Goal: Transaction & Acquisition: Download file/media

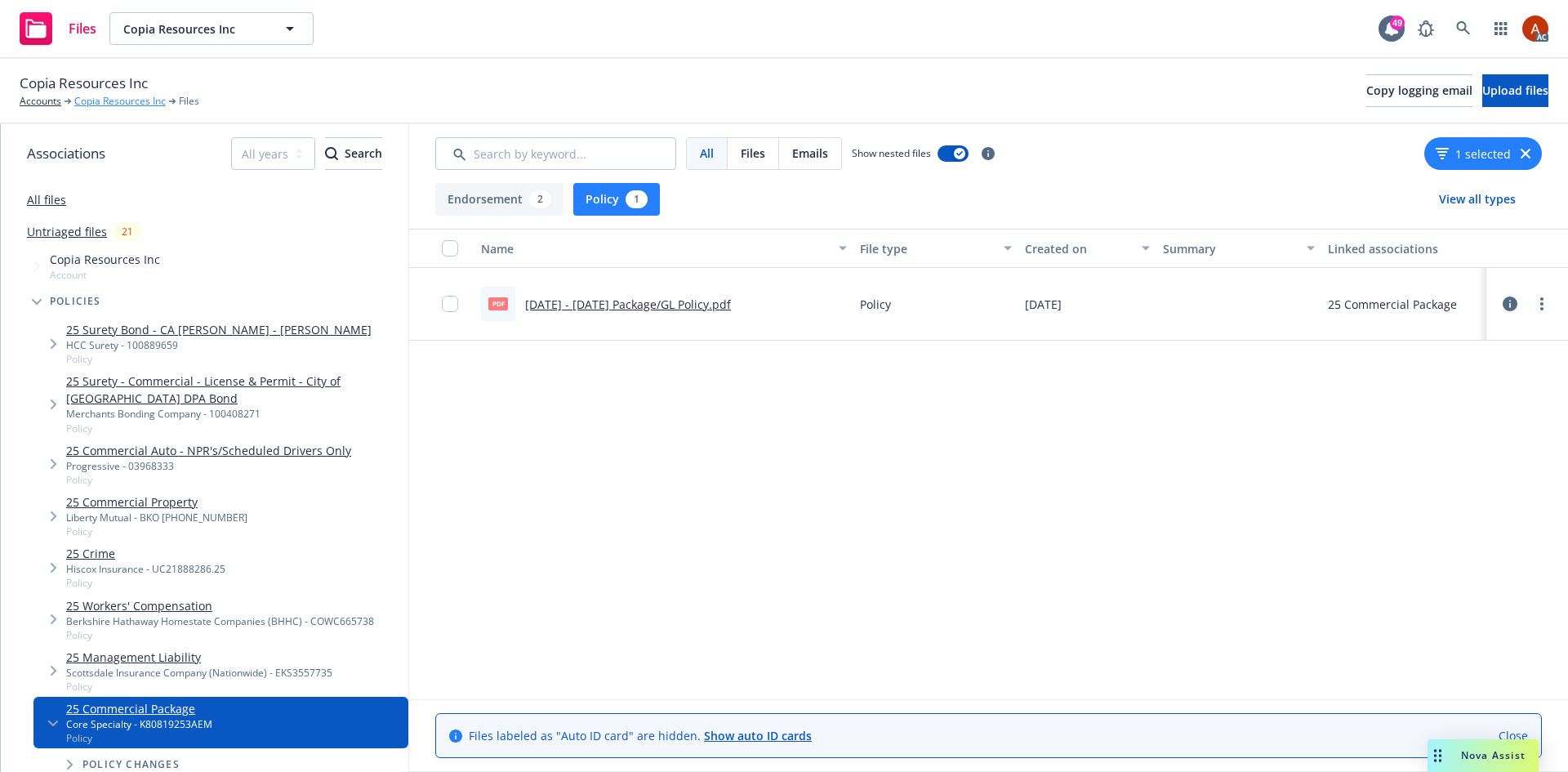
click at [144, 101] on link "Copia Resources Inc" at bounding box center [120, 101] width 92 height 15
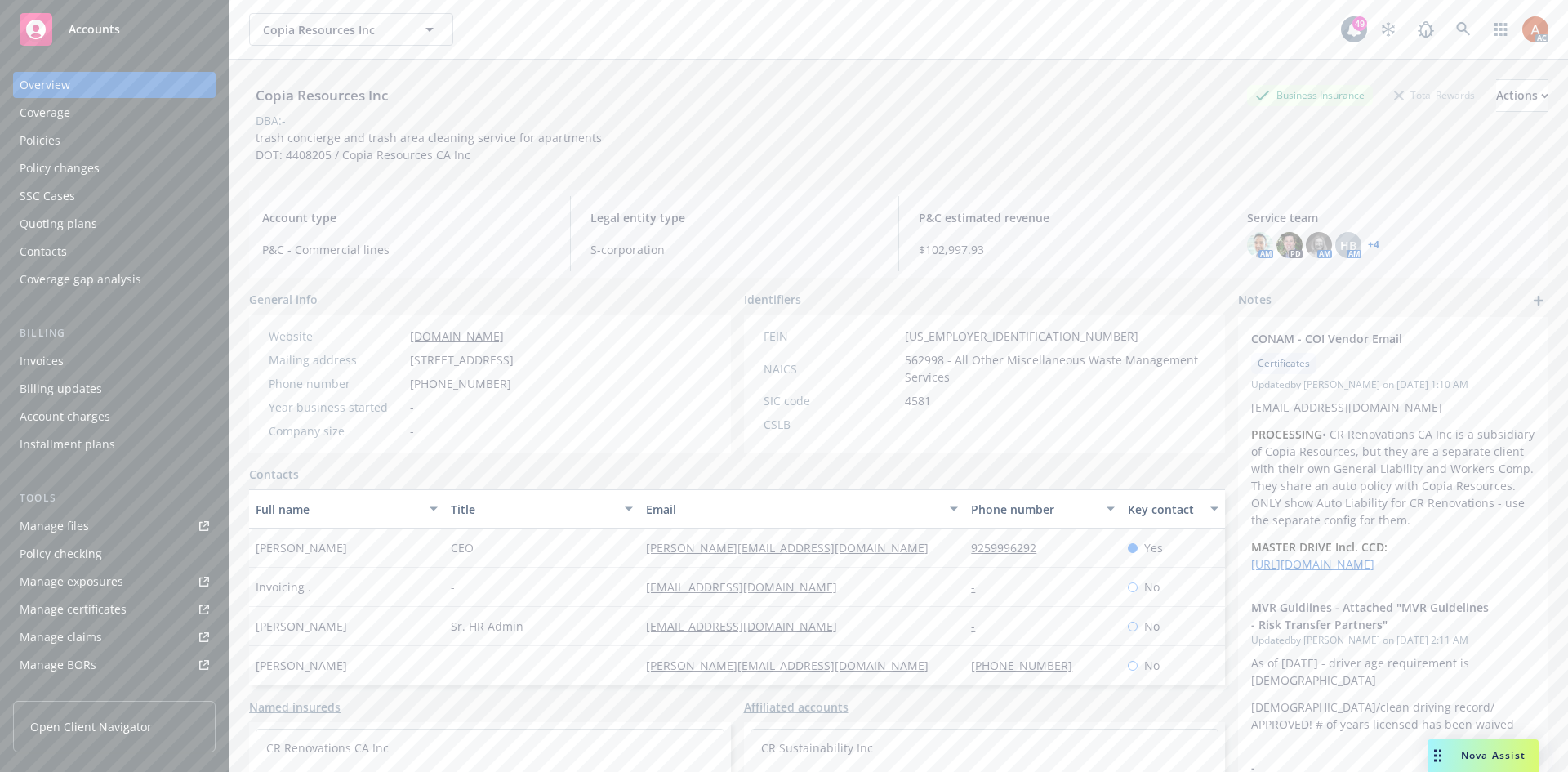
click at [42, 136] on div "Policies" at bounding box center [40, 140] width 41 height 26
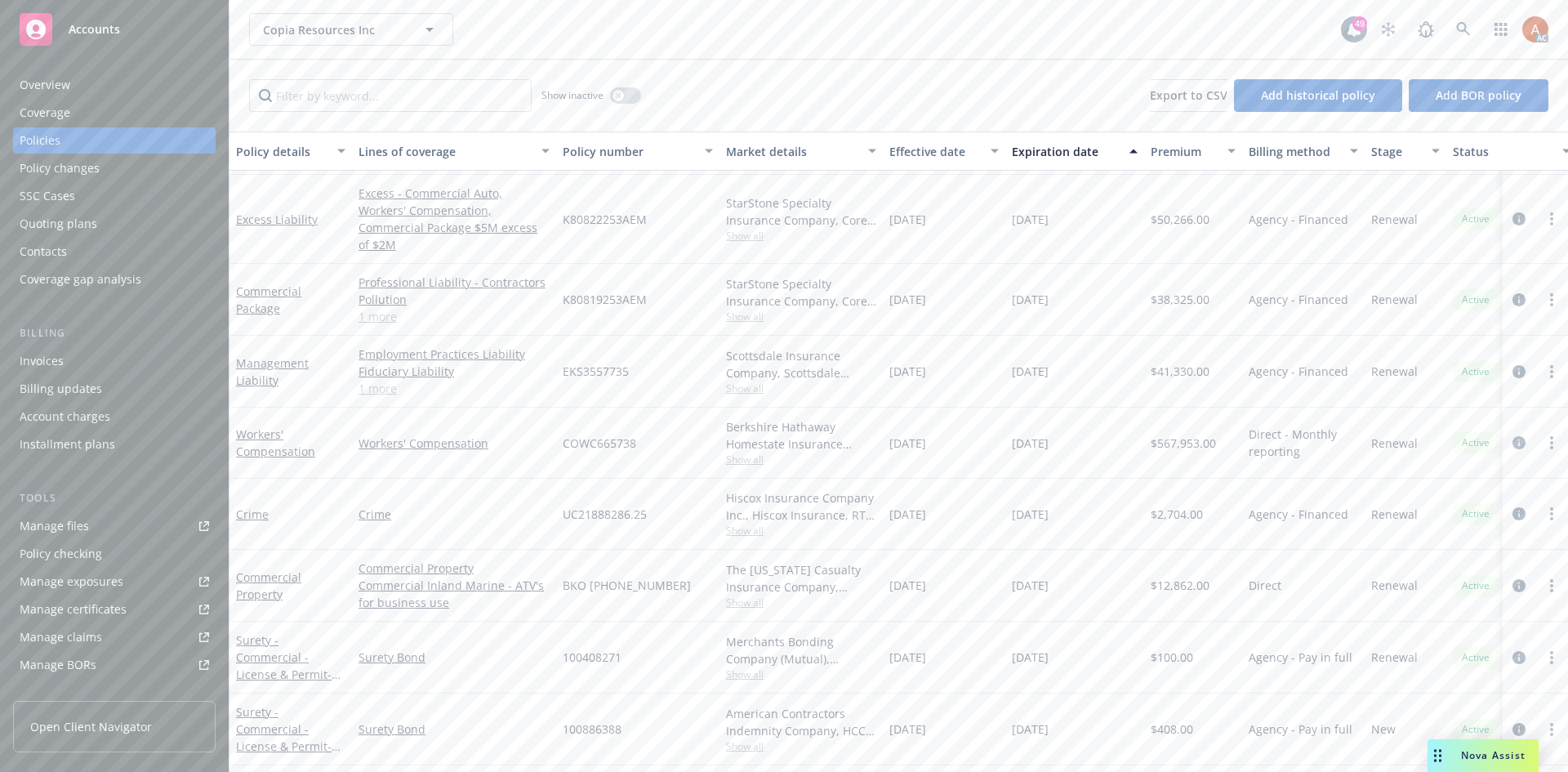
scroll to position [259, 0]
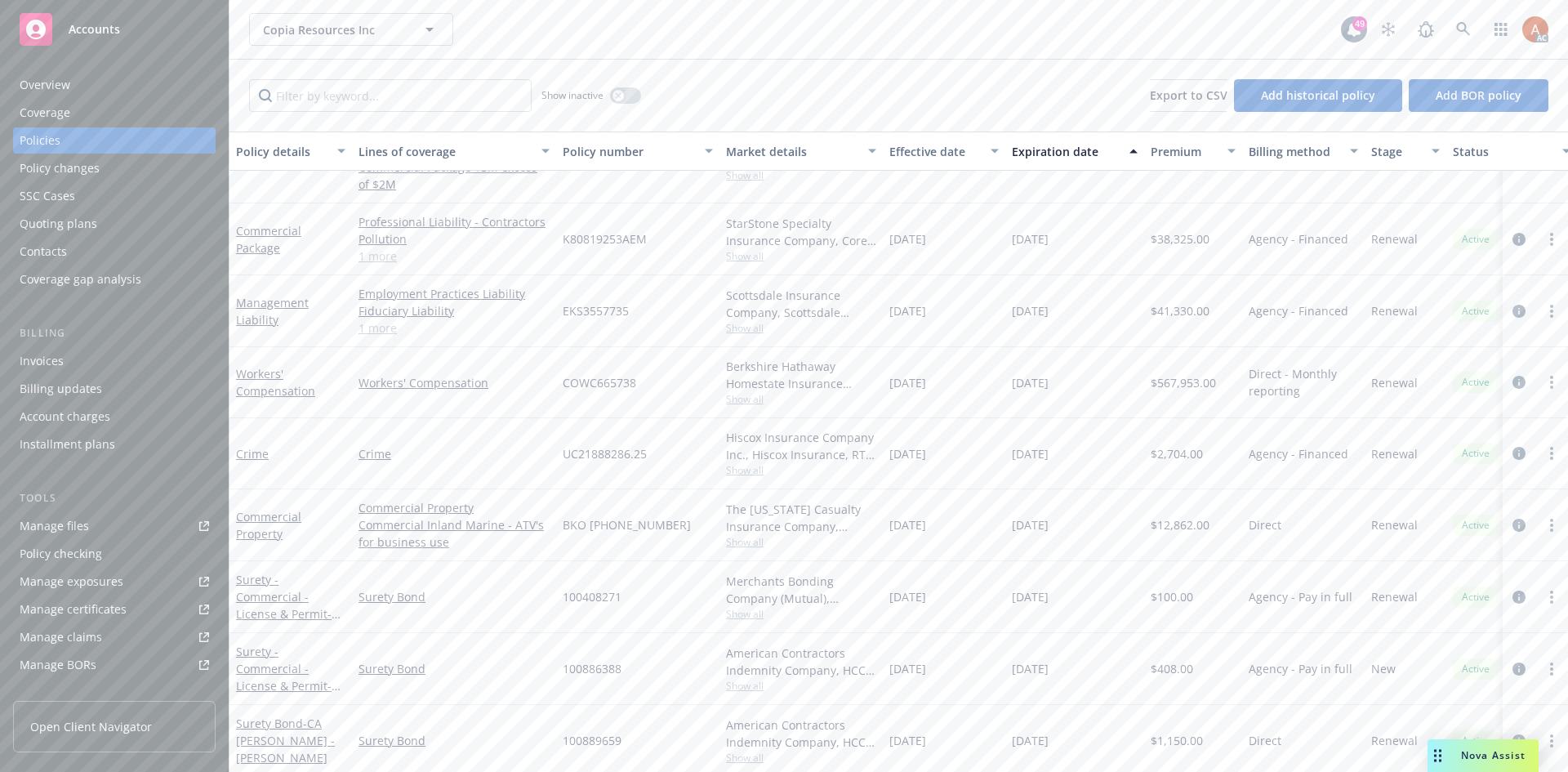
click at [373, 319] on link "1 more" at bounding box center [454, 327] width 191 height 17
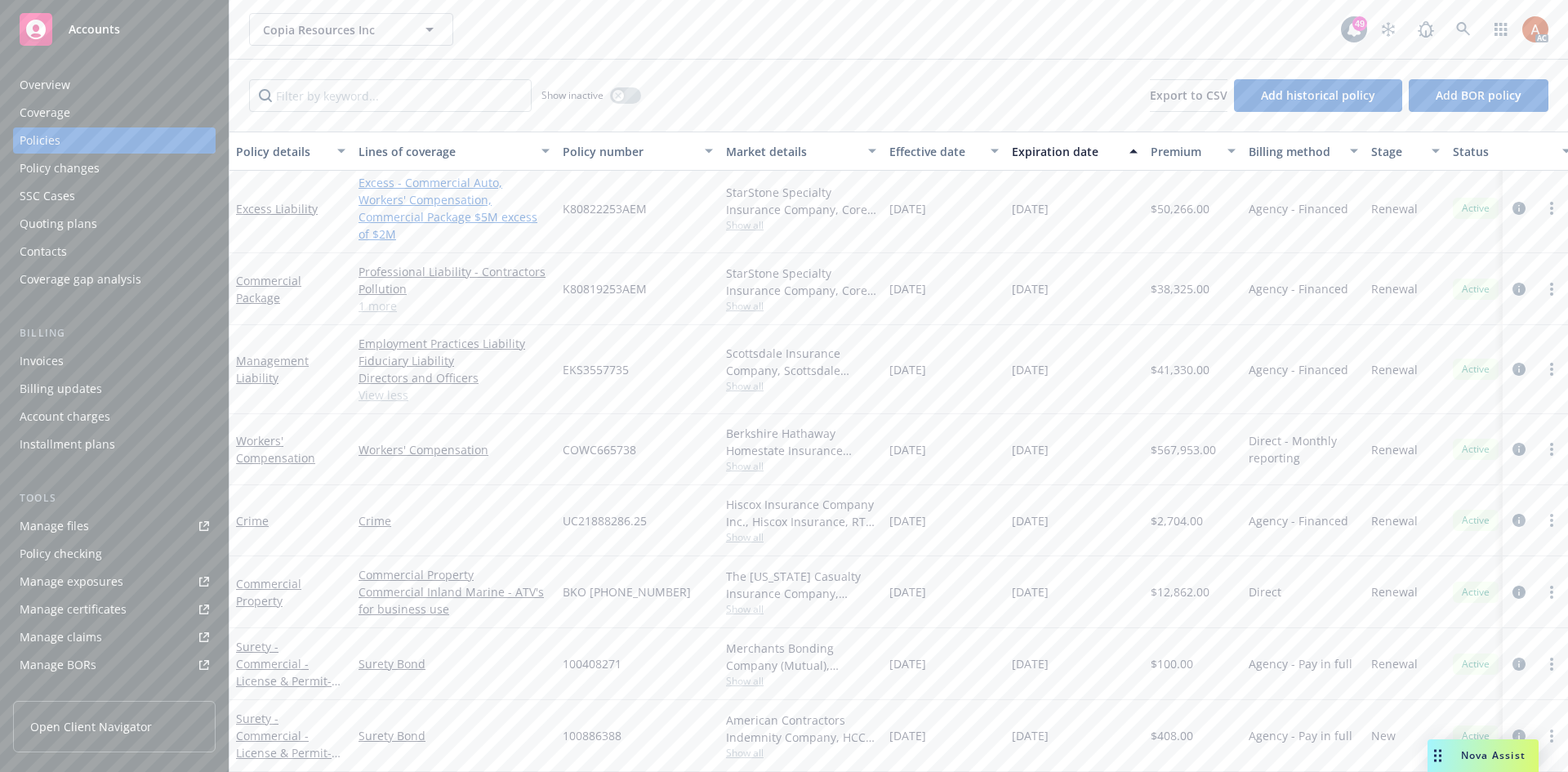
scroll to position [0, 0]
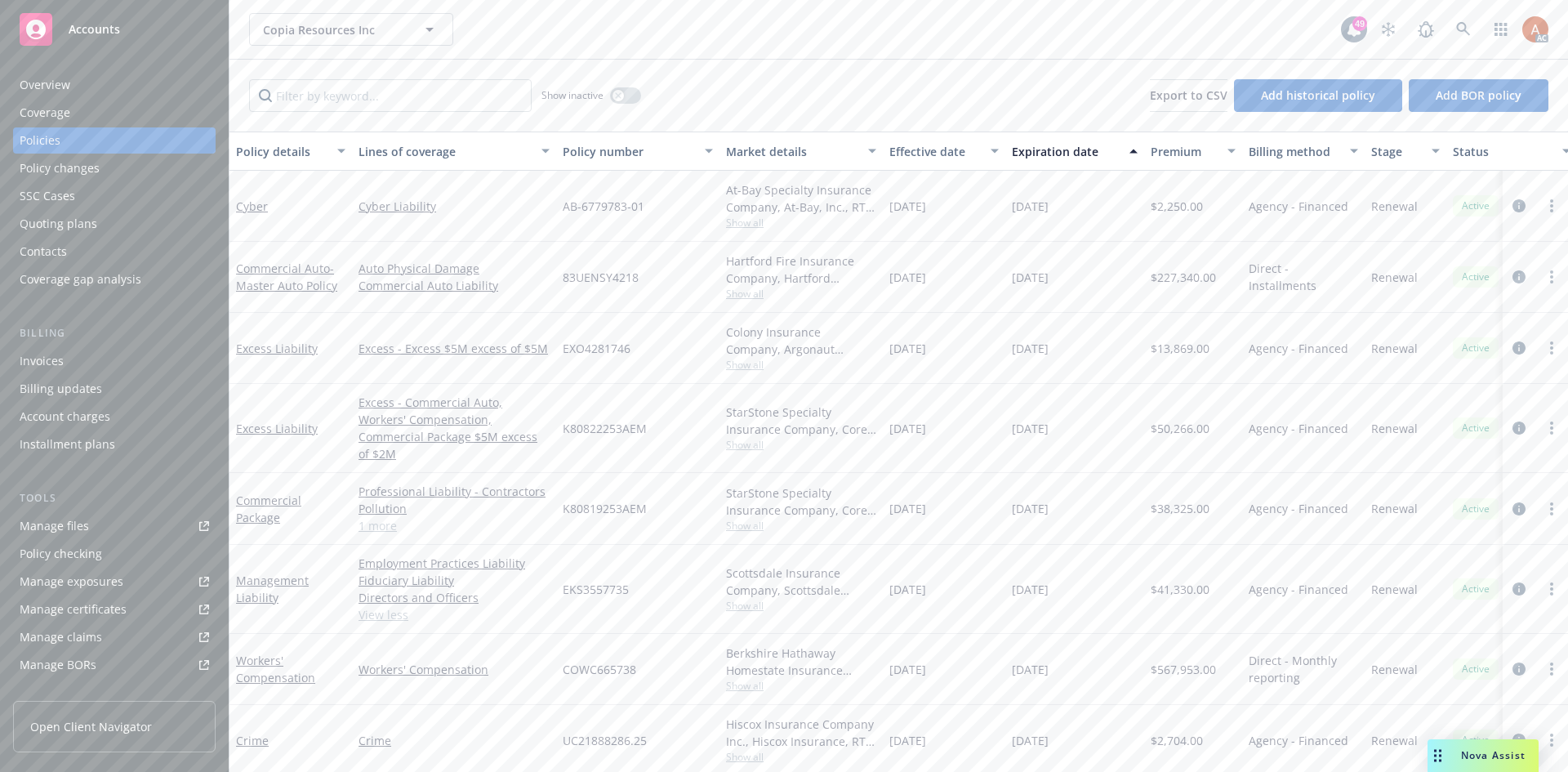
click at [526, 216] on div "Cyber Liability" at bounding box center [454, 206] width 205 height 71
drag, startPoint x: 550, startPoint y: 211, endPoint x: 700, endPoint y: 212, distance: 150.0
click at [700, 212] on div "Cyber Cyber Liability AB-6779783-01 At-Bay Specialty Insurance Company, At-Bay,…" at bounding box center [1017, 206] width 1576 height 71
click at [615, 236] on div "AB-6779783-01" at bounding box center [638, 206] width 163 height 71
drag, startPoint x: 651, startPoint y: 212, endPoint x: 647, endPoint y: 228, distance: 16.5
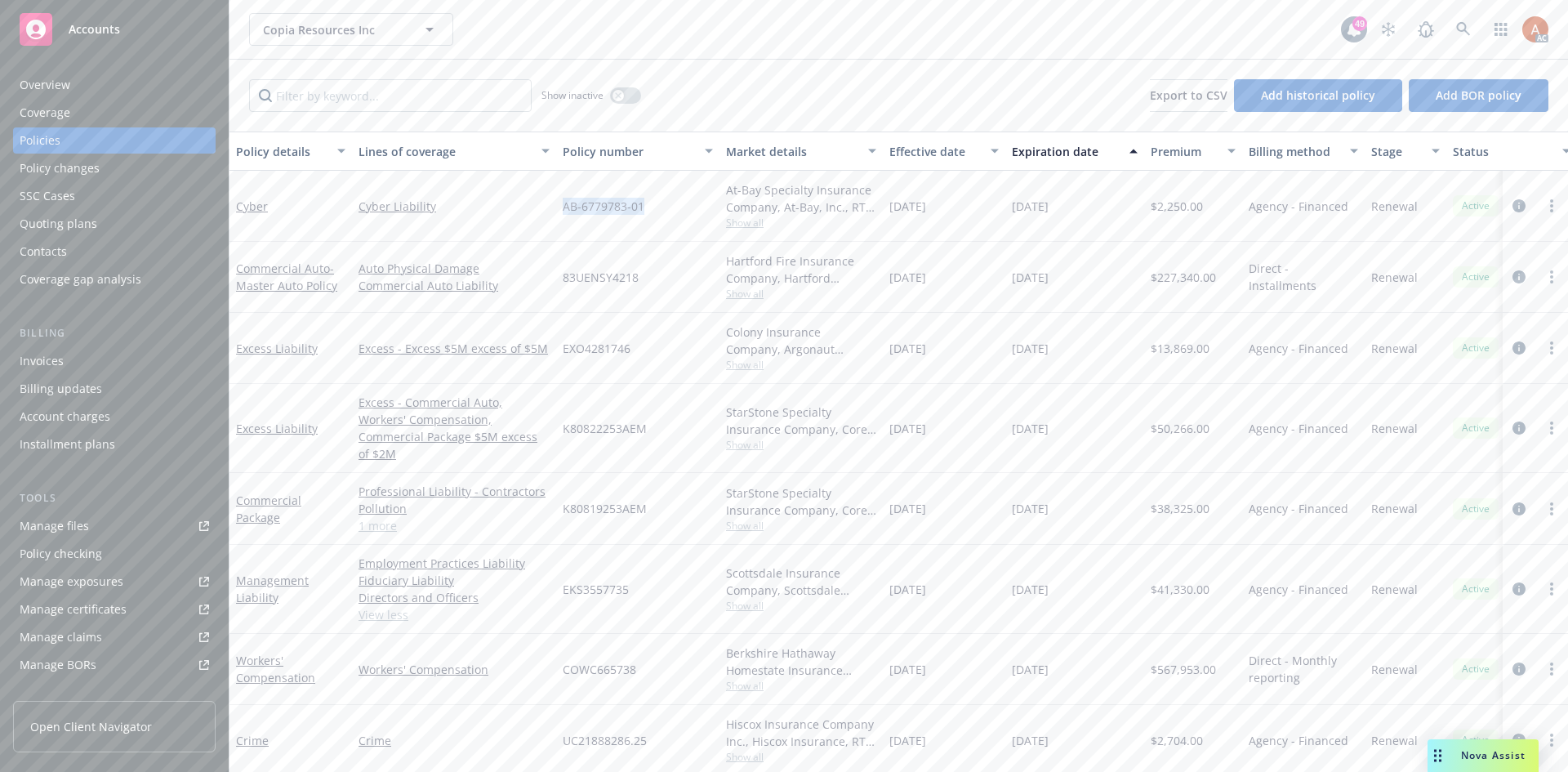
click at [562, 213] on div "AB-6779783-01" at bounding box center [638, 206] width 163 height 71
click at [652, 239] on div "AB-6779783-01" at bounding box center [638, 206] width 163 height 71
drag, startPoint x: 740, startPoint y: 221, endPoint x: 748, endPoint y: 227, distance: 10.0
click at [739, 221] on span "Show all" at bounding box center [801, 222] width 150 height 14
click at [1004, 239] on div "01/12/2025" at bounding box center [944, 206] width 123 height 71
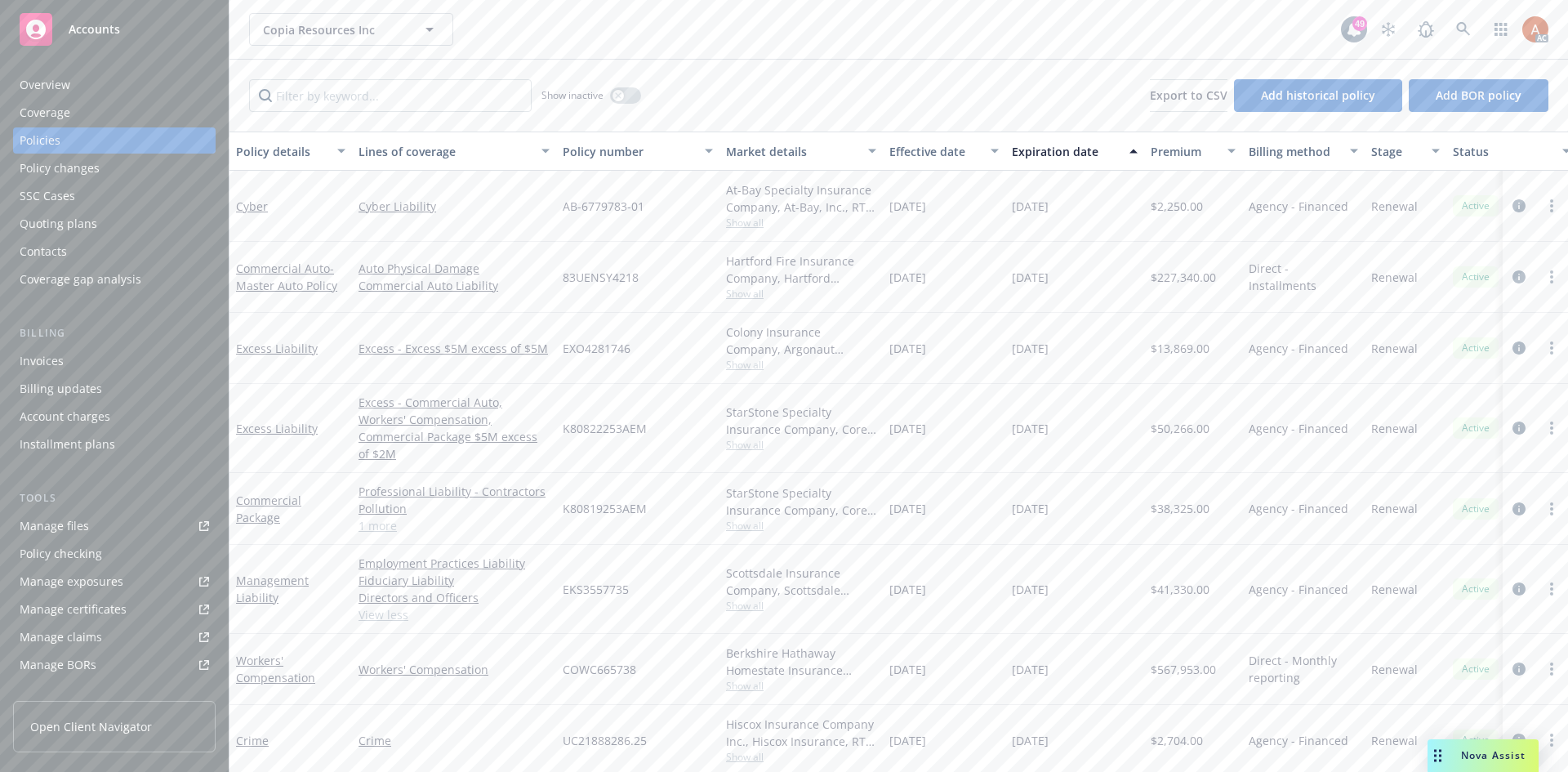
drag, startPoint x: 913, startPoint y: 650, endPoint x: 1170, endPoint y: 643, distance: 257.1
click at [1105, 650] on div "Workers' Compensation Workers' Compensation COWC665738 Berkshire Hathaway Homes…" at bounding box center [1017, 670] width 1576 height 71
click at [1512, 663] on icon "circleInformation" at bounding box center [1519, 669] width 13 height 13
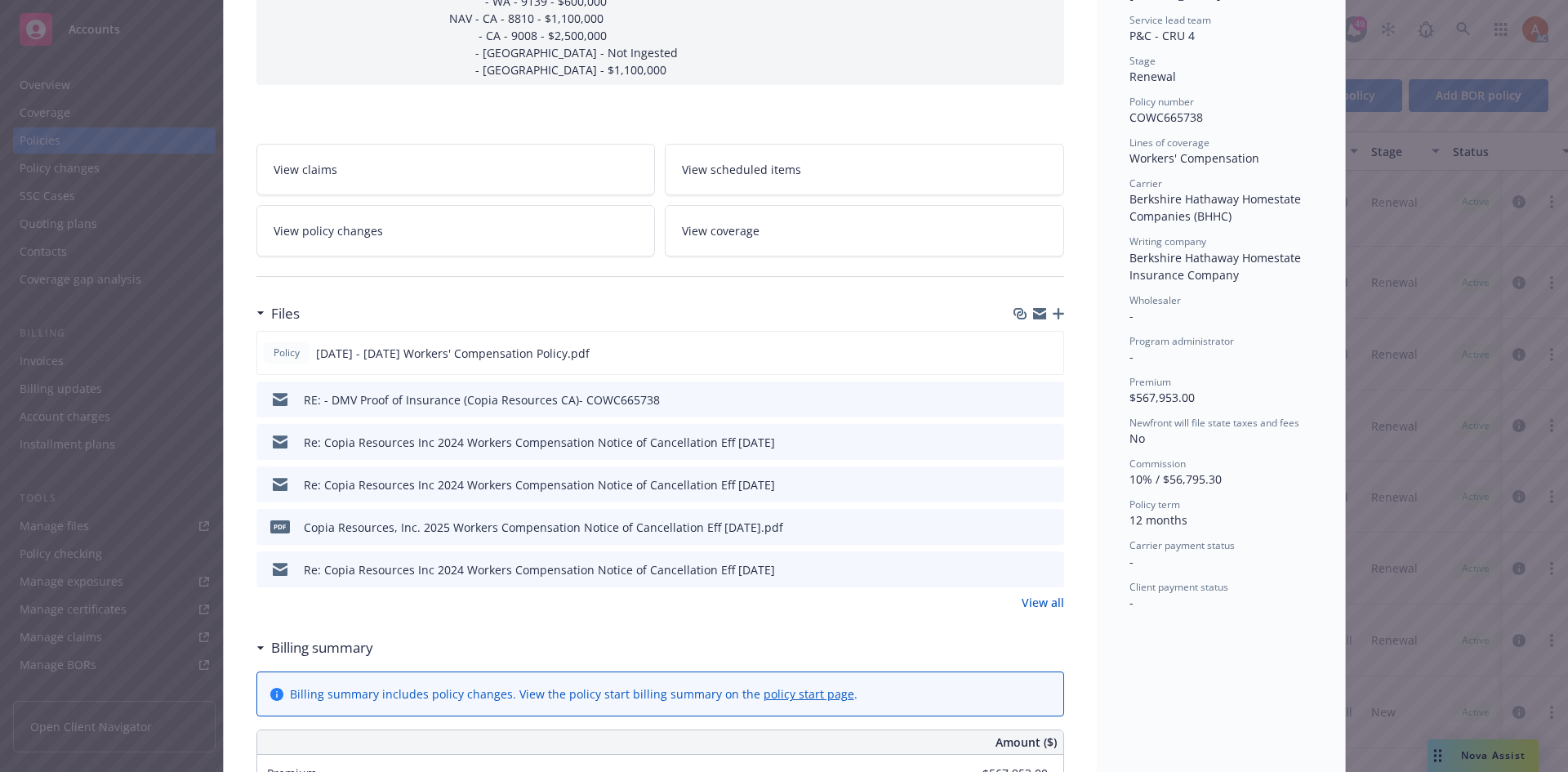
scroll to position [326, 0]
click at [1034, 602] on link "View all" at bounding box center [1042, 601] width 42 height 17
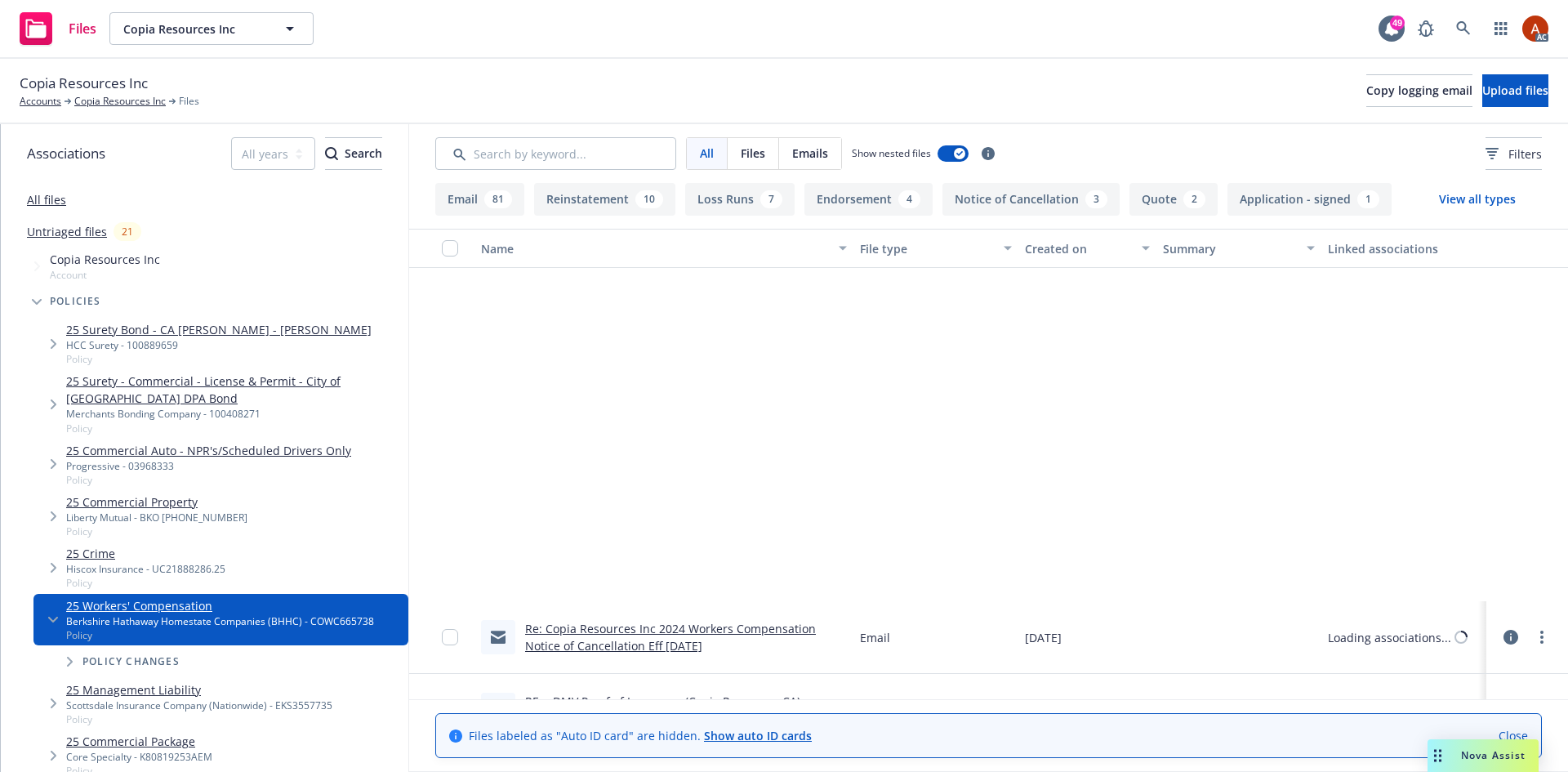
scroll to position [1308, 0]
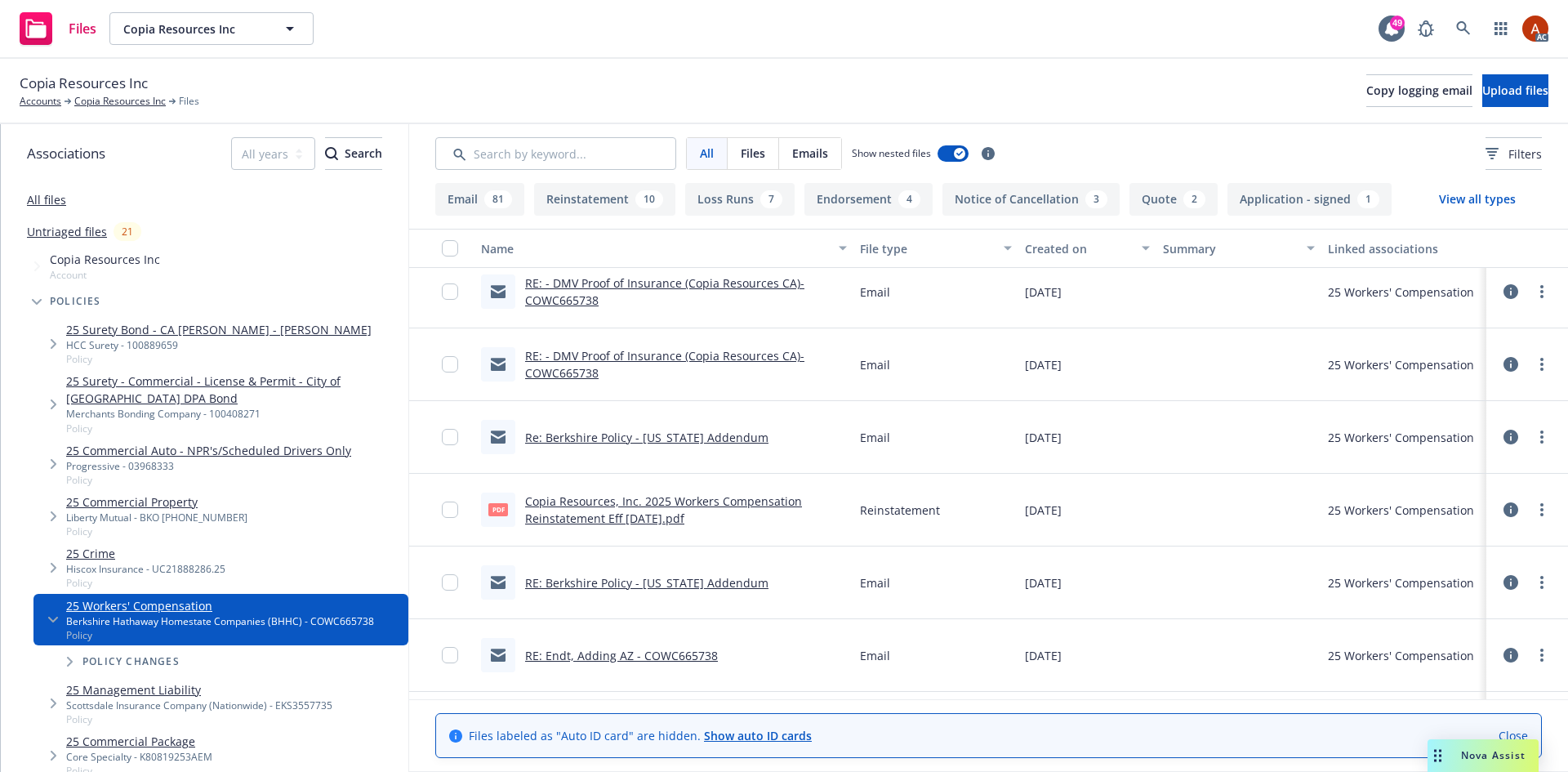
click at [1301, 199] on button "Application - signed 1" at bounding box center [1310, 199] width 164 height 33
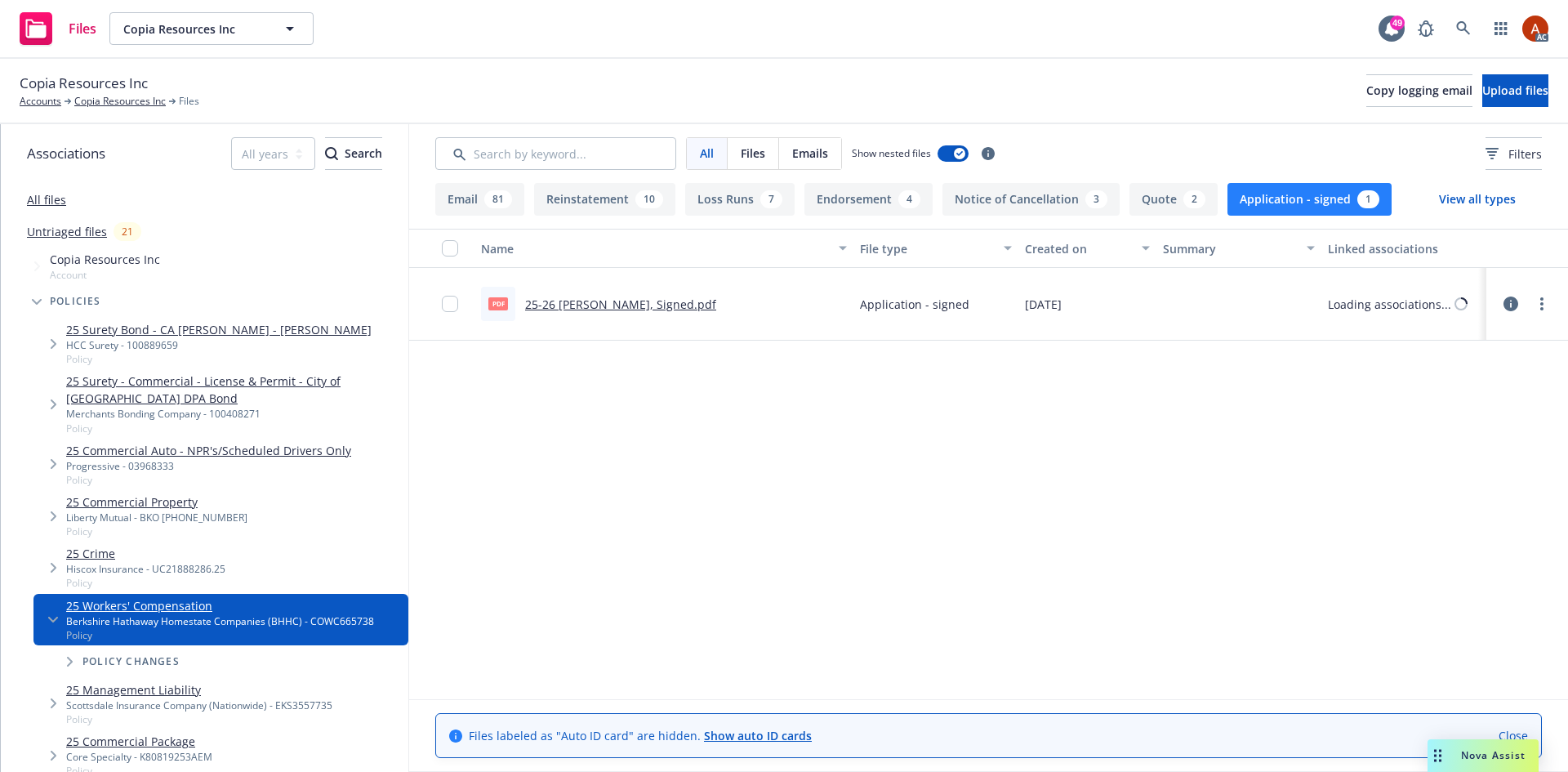
scroll to position [0, 0]
click at [570, 305] on link "25-26 WC ACORD, Signed.pdf" at bounding box center [620, 304] width 191 height 16
drag, startPoint x: 1290, startPoint y: 201, endPoint x: 1283, endPoint y: 210, distance: 11.4
click at [1291, 201] on button "Application - signed 1" at bounding box center [1310, 199] width 164 height 33
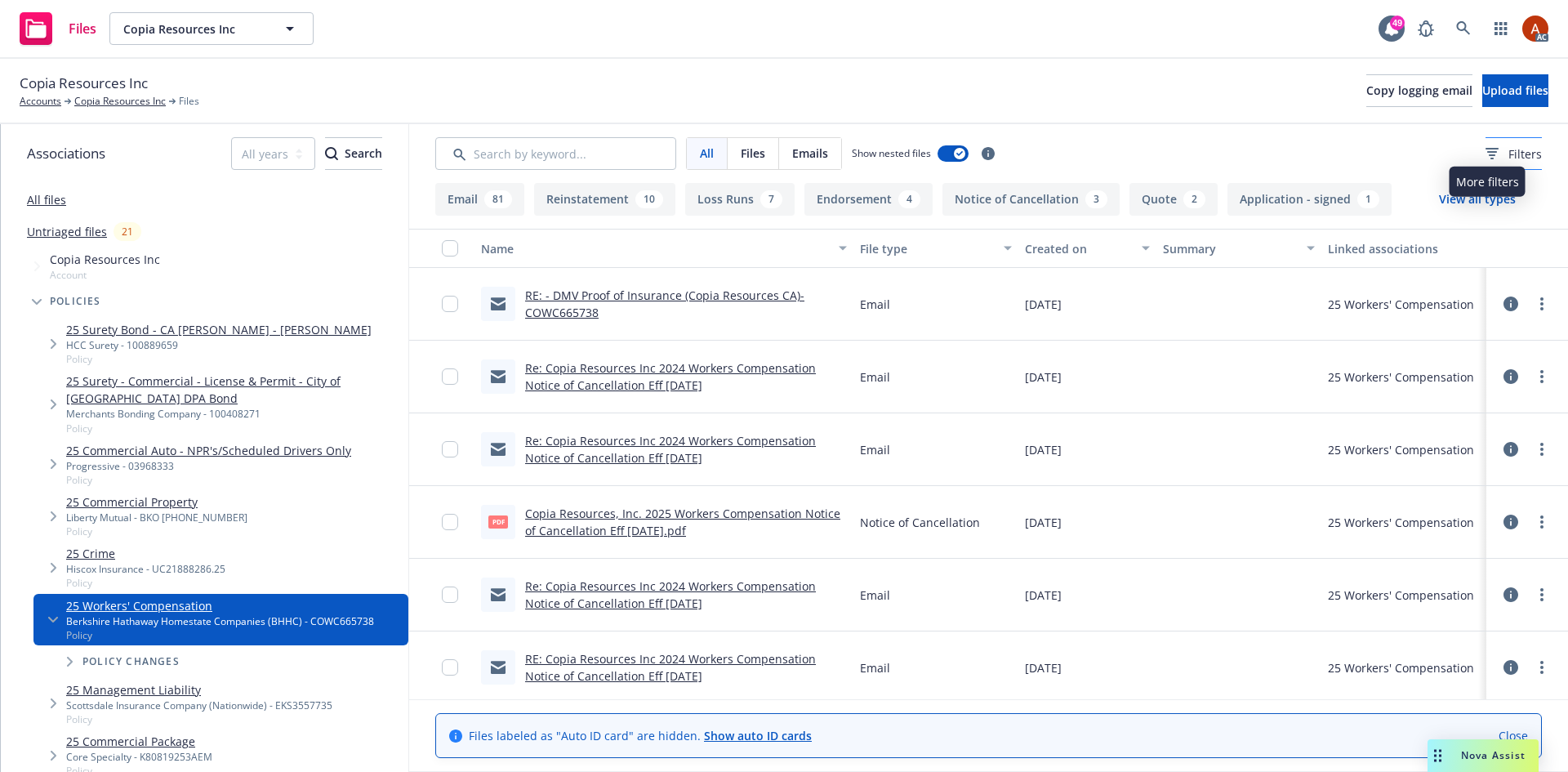
click at [1485, 146] on div "Filters" at bounding box center [1513, 154] width 56 height 17
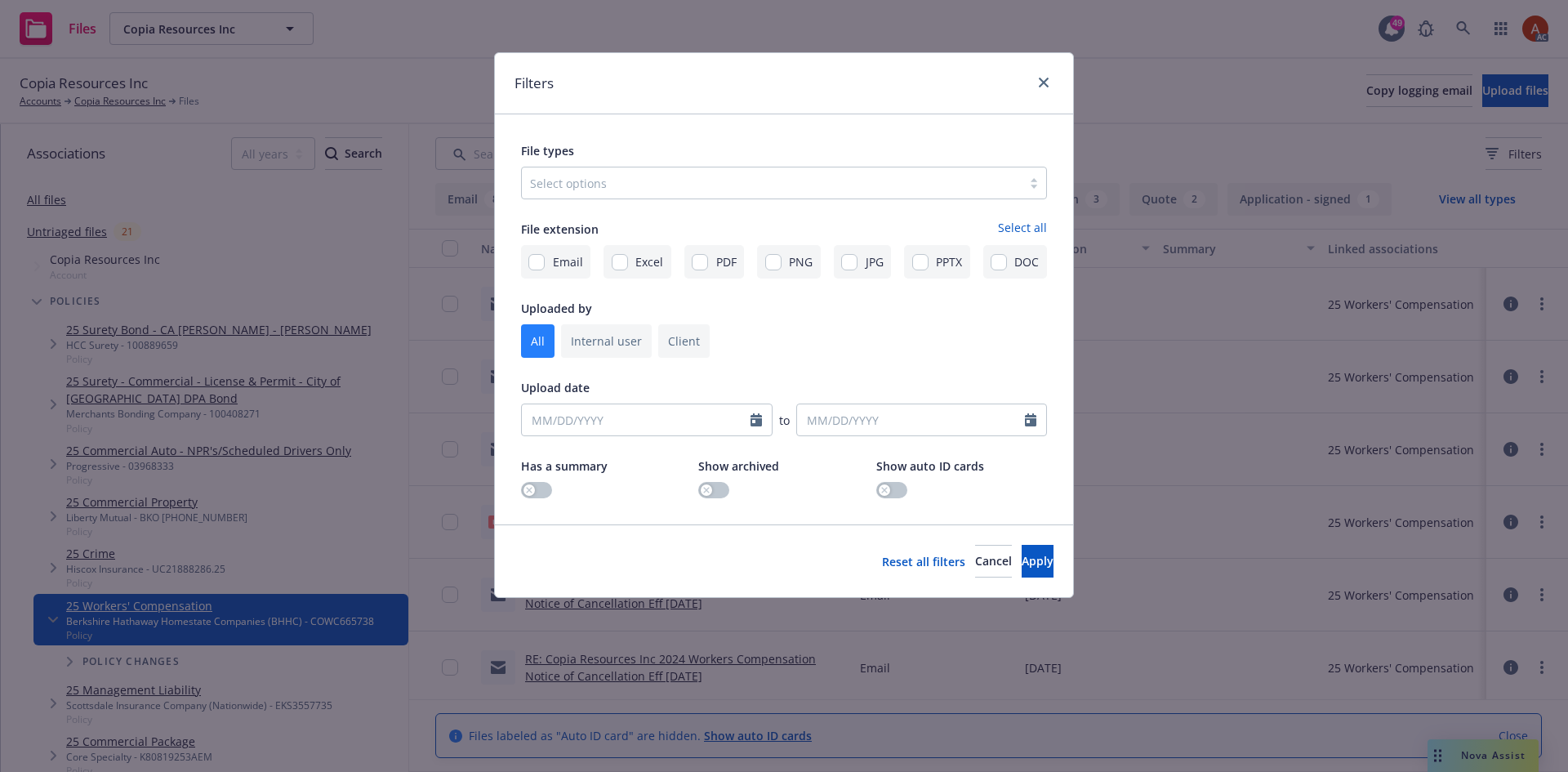
click at [658, 180] on div at bounding box center [772, 183] width 483 height 19
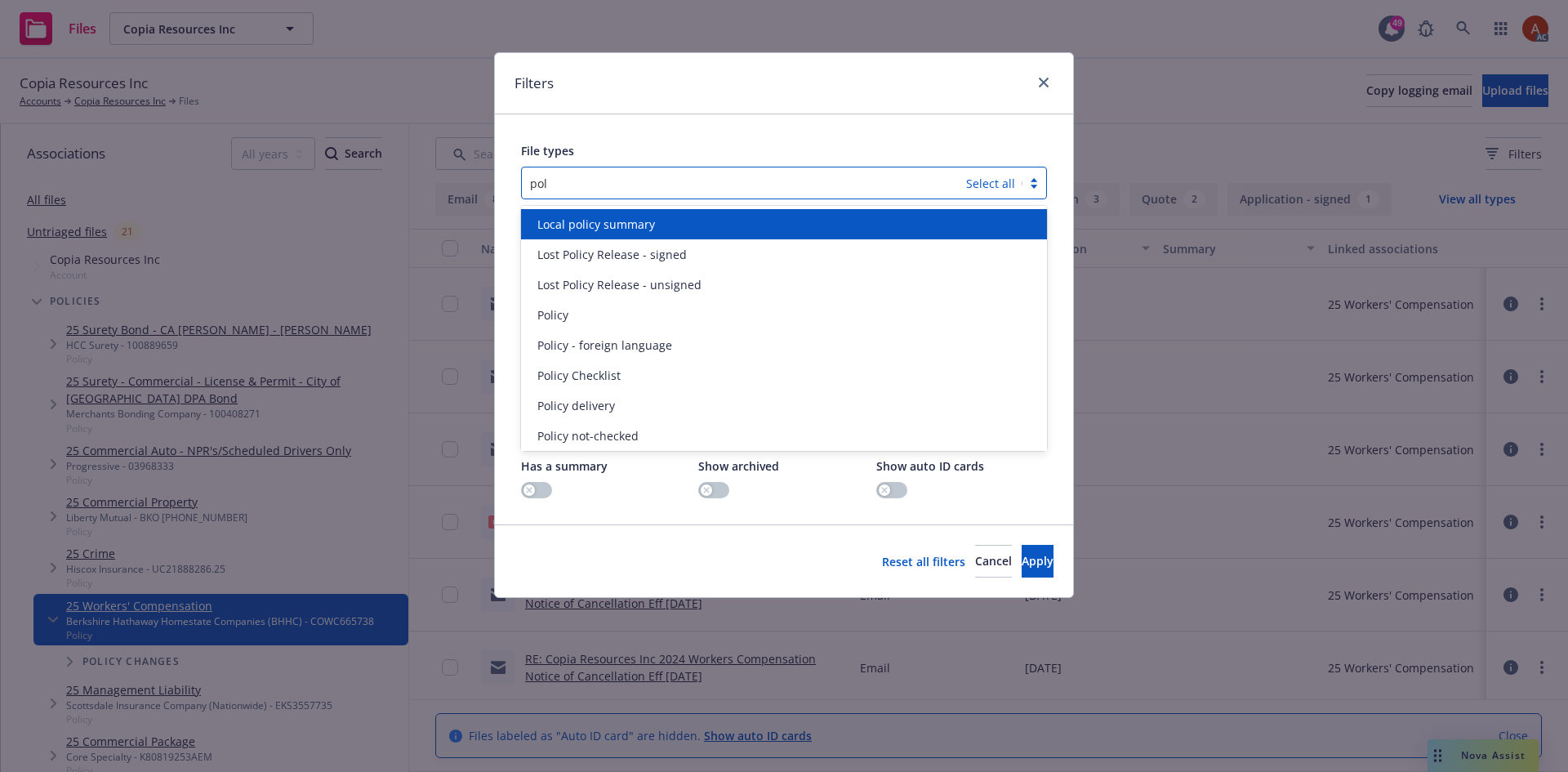
type input "poli"
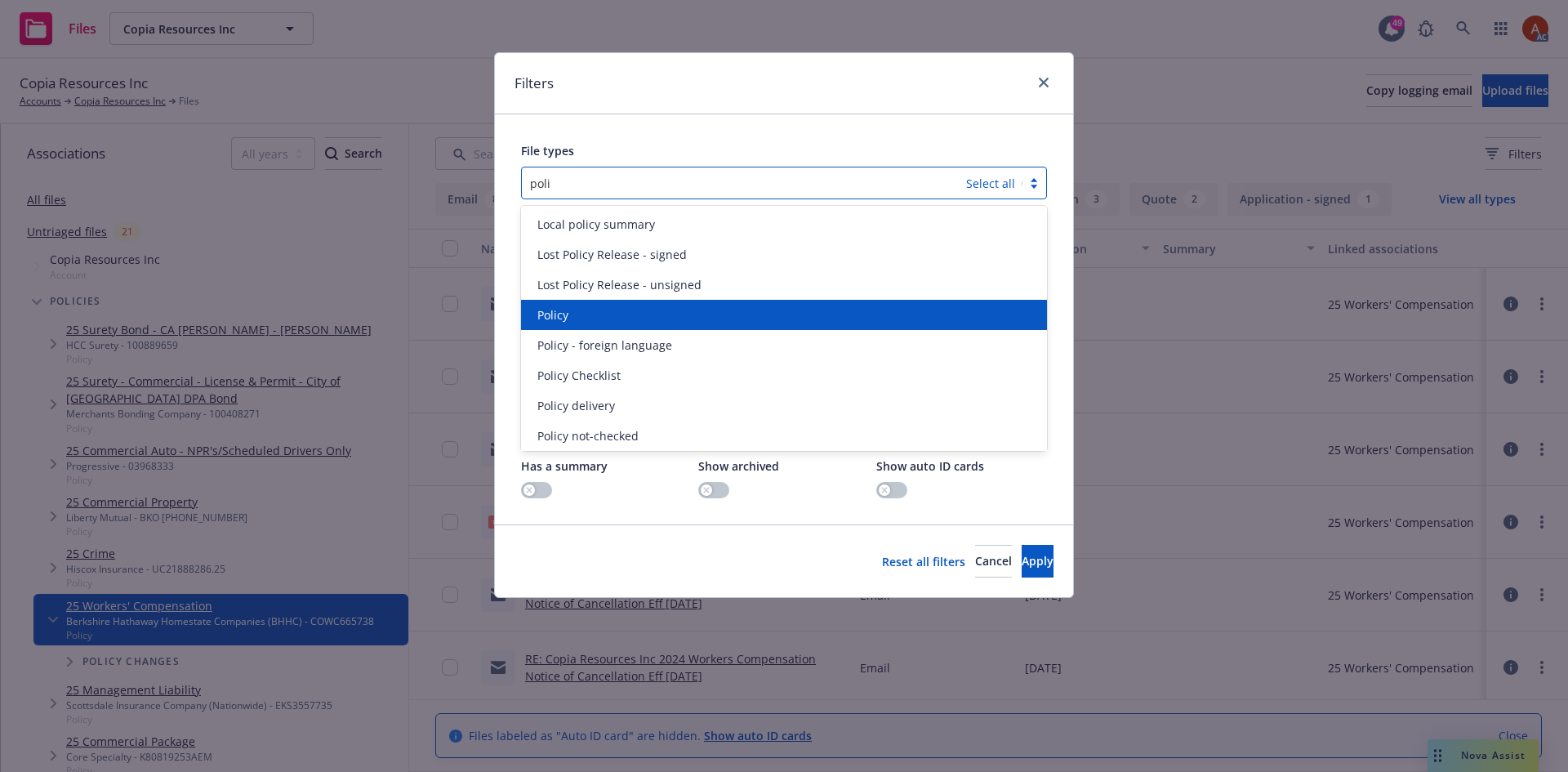
click at [572, 314] on div "Policy" at bounding box center [784, 314] width 506 height 17
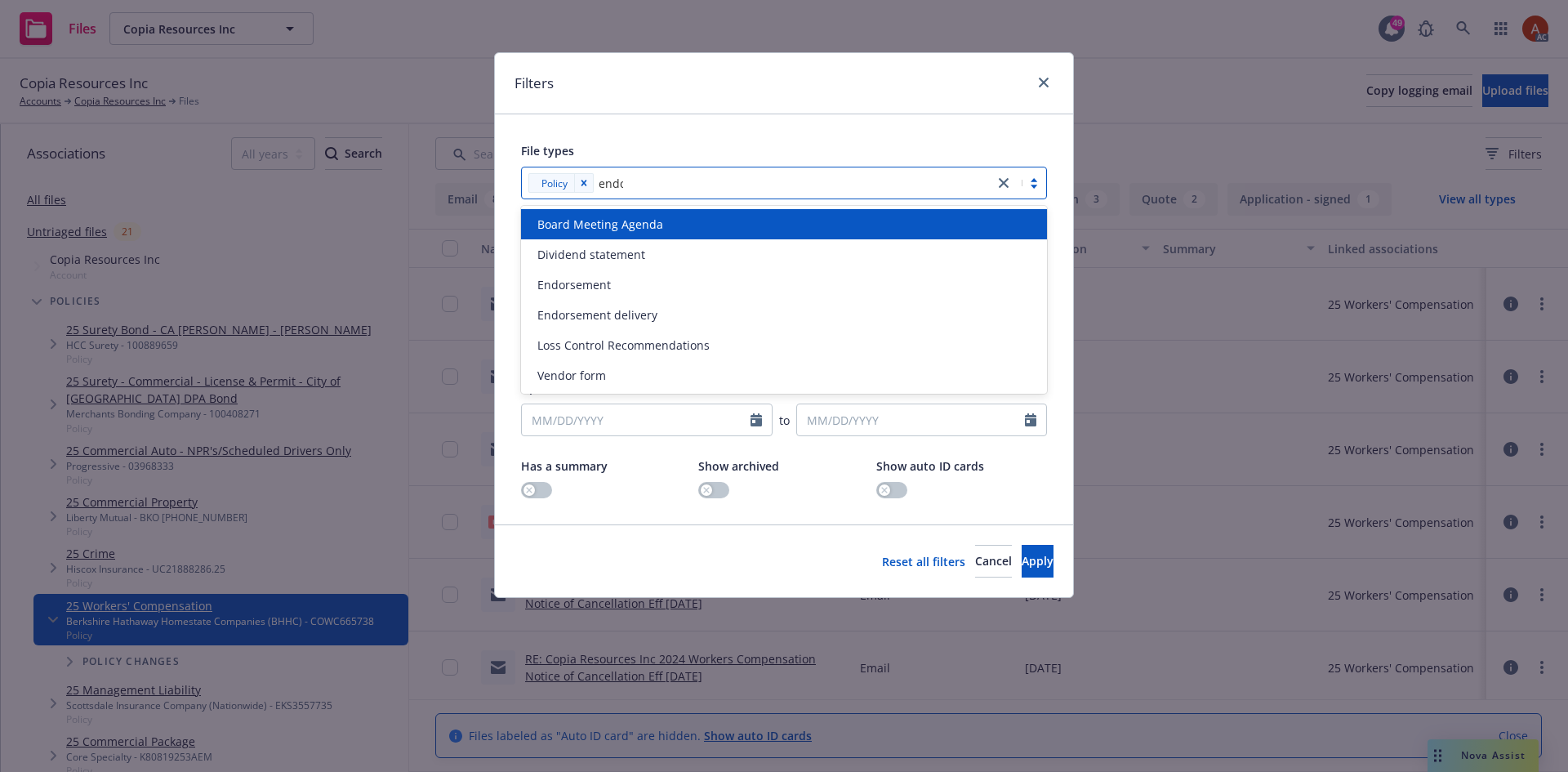
type input "endor"
click at [583, 226] on span "Endorsement" at bounding box center [573, 223] width 73 height 17
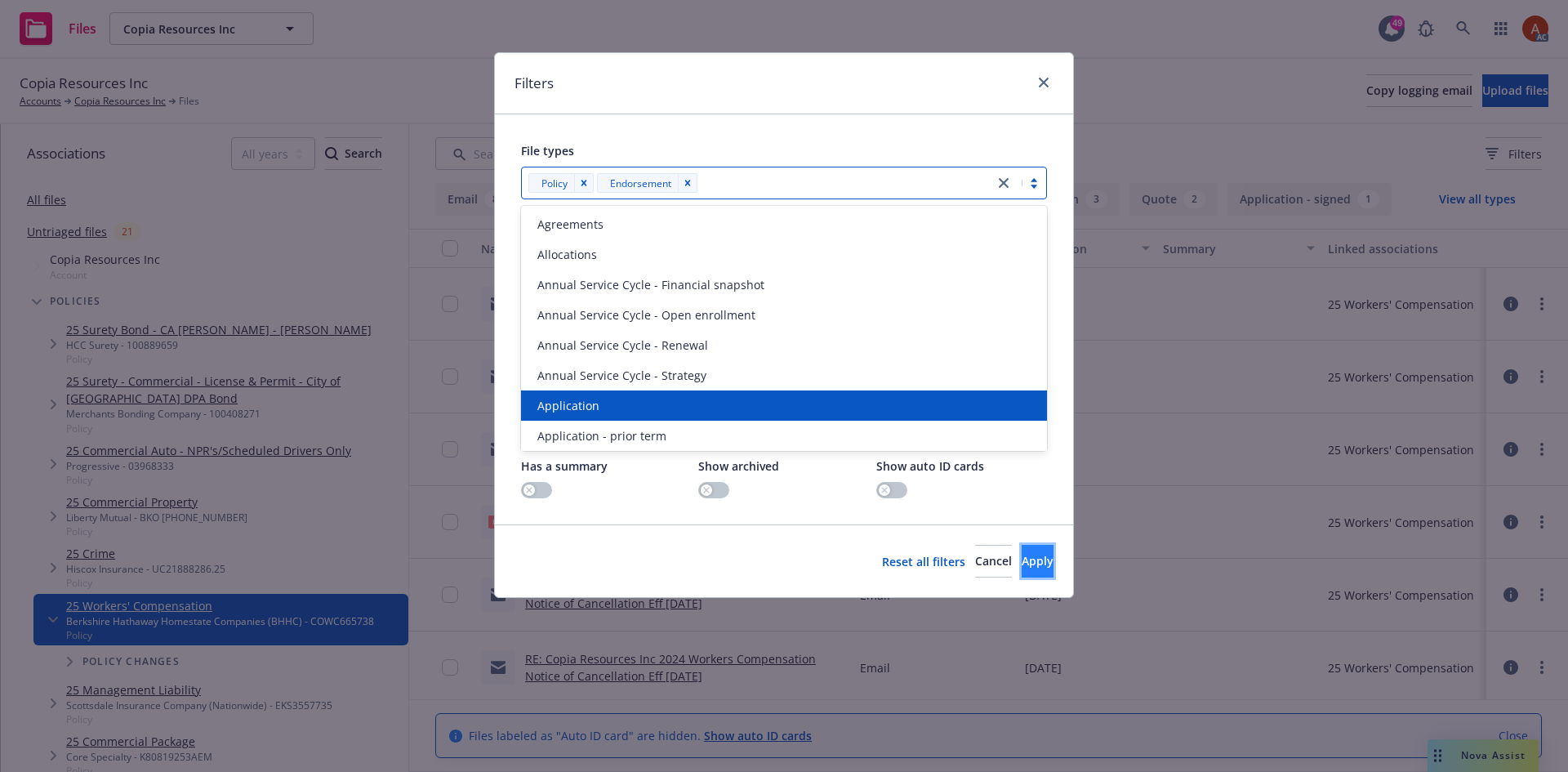
click at [1023, 560] on span "Apply" at bounding box center [1037, 561] width 32 height 16
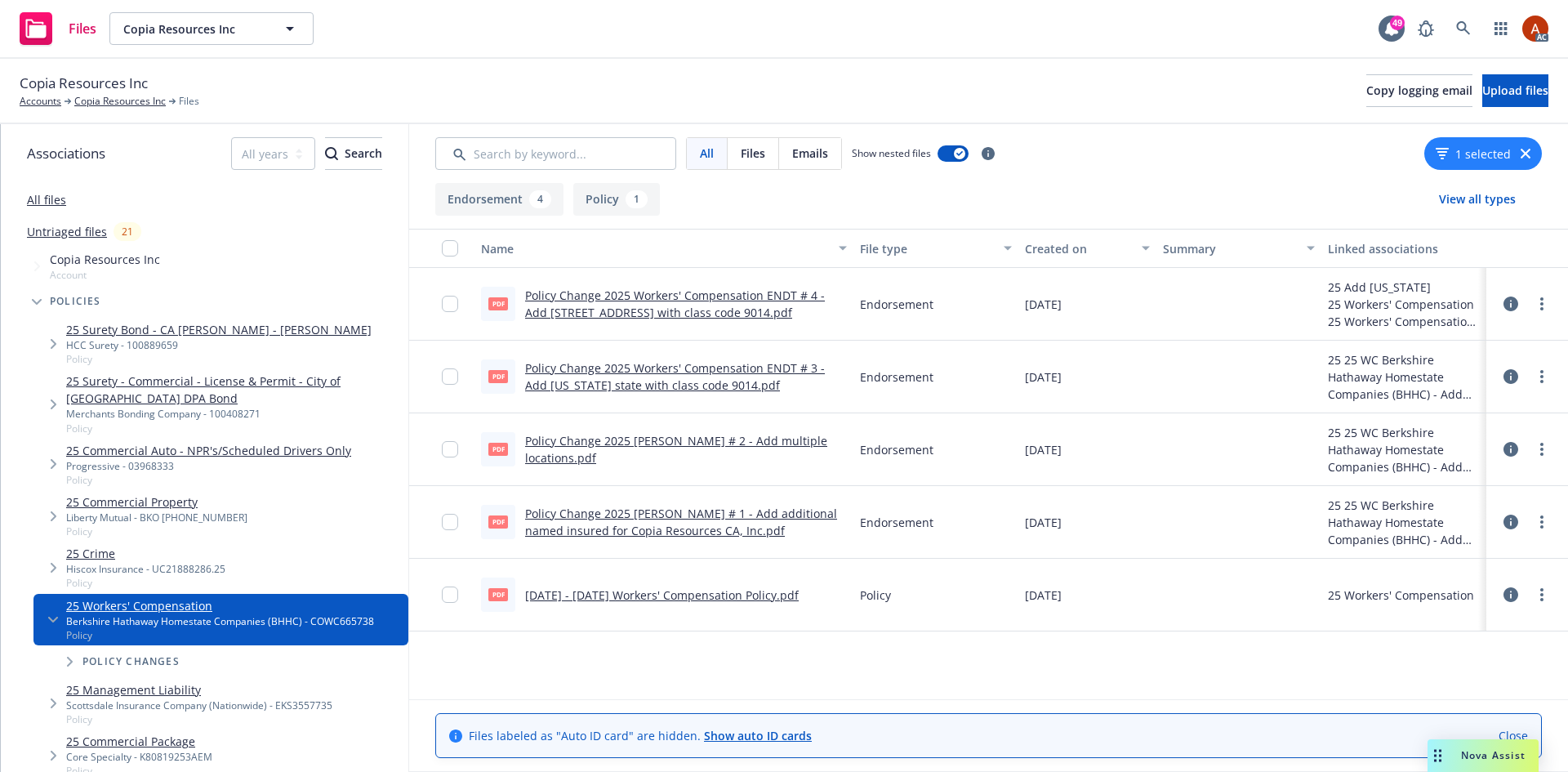
click at [598, 594] on link "2025 - 2026 Workers' Compensation Policy.pdf" at bounding box center [661, 596] width 273 height 16
click at [129, 100] on link "Copia Resources Inc" at bounding box center [120, 101] width 92 height 15
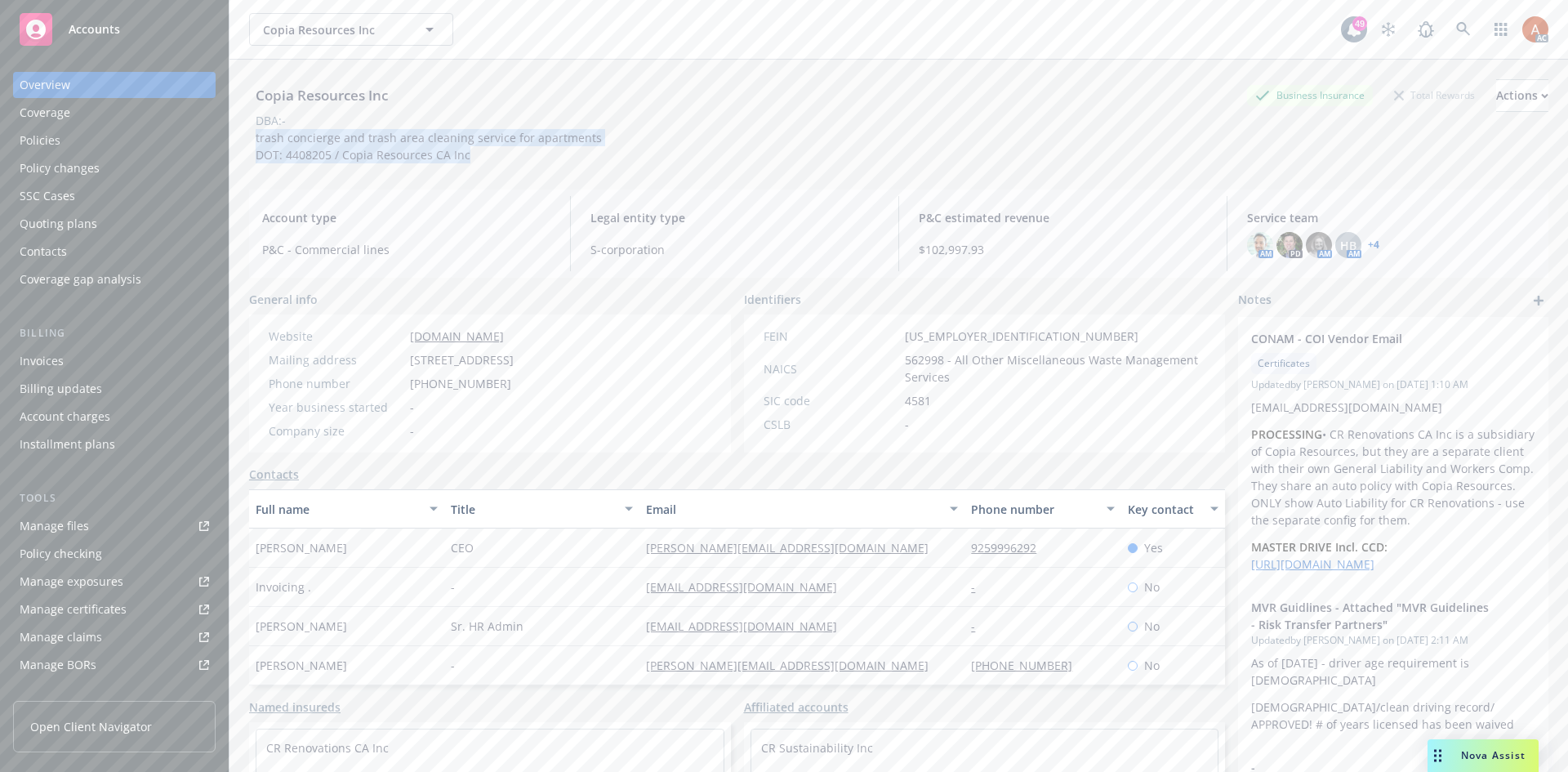
drag, startPoint x: 255, startPoint y: 138, endPoint x: 600, endPoint y: 139, distance: 345.0
click at [600, 139] on div "Copia Resources Inc Business Insurance Total Rewards Actions DBA: - trash conci…" at bounding box center [898, 121] width 1299 height 84
copy span "trash concierge and trash area cleaning service for apartments DOT: 4408205 / C…"
click at [433, 167] on div "Copia Resources Inc Business Insurance Total Rewards Actions DBA: - trash conci…" at bounding box center [898, 118] width 1299 height 116
drag, startPoint x: 255, startPoint y: 139, endPoint x: 601, endPoint y: 139, distance: 346.0
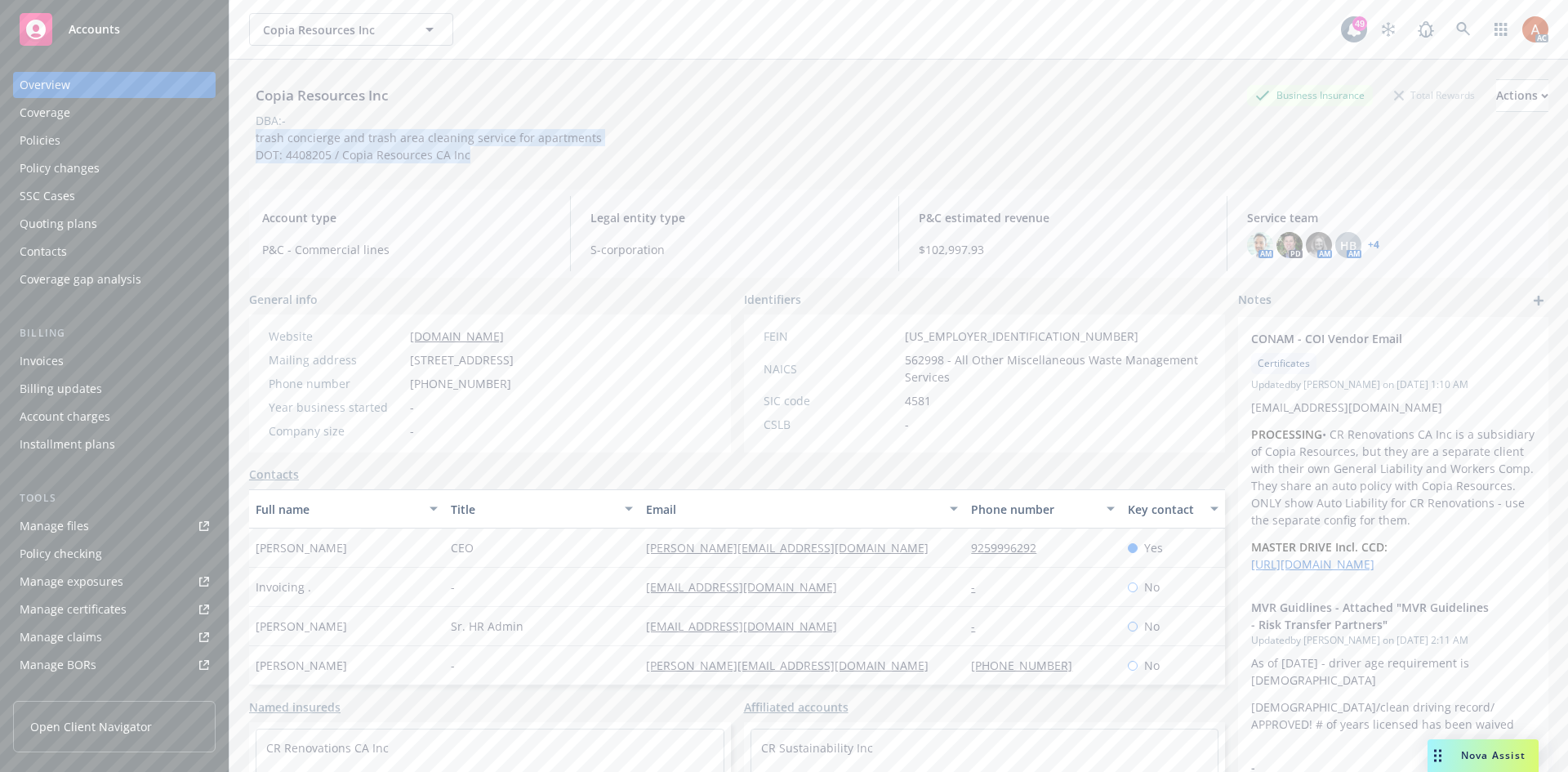
click at [601, 139] on div "Copia Resources Inc Business Insurance Total Rewards Actions DBA: - trash conci…" at bounding box center [898, 121] width 1299 height 84
click at [594, 135] on div "trash concierge and trash area cleaning service for apartments DOT: 4408205 / C…" at bounding box center [428, 146] width 359 height 34
drag, startPoint x: 251, startPoint y: 134, endPoint x: 599, endPoint y: 135, distance: 348.0
click at [599, 135] on div "Copia Resources Inc Business Insurance Total Rewards Actions DBA: - trash conci…" at bounding box center [898, 121] width 1299 height 84
copy span "trash concierge and trash area cleaning service for apartments DOT: 4408205 / C…"
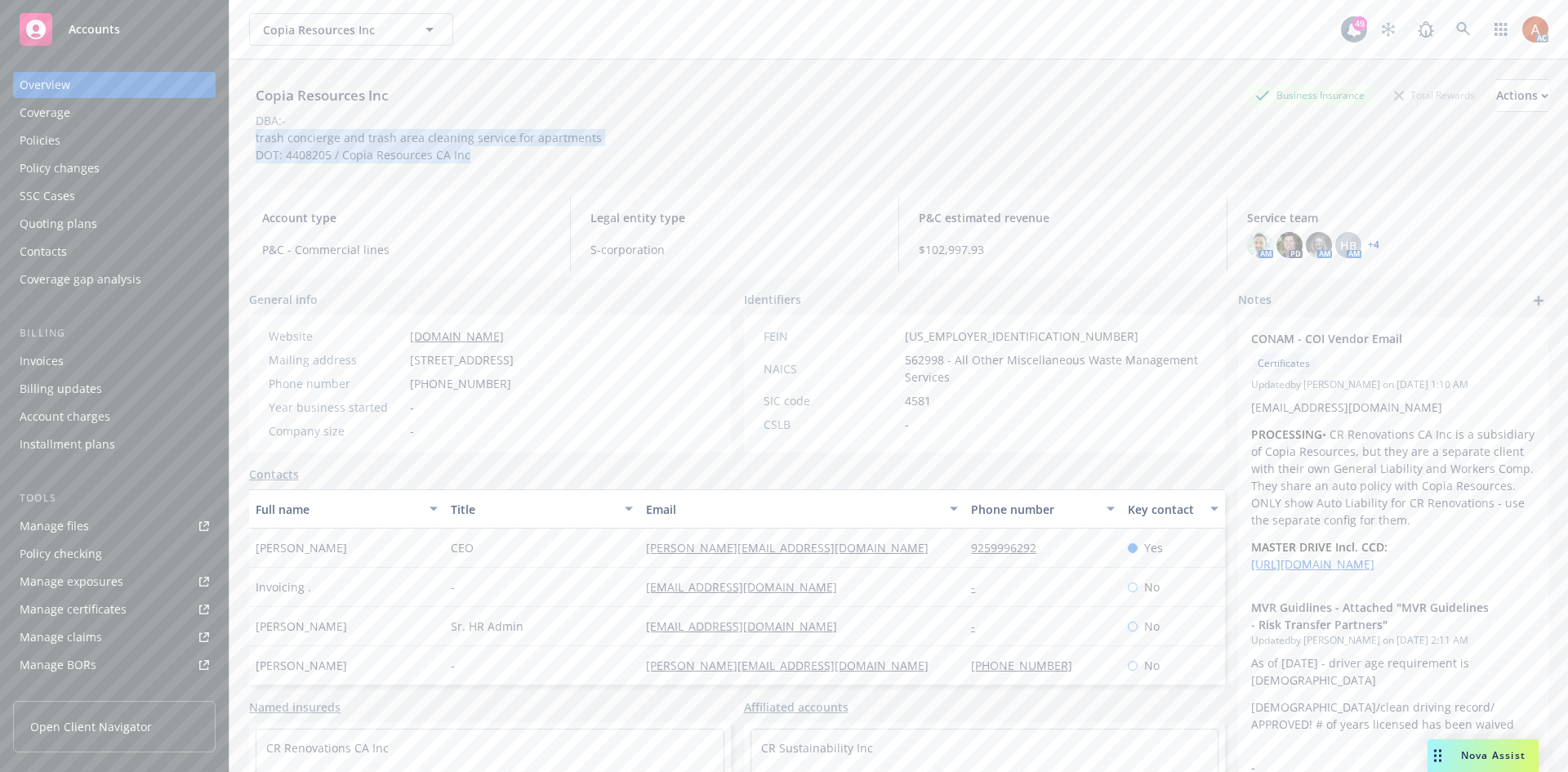
click at [520, 438] on div "Company size -" at bounding box center [391, 431] width 258 height 17
click at [42, 135] on div "Policies" at bounding box center [40, 140] width 41 height 26
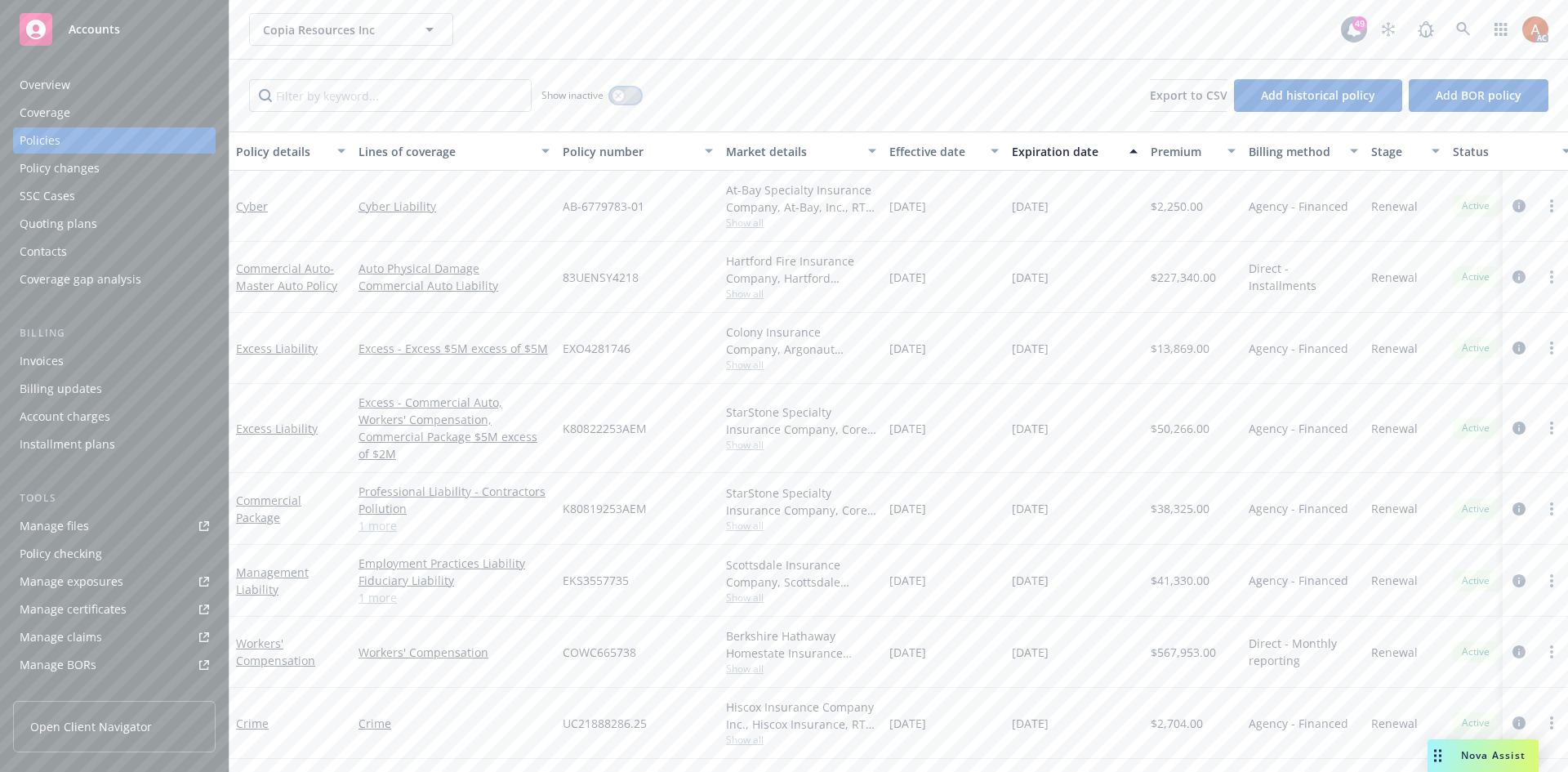
drag, startPoint x: 623, startPoint y: 96, endPoint x: 561, endPoint y: 96, distance: 62.0
click at [623, 96] on div "button" at bounding box center [618, 95] width 11 height 11
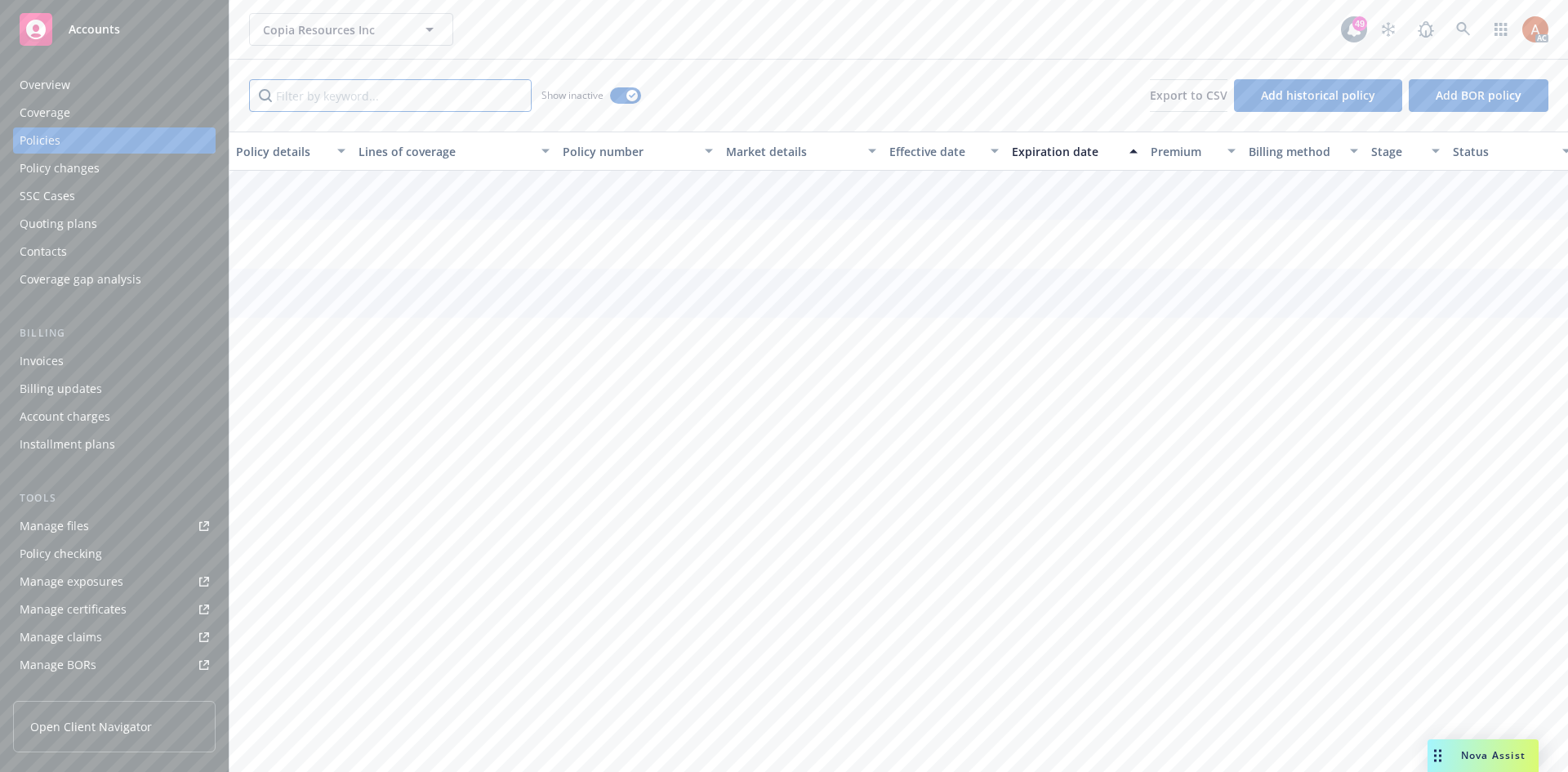
click at [444, 96] on input "Filter by keyword..." at bounding box center [390, 95] width 282 height 33
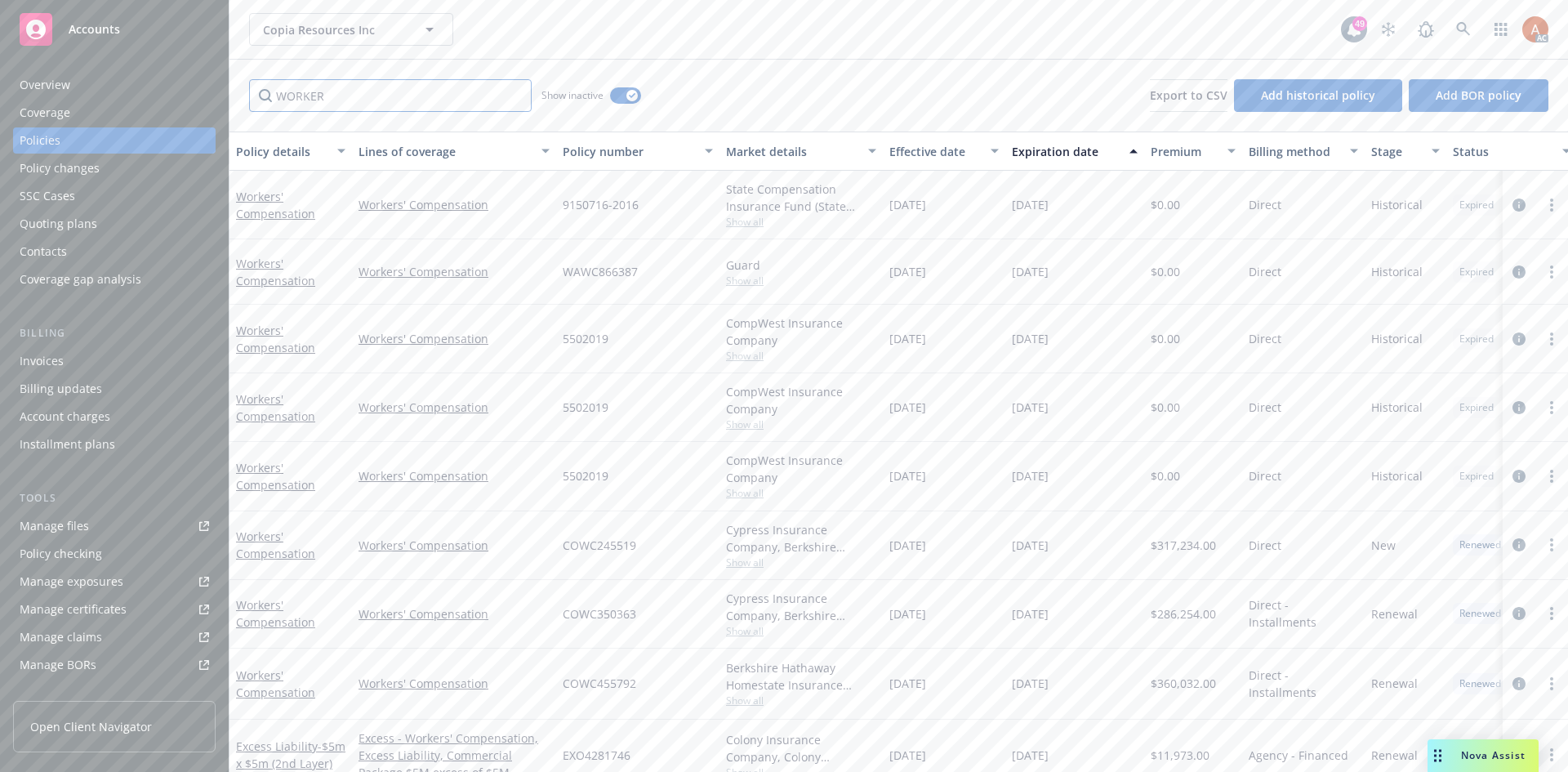
type input "WORKER"
click at [911, 149] on div "Effective date" at bounding box center [935, 151] width 92 height 17
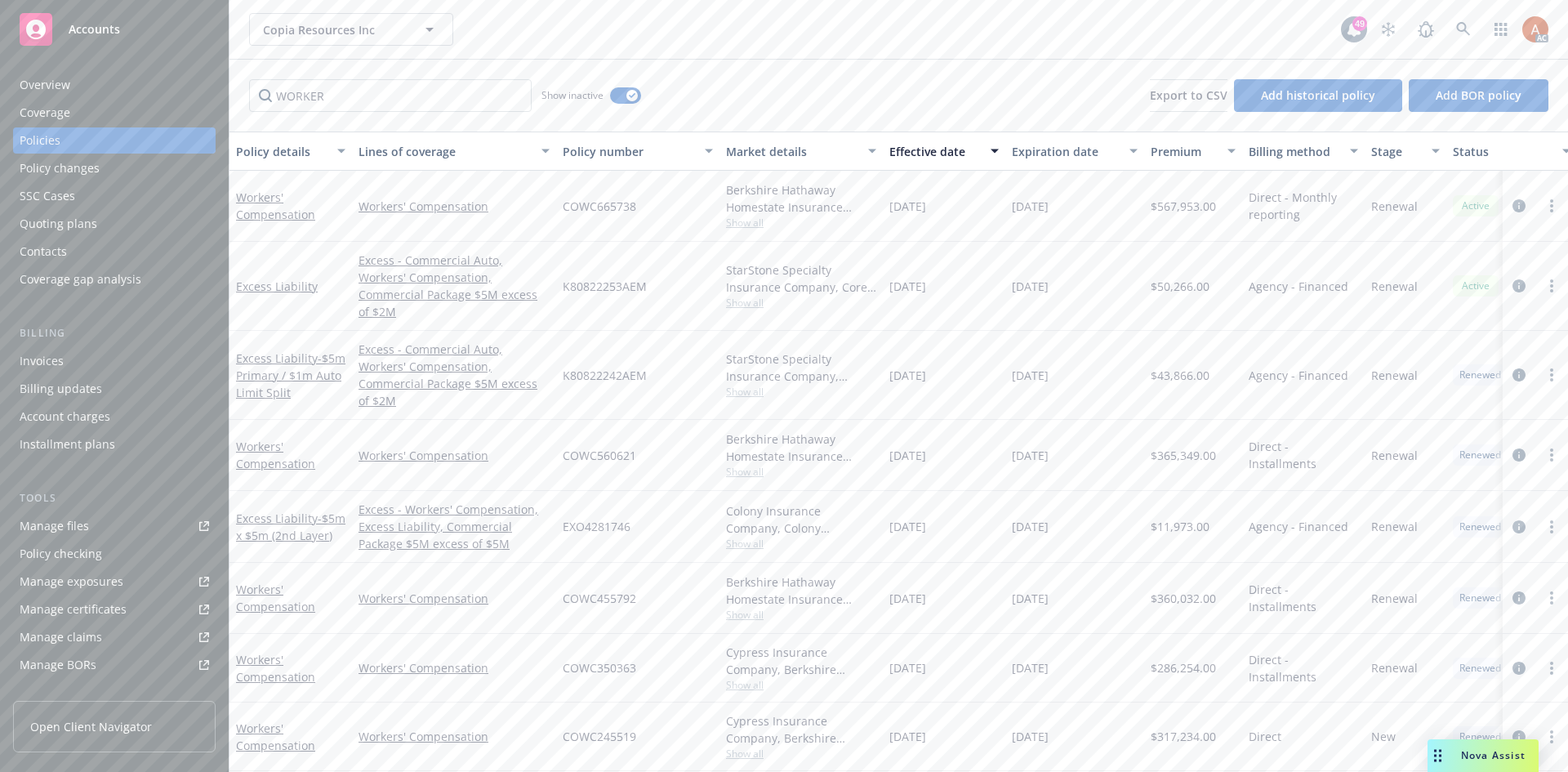
click at [738, 226] on span "Show all" at bounding box center [801, 222] width 150 height 14
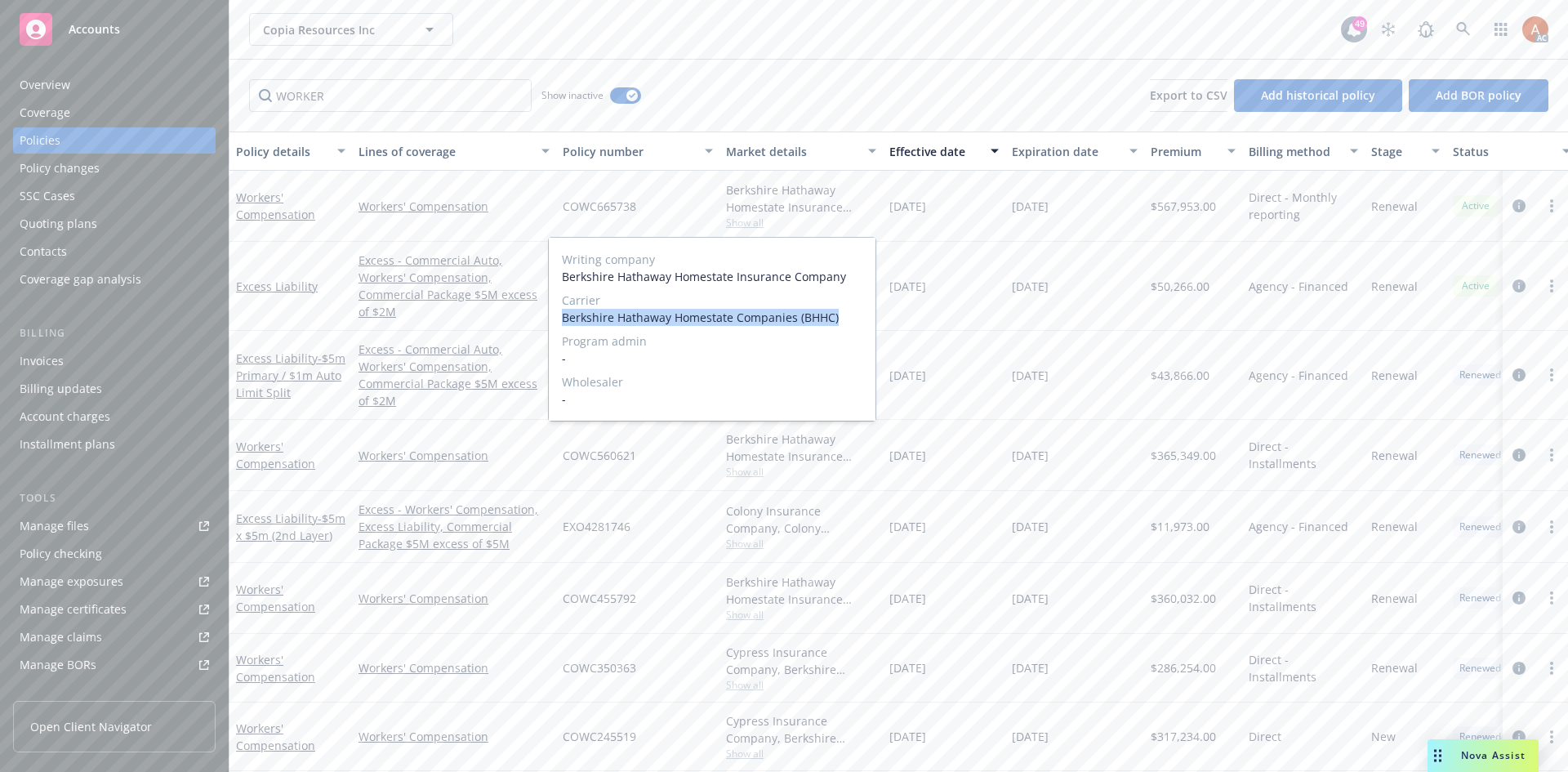
drag, startPoint x: 560, startPoint y: 319, endPoint x: 855, endPoint y: 319, distance: 295.0
click at [855, 319] on div "Writing company Berkshire Hathaway Homestate Insurance Company Carrier Berkshir…" at bounding box center [712, 328] width 326 height 183
copy span "Berkshire Hathaway Homestate Companies (BHHC)"
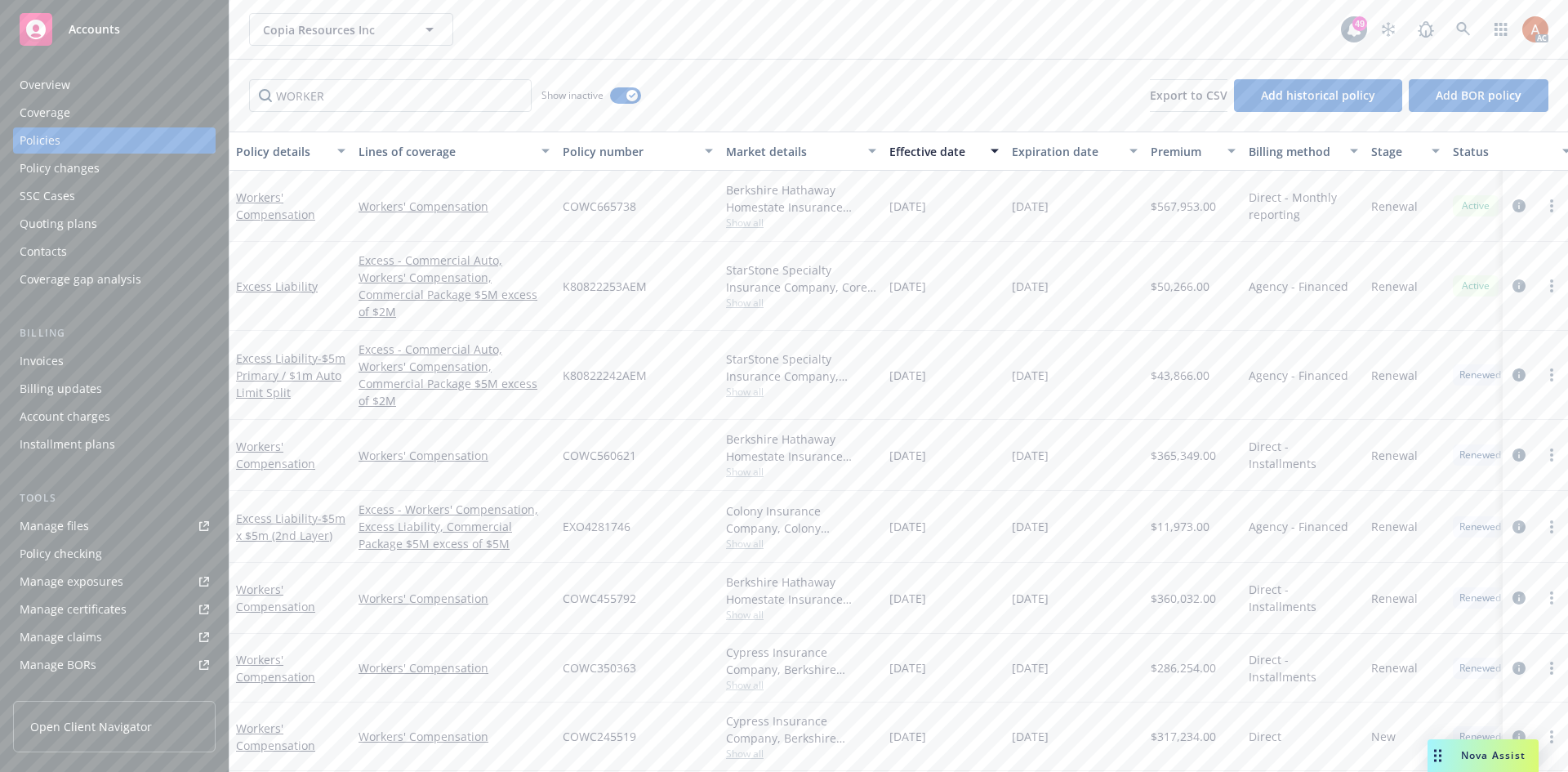
click at [862, 194] on div "Berkshire Hathaway Homestate Insurance Company, Berkshire Hathaway Homestate Co…" at bounding box center [801, 199] width 150 height 34
click at [575, 205] on span "COWC665738" at bounding box center [599, 206] width 73 height 17
copy span "COWC665738"
click at [1195, 206] on span "$567,953.00" at bounding box center [1183, 206] width 65 height 17
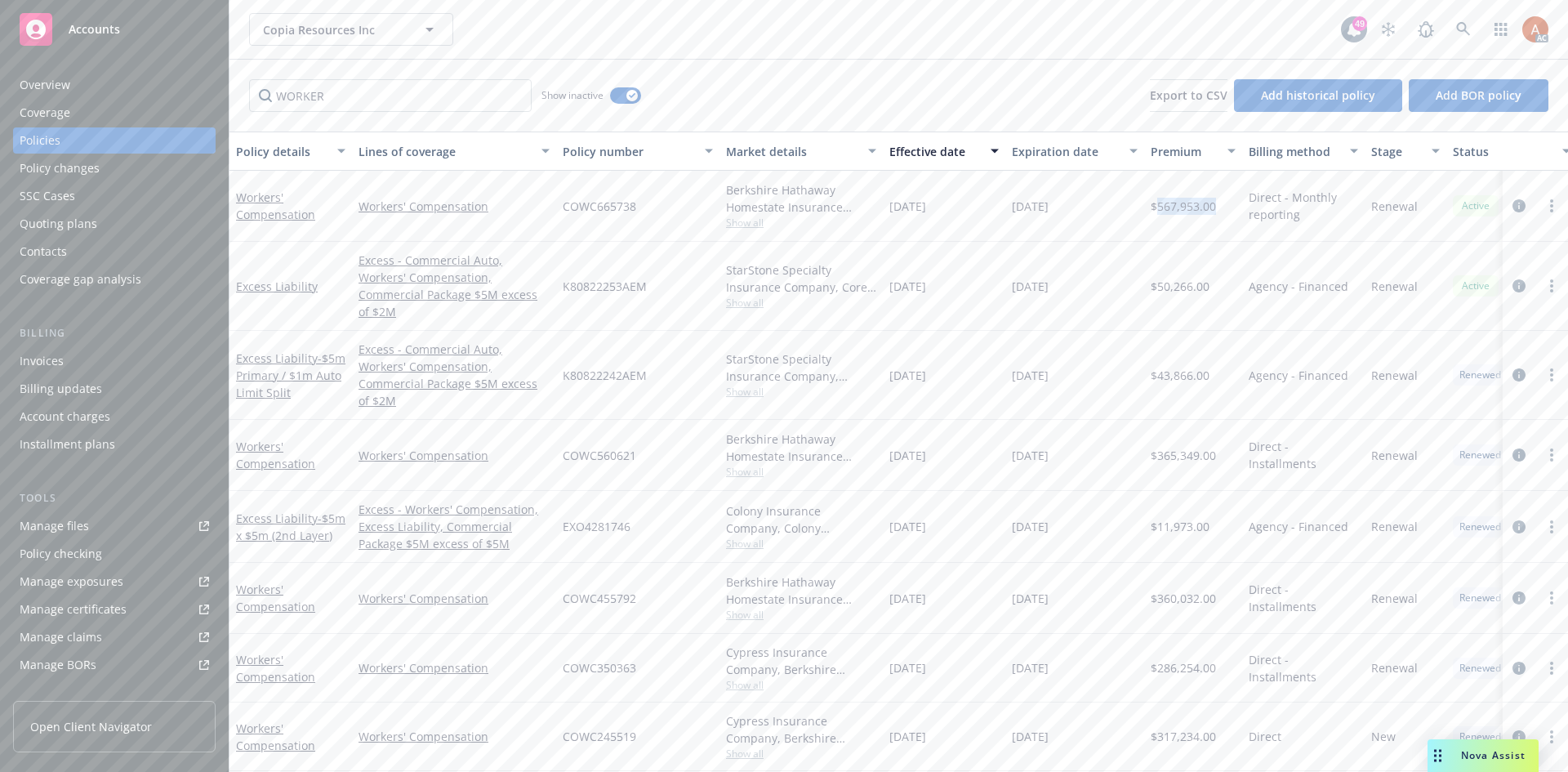
click at [1195, 206] on span "$567,953.00" at bounding box center [1183, 206] width 65 height 17
copy span "567,953.00"
click at [753, 296] on span "Show all" at bounding box center [801, 303] width 150 height 14
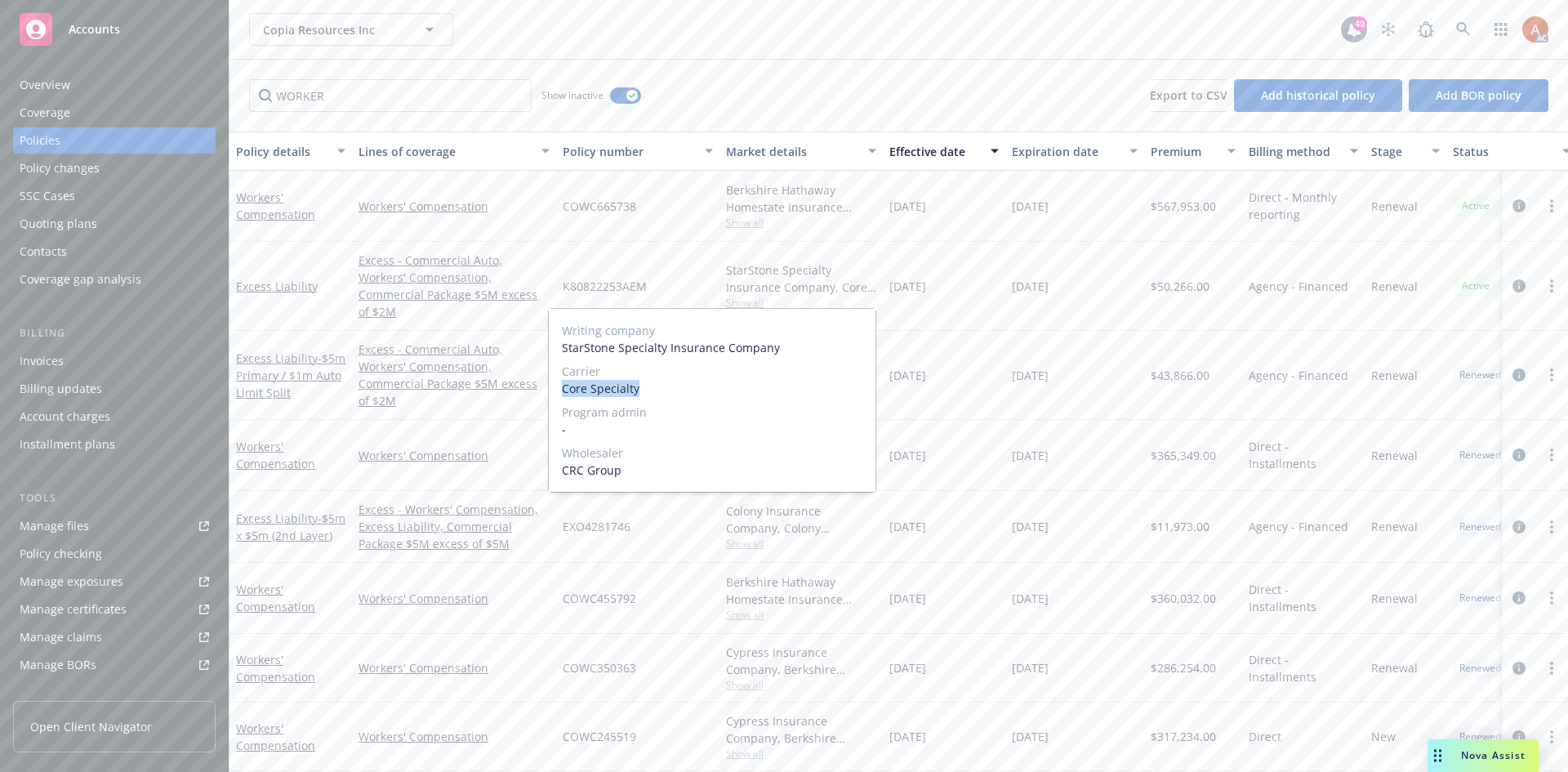
drag, startPoint x: 562, startPoint y: 391, endPoint x: 734, endPoint y: 386, distance: 172.1
click at [707, 393] on span "Core Specialty" at bounding box center [712, 388] width 301 height 17
copy span "Core Specialty"
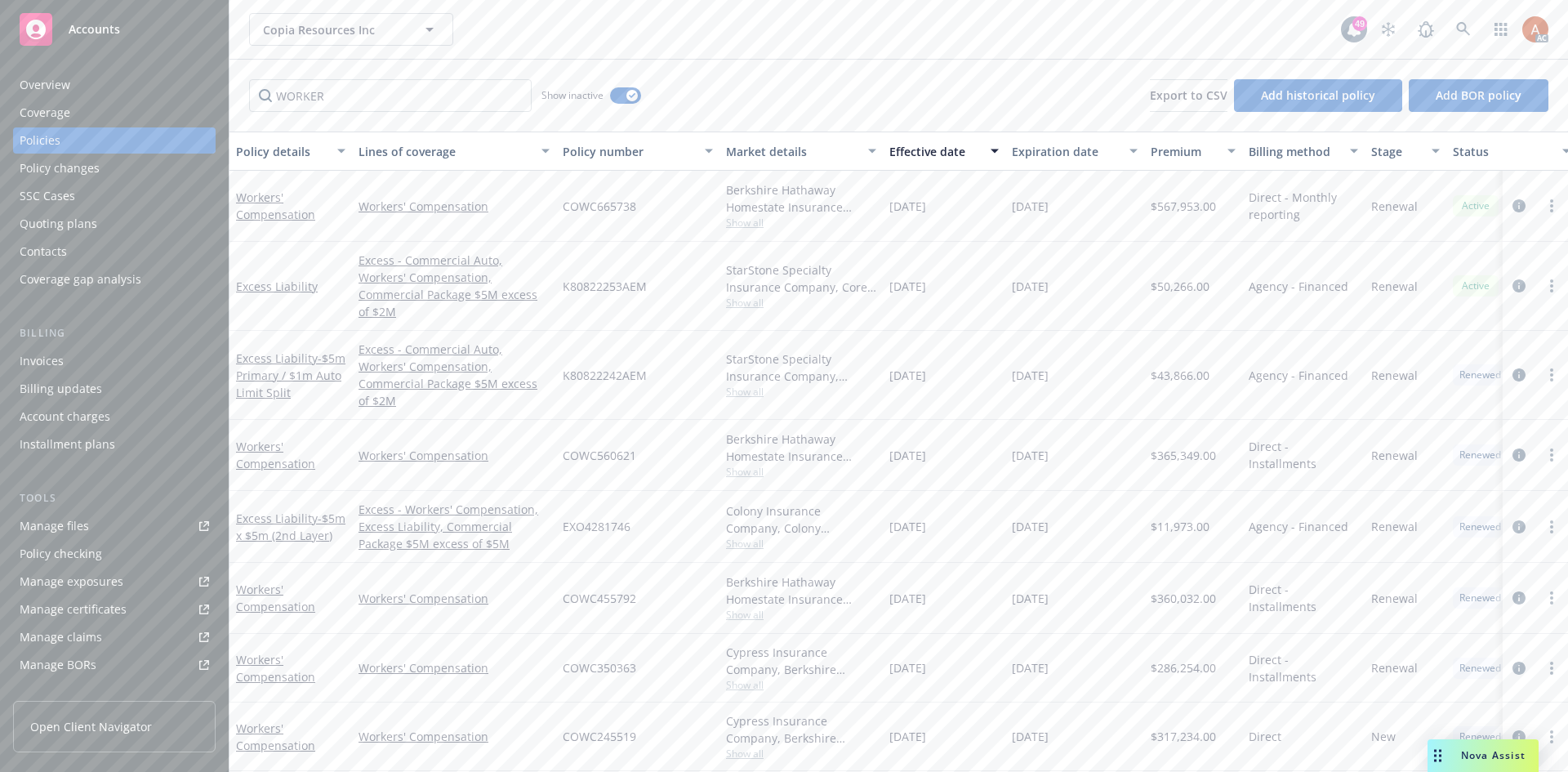
drag, startPoint x: 687, startPoint y: 258, endPoint x: 670, endPoint y: 259, distance: 17.0
click at [686, 258] on div "K80822253AEM" at bounding box center [638, 286] width 163 height 89
click at [749, 465] on span "Show all" at bounding box center [801, 472] width 150 height 14
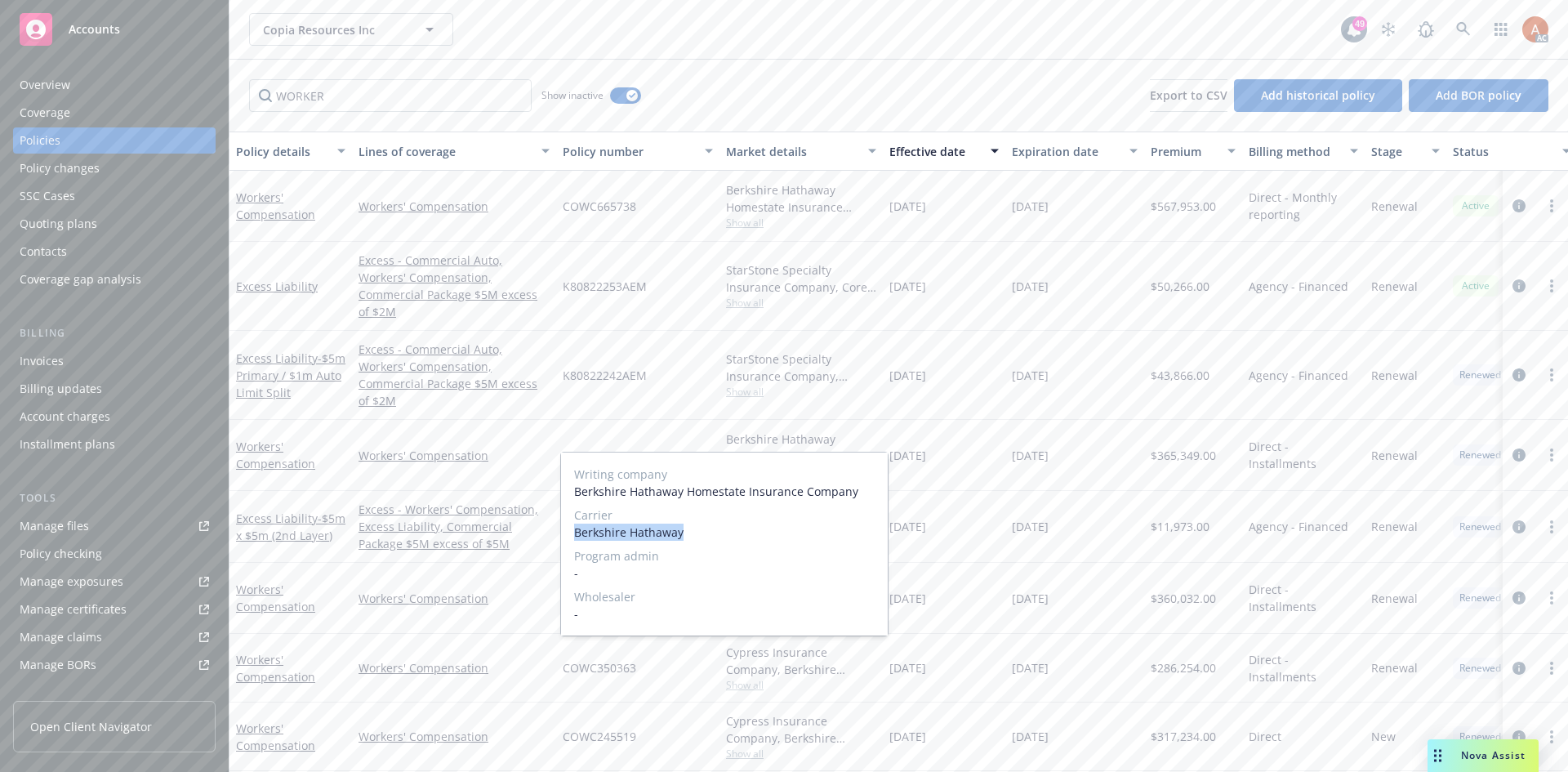
drag, startPoint x: 567, startPoint y: 533, endPoint x: 723, endPoint y: 542, distance: 156.3
click at [713, 543] on div "Writing company Berkshire Hathaway Homestate Insurance Company Carrier Berkshir…" at bounding box center [724, 543] width 326 height 183
copy span "Berkshire Hathaway"
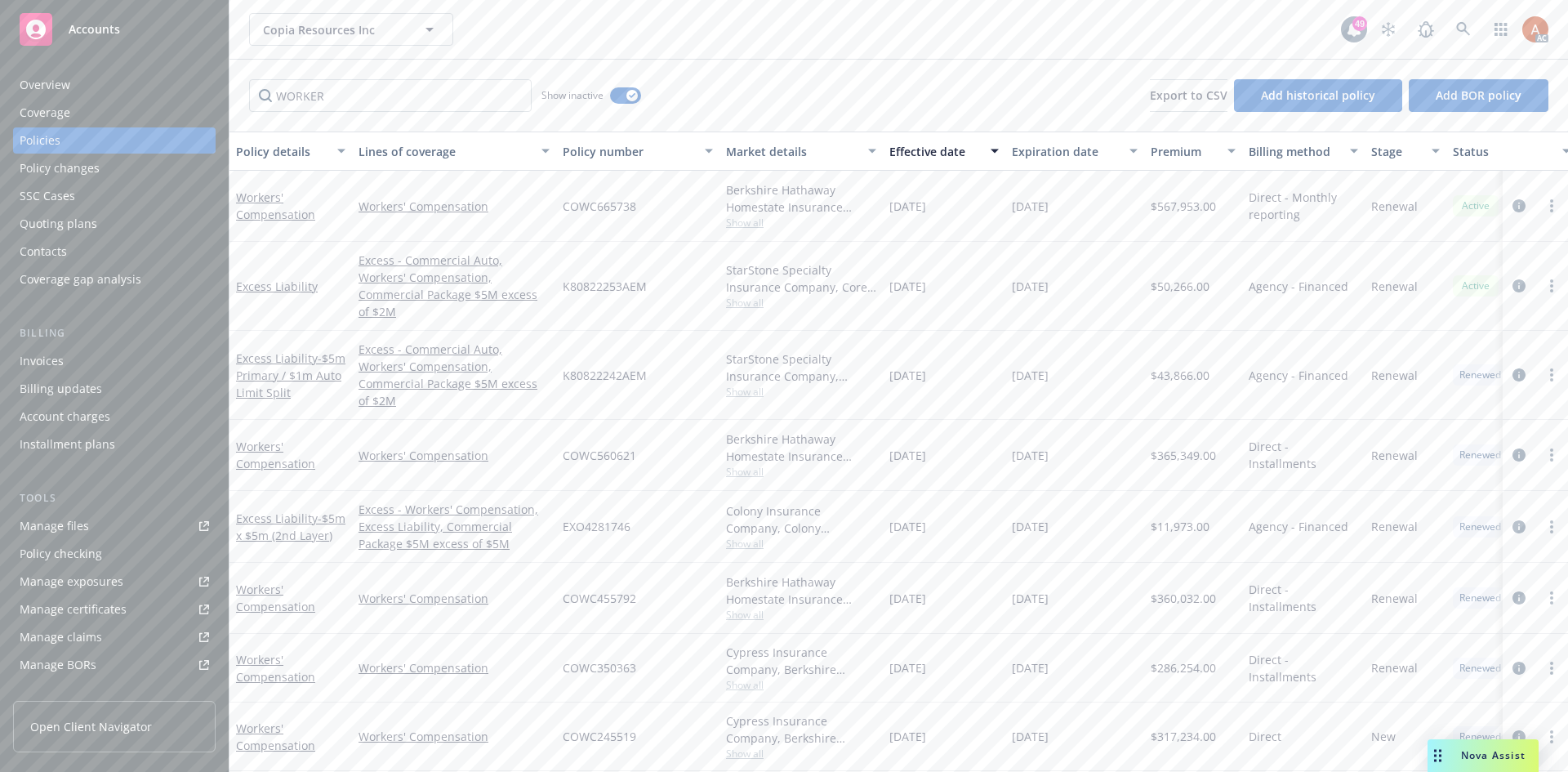
click at [977, 420] on div "01/12/2024" at bounding box center [944, 455] width 123 height 71
click at [581, 447] on span "COWC560621" at bounding box center [599, 455] width 73 height 17
copy span "COWC560621"
click at [1191, 447] on span "$365,349.00" at bounding box center [1183, 455] width 65 height 17
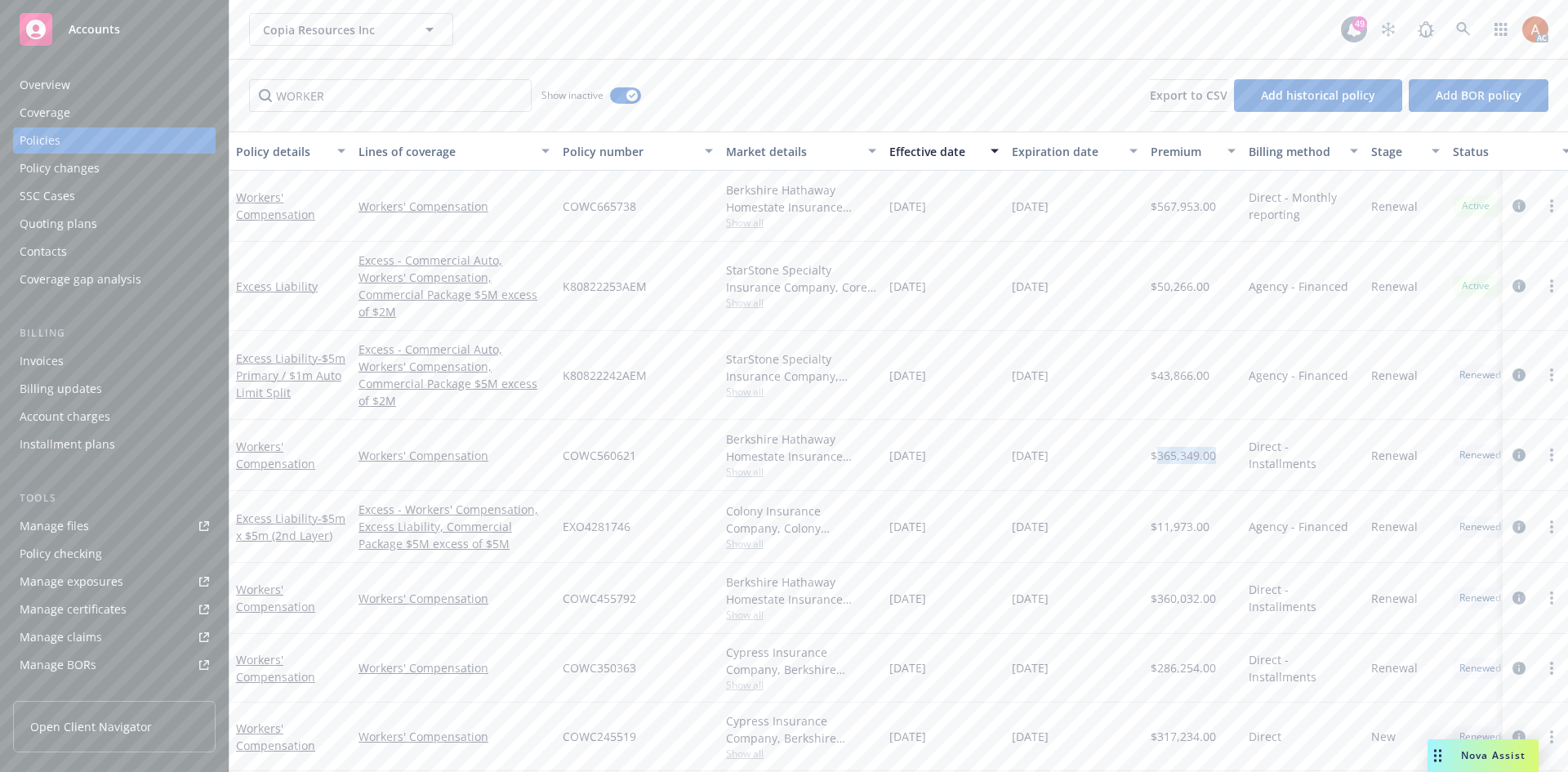
click at [1191, 447] on span "$365,349.00" at bounding box center [1183, 455] width 65 height 17
copy span "365,349.00"
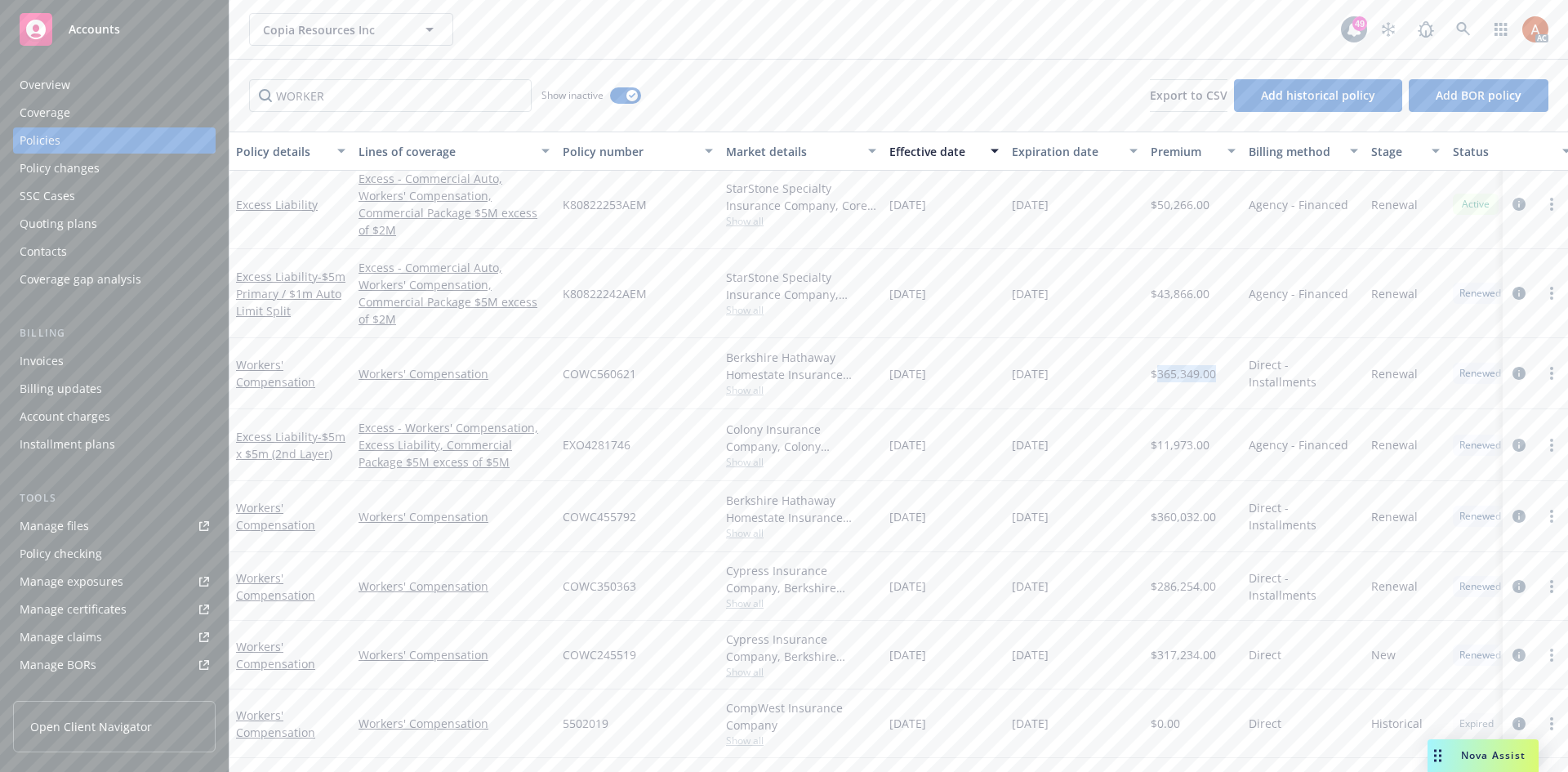
click at [761, 526] on span "Show all" at bounding box center [801, 533] width 150 height 14
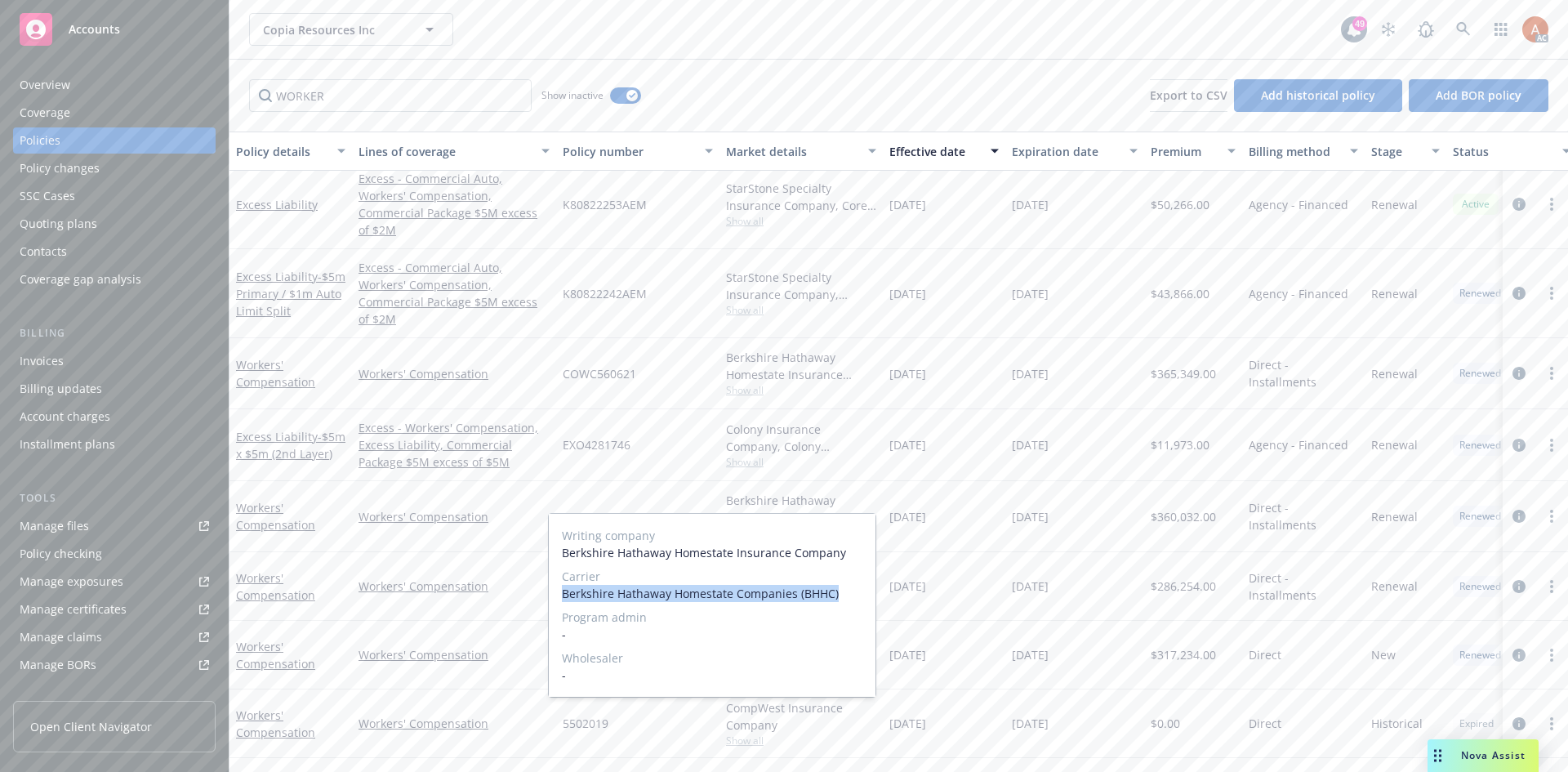
drag, startPoint x: 557, startPoint y: 594, endPoint x: 862, endPoint y: 604, distance: 305.2
click at [862, 604] on div "Writing company Berkshire Hathaway Homestate Insurance Company Carrier Berkshir…" at bounding box center [712, 604] width 326 height 183
copy span "Berkshire Hathaway Homestate Companies (BHHC)"
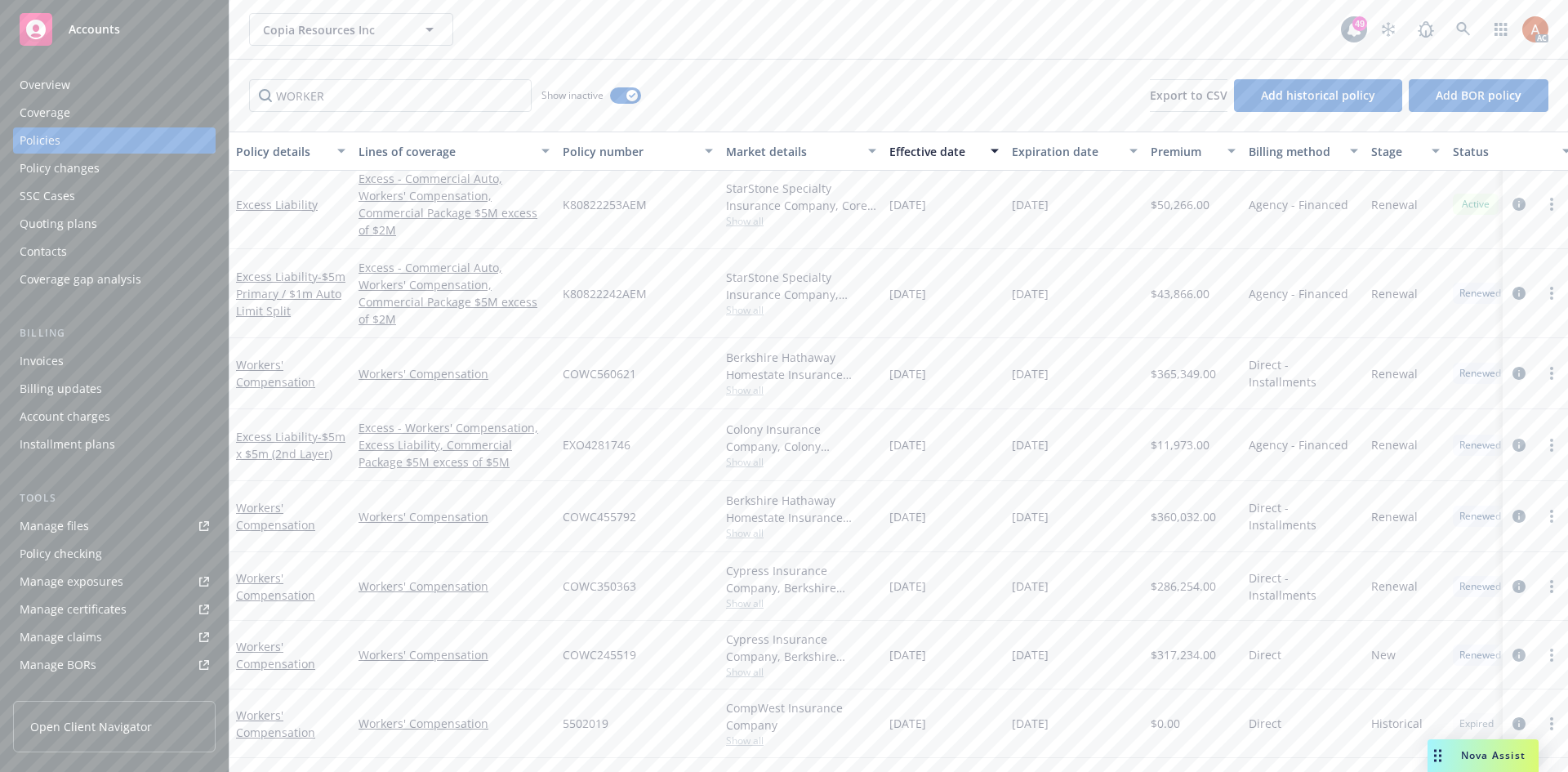
click at [989, 487] on div "01/12/2023" at bounding box center [944, 516] width 123 height 71
click at [608, 508] on span "COWC455792" at bounding box center [599, 516] width 73 height 17
click at [1176, 508] on span "$360,032.00" at bounding box center [1183, 516] width 65 height 17
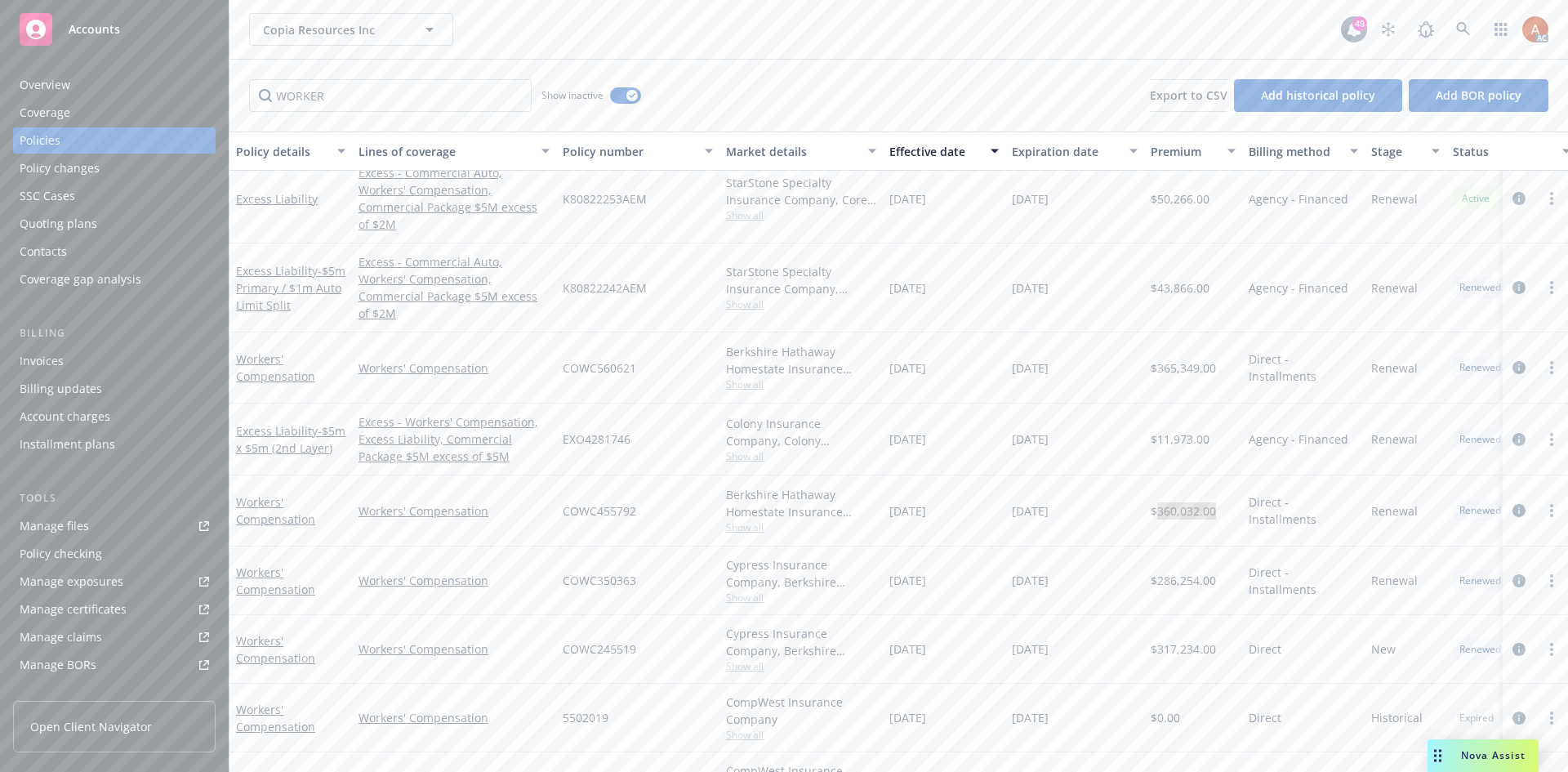
scroll to position [163, 0]
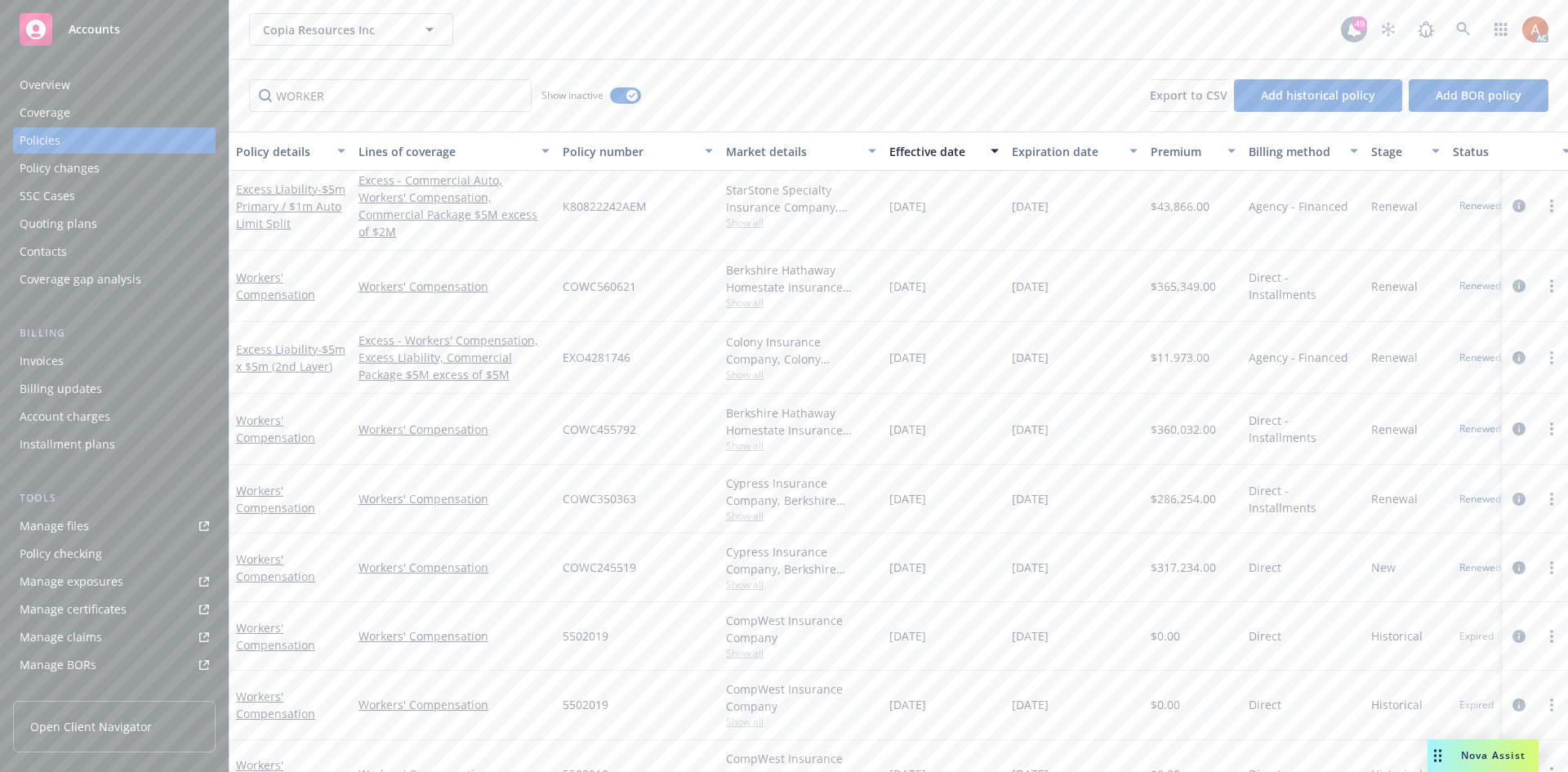
click at [1173, 491] on span "$286,254.00" at bounding box center [1183, 498] width 65 height 17
drag, startPoint x: 561, startPoint y: 466, endPoint x: 675, endPoint y: 473, distance: 114.2
click at [675, 473] on div "COWC350363" at bounding box center [638, 499] width 163 height 69
click at [762, 509] on span "Show all" at bounding box center [801, 516] width 150 height 14
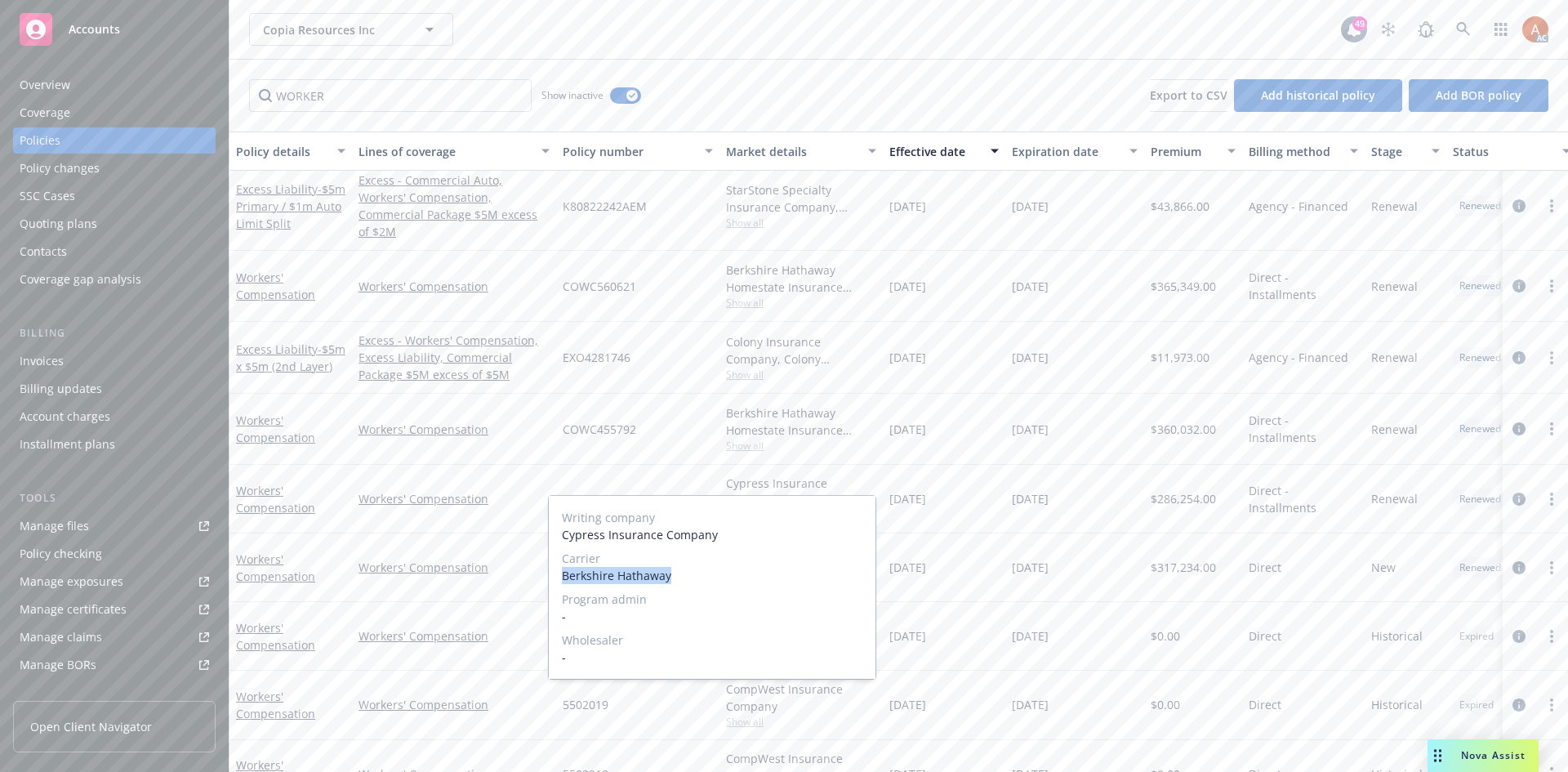
drag, startPoint x: 617, startPoint y: 581, endPoint x: 735, endPoint y: 582, distance: 118.0
click at [735, 582] on div "Writing company Cypress Insurance Company Carrier Berkshire Hathaway Program ad…" at bounding box center [712, 587] width 326 height 183
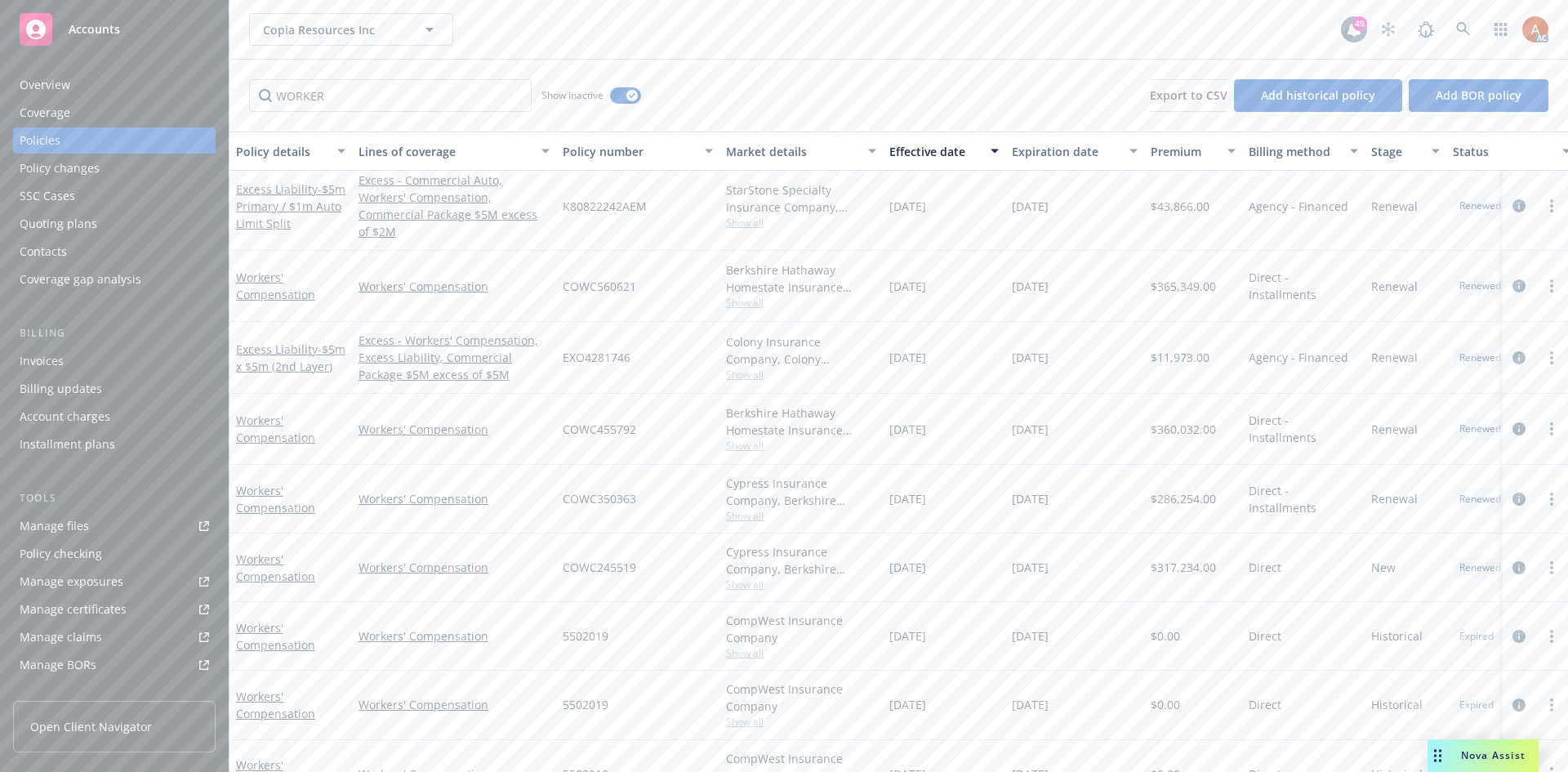
click at [982, 602] on div "01/12/2020" at bounding box center [944, 636] width 123 height 69
drag, startPoint x: 564, startPoint y: 532, endPoint x: 648, endPoint y: 540, distance: 84.4
click at [648, 540] on div "COWC245519" at bounding box center [638, 568] width 163 height 69
click at [756, 578] on span "Show all" at bounding box center [801, 585] width 150 height 14
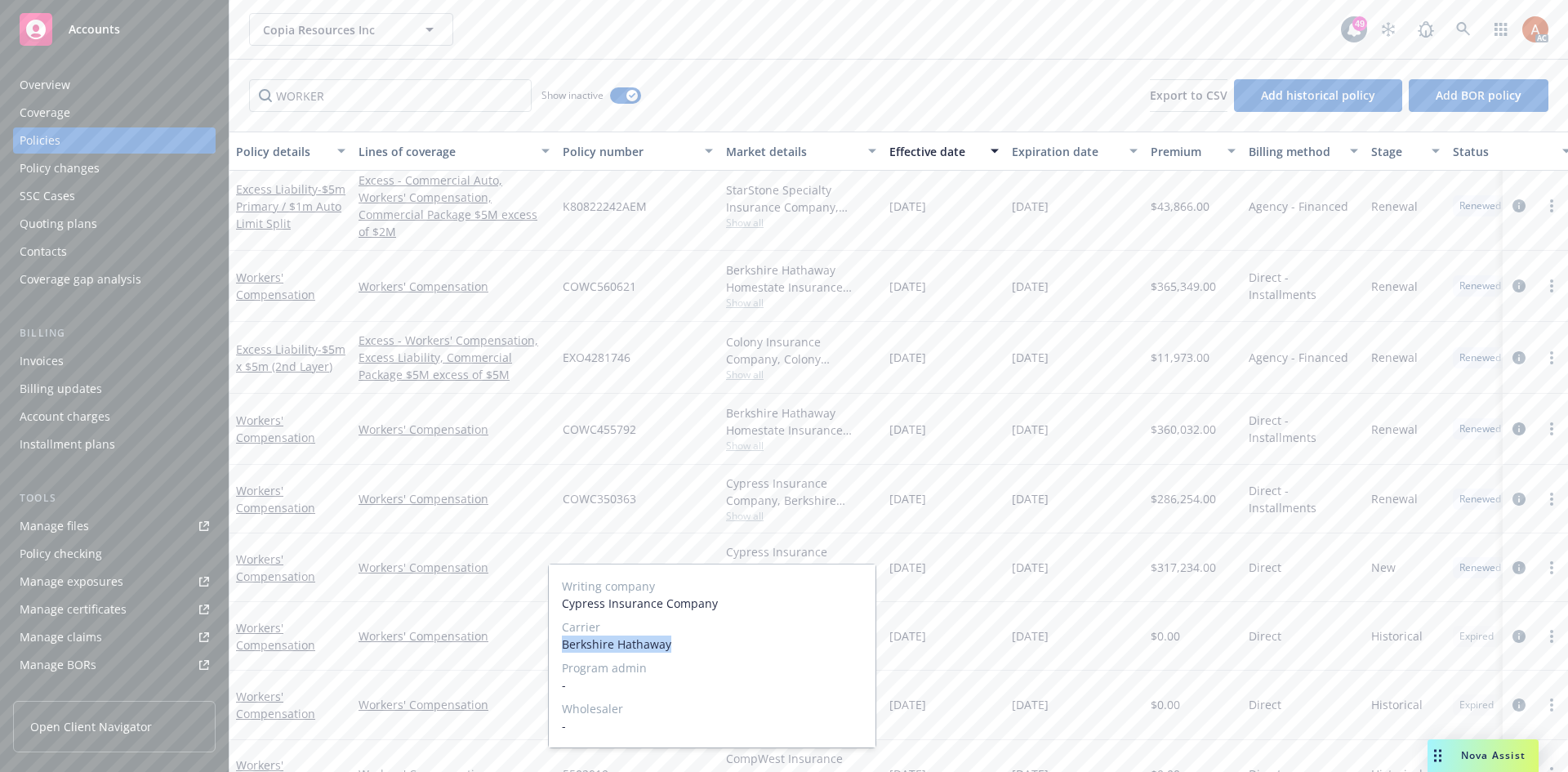
drag, startPoint x: 549, startPoint y: 636, endPoint x: 726, endPoint y: 650, distance: 177.6
click at [726, 650] on div "Writing company Cypress Insurance Company Carrier Berkshire Hathaway Program ad…" at bounding box center [712, 656] width 328 height 184
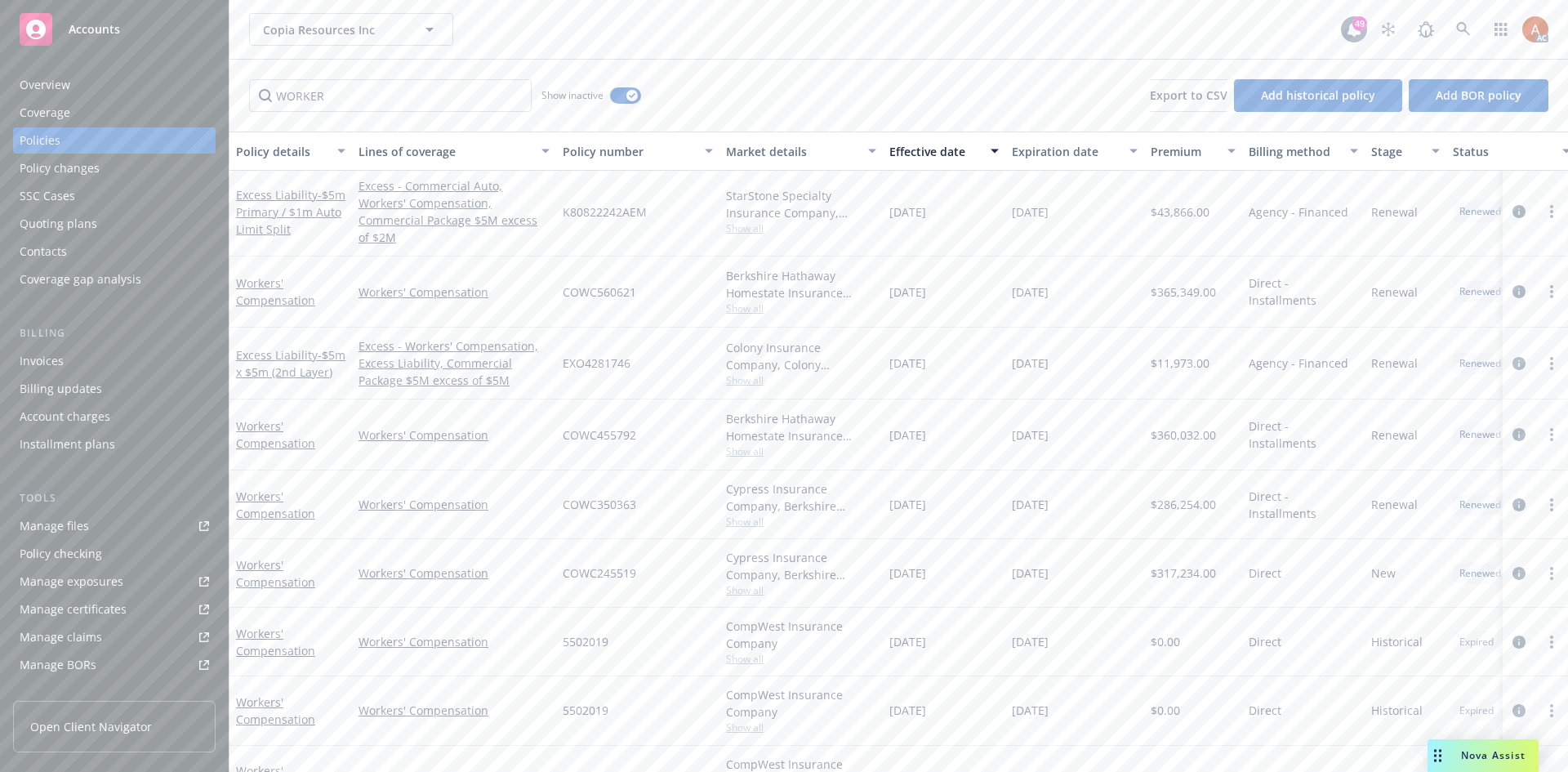
scroll to position [0, 0]
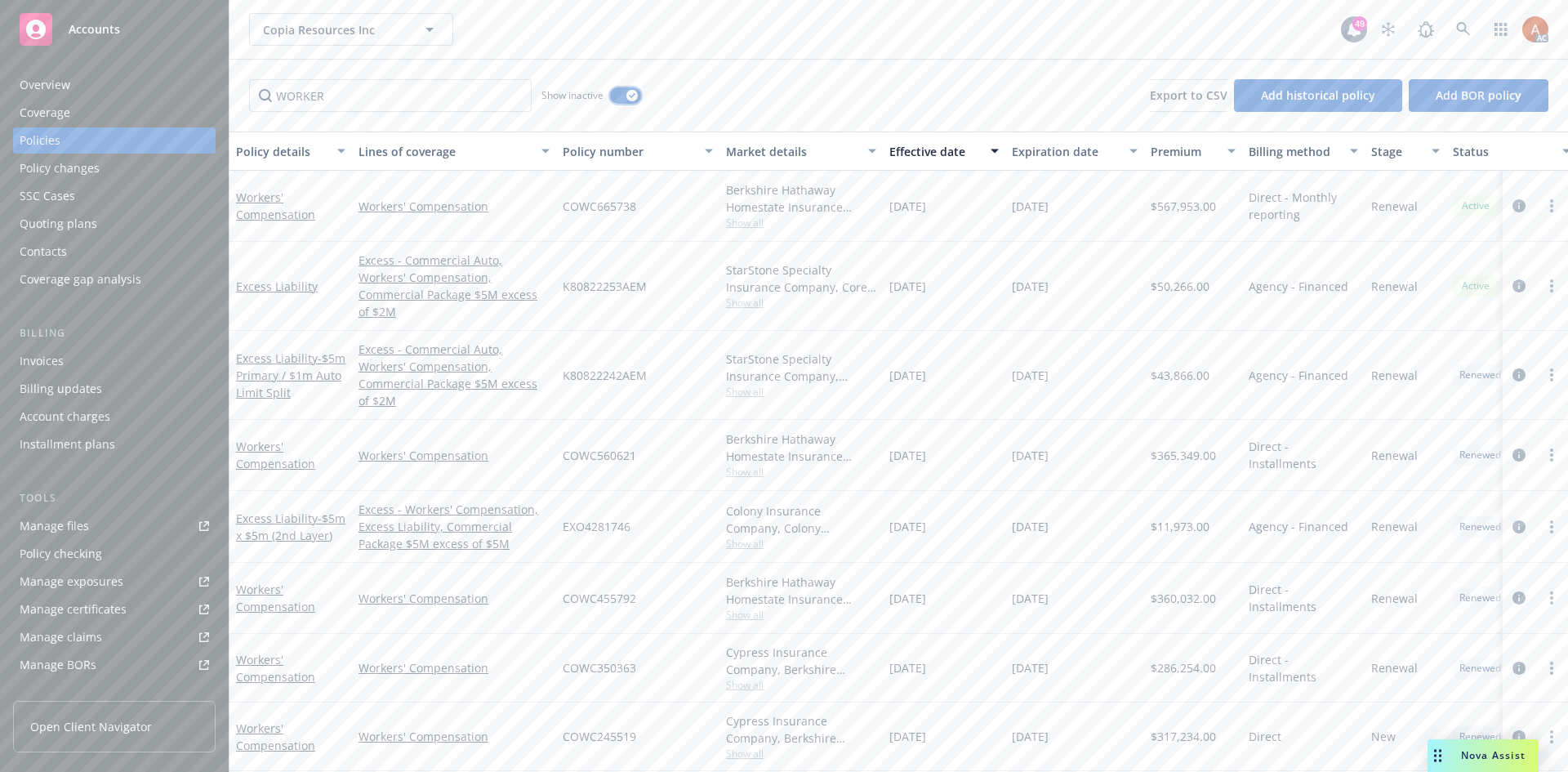
click at [631, 96] on icon "button" at bounding box center [631, 96] width 6 height 5
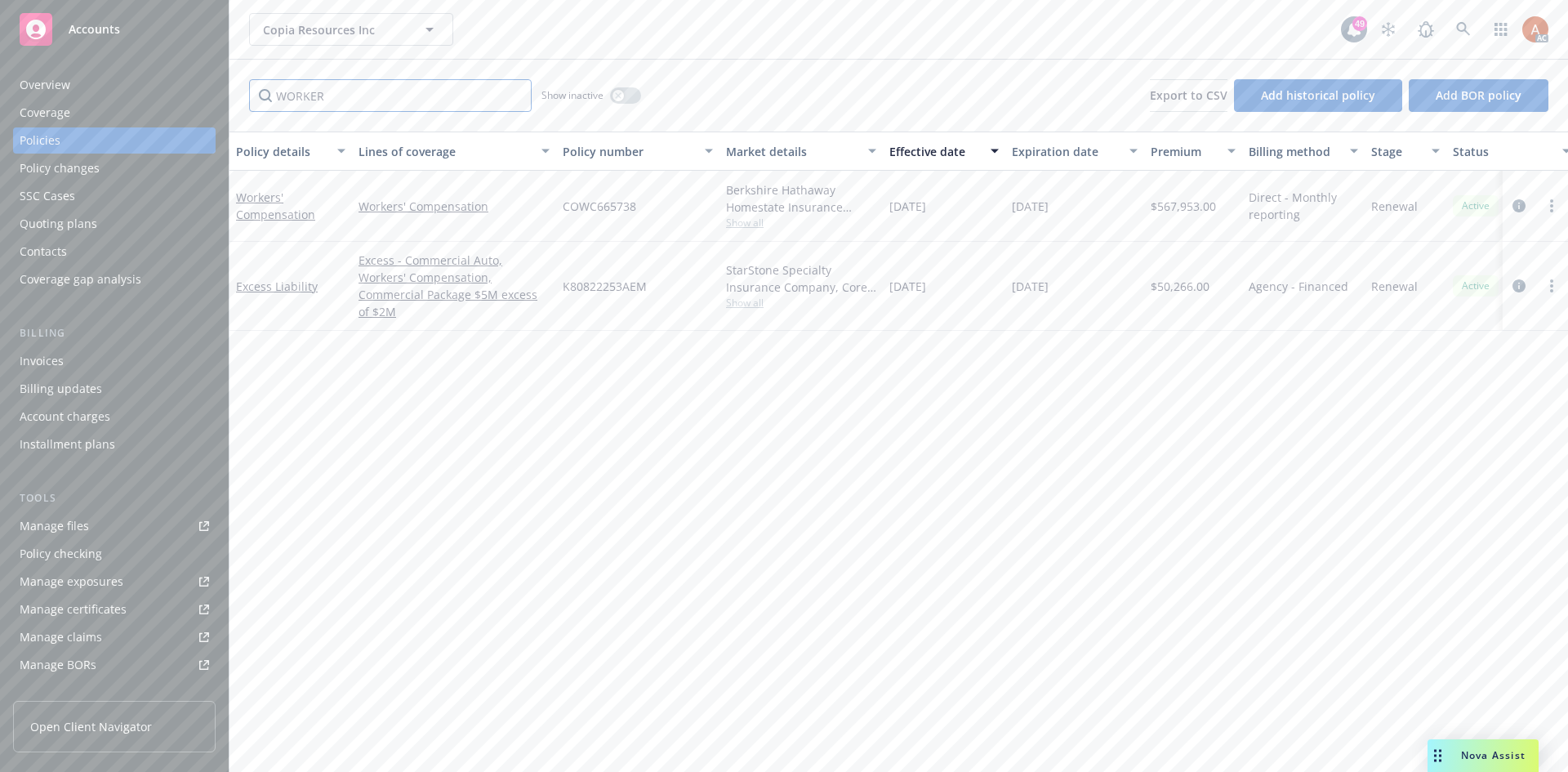
click at [512, 94] on input "WORKER" at bounding box center [390, 95] width 282 height 33
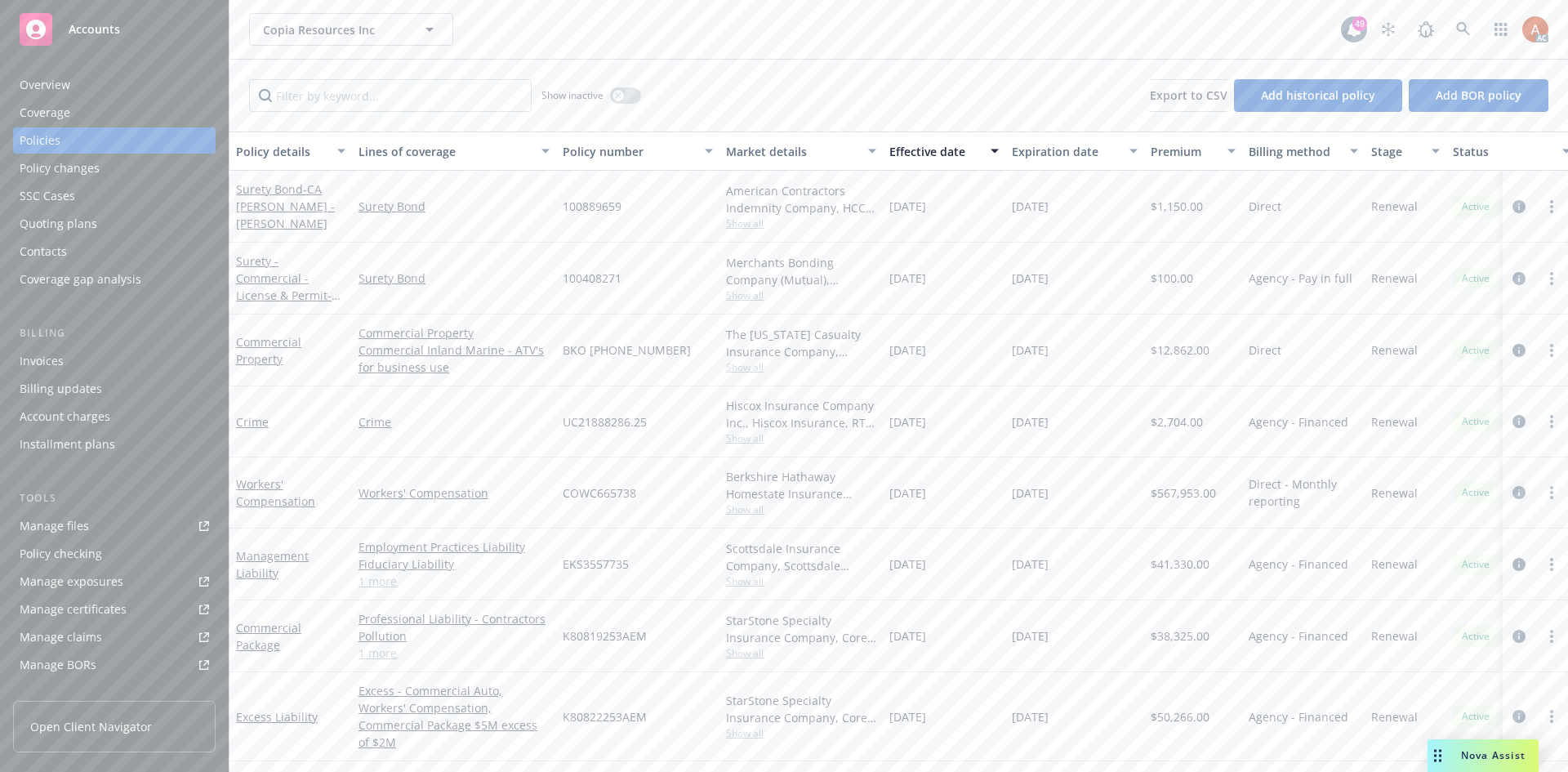
click at [1512, 492] on icon "circleInformation" at bounding box center [1519, 492] width 13 height 13
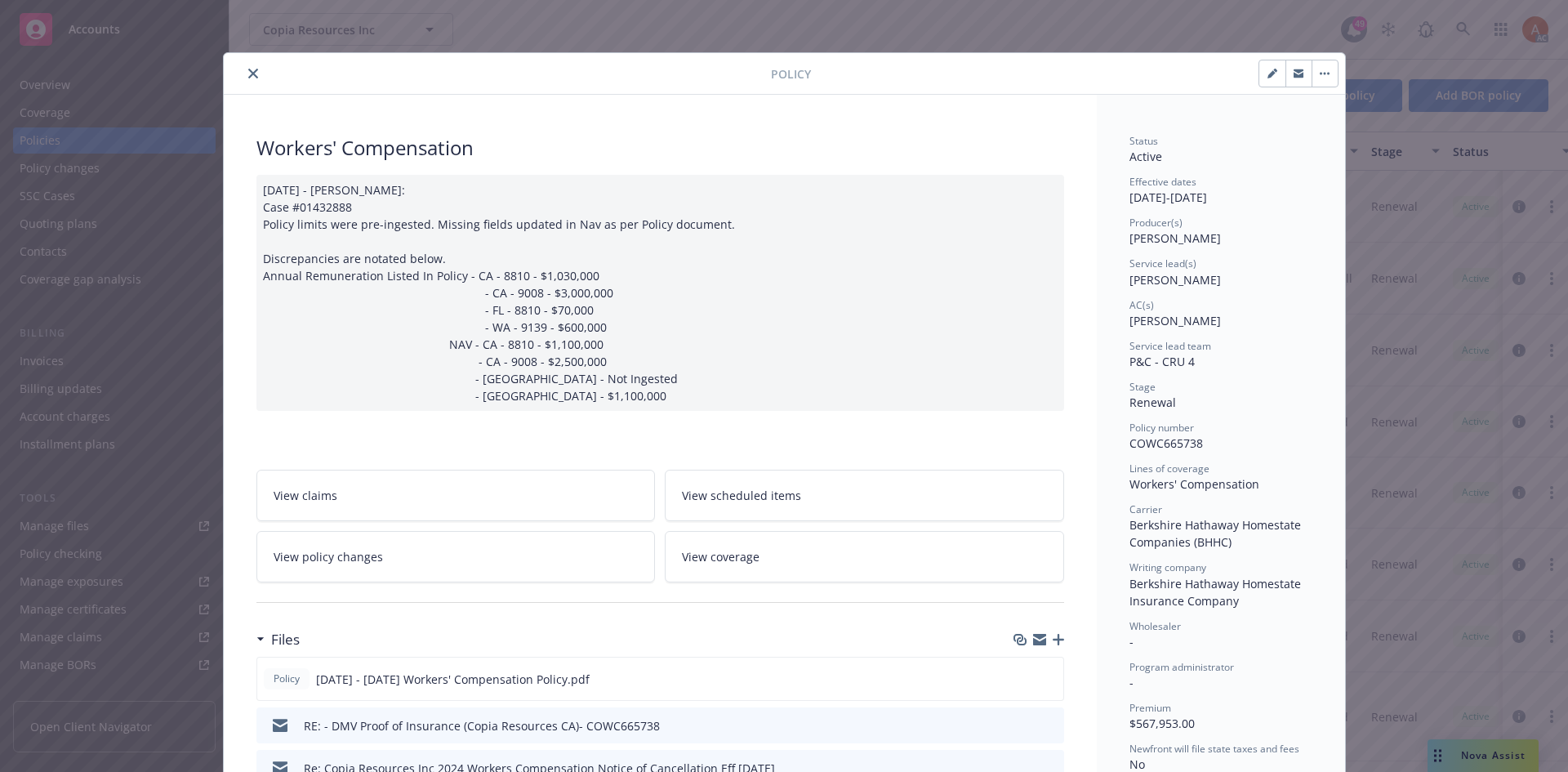
scroll to position [245, 0]
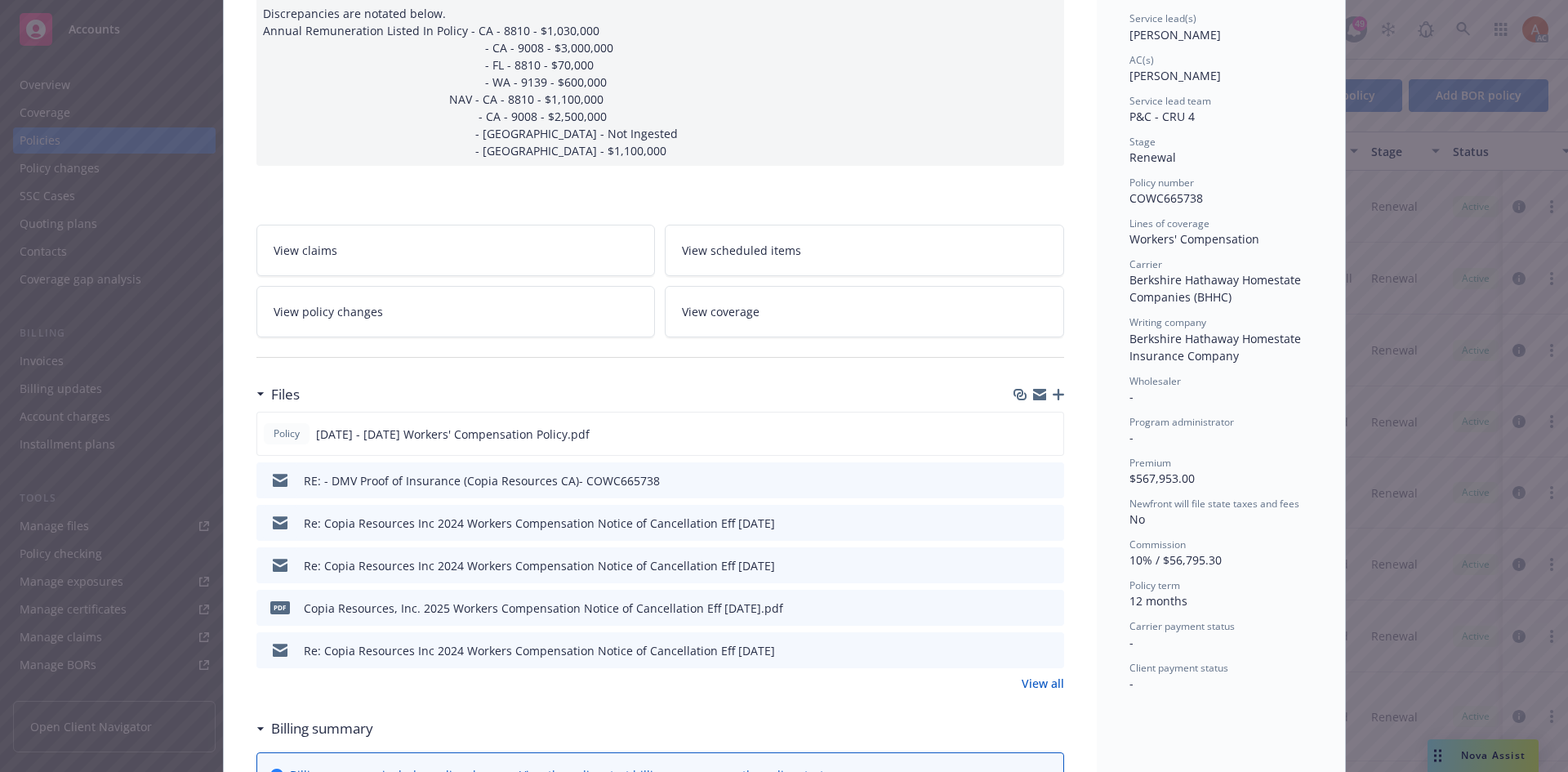
click at [1032, 681] on link "View all" at bounding box center [1042, 683] width 42 height 17
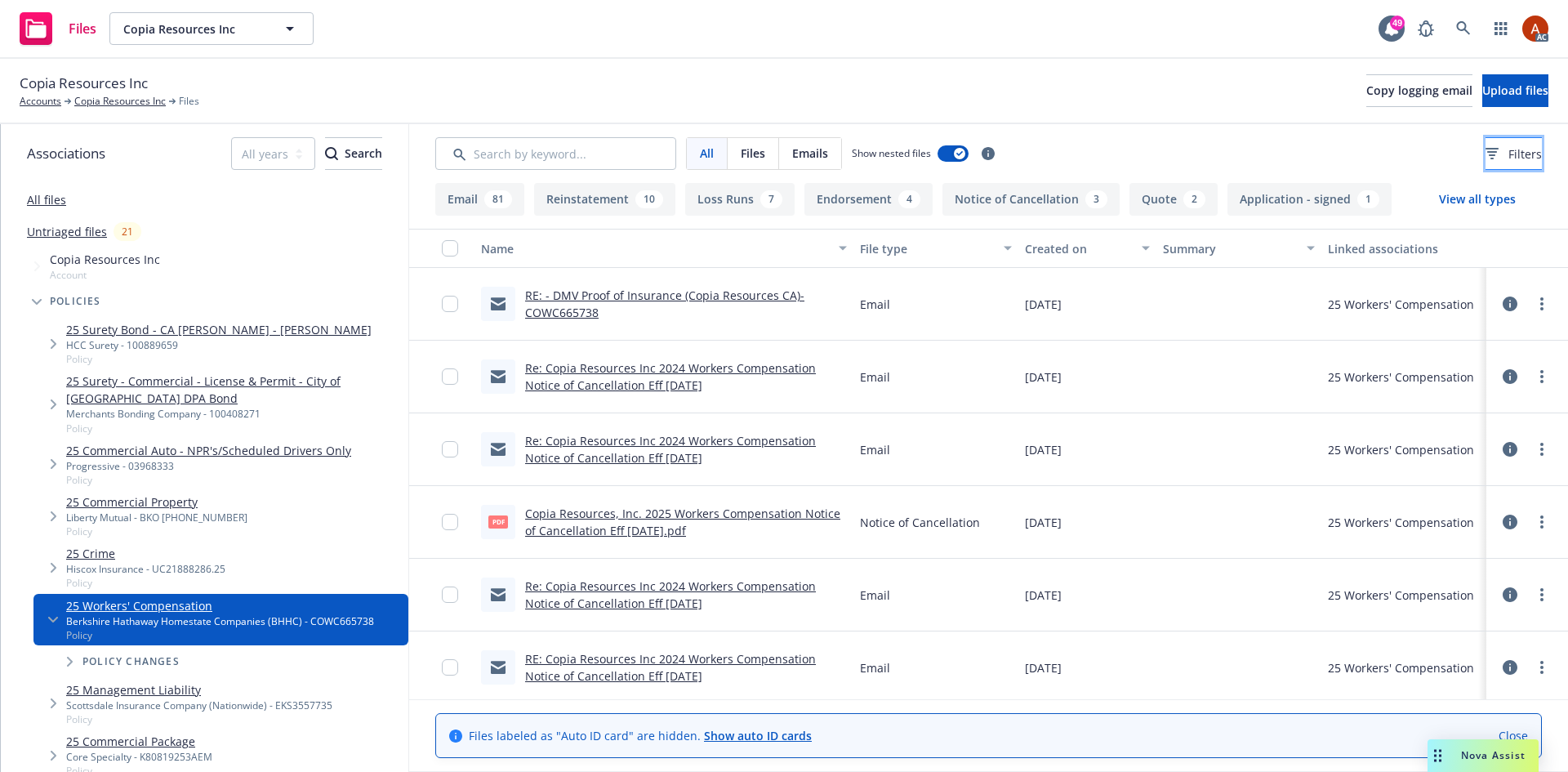
click at [1485, 154] on button "Filters" at bounding box center [1513, 154] width 56 height 33
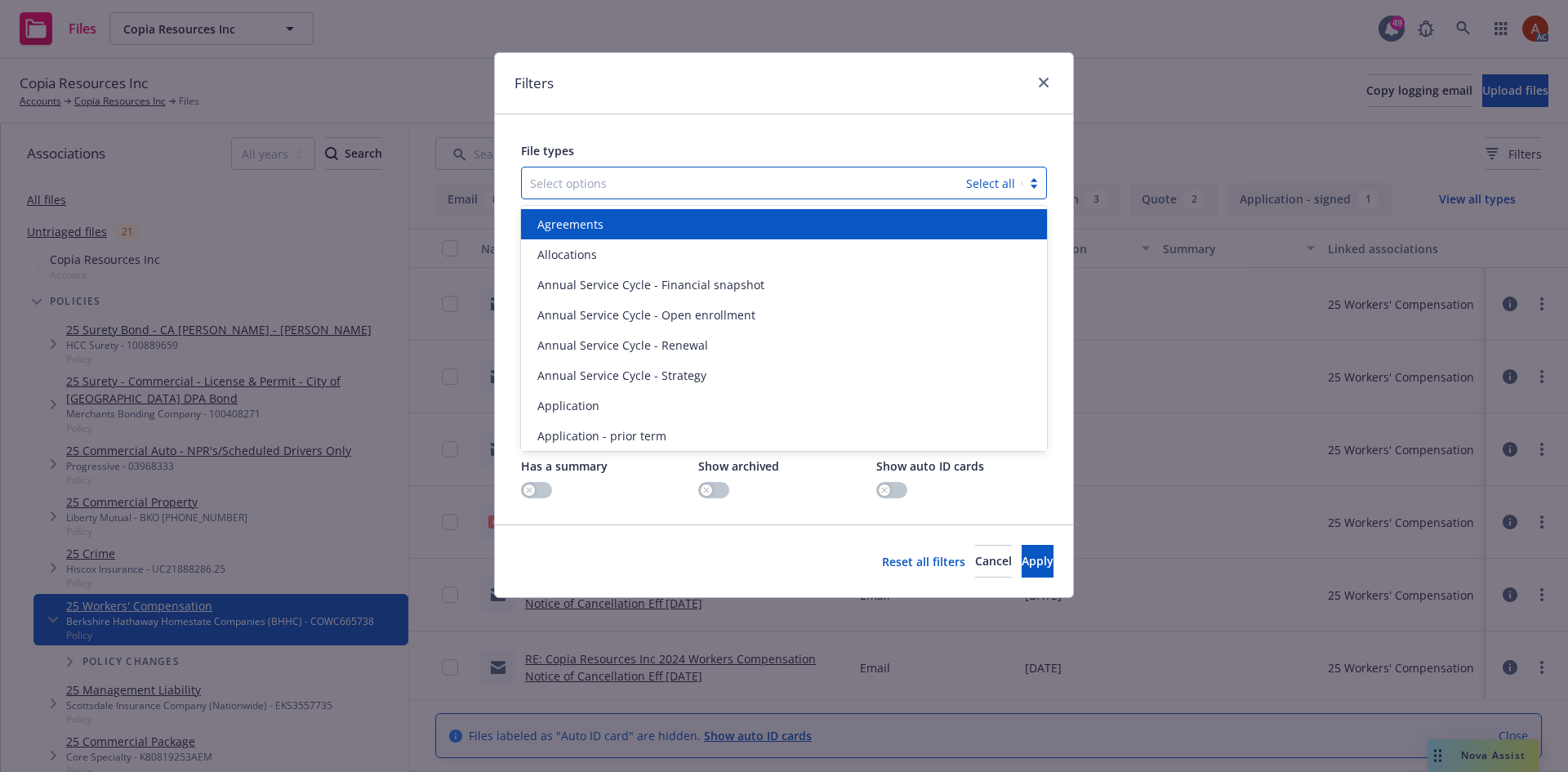
click at [658, 179] on div at bounding box center [743, 183] width 428 height 19
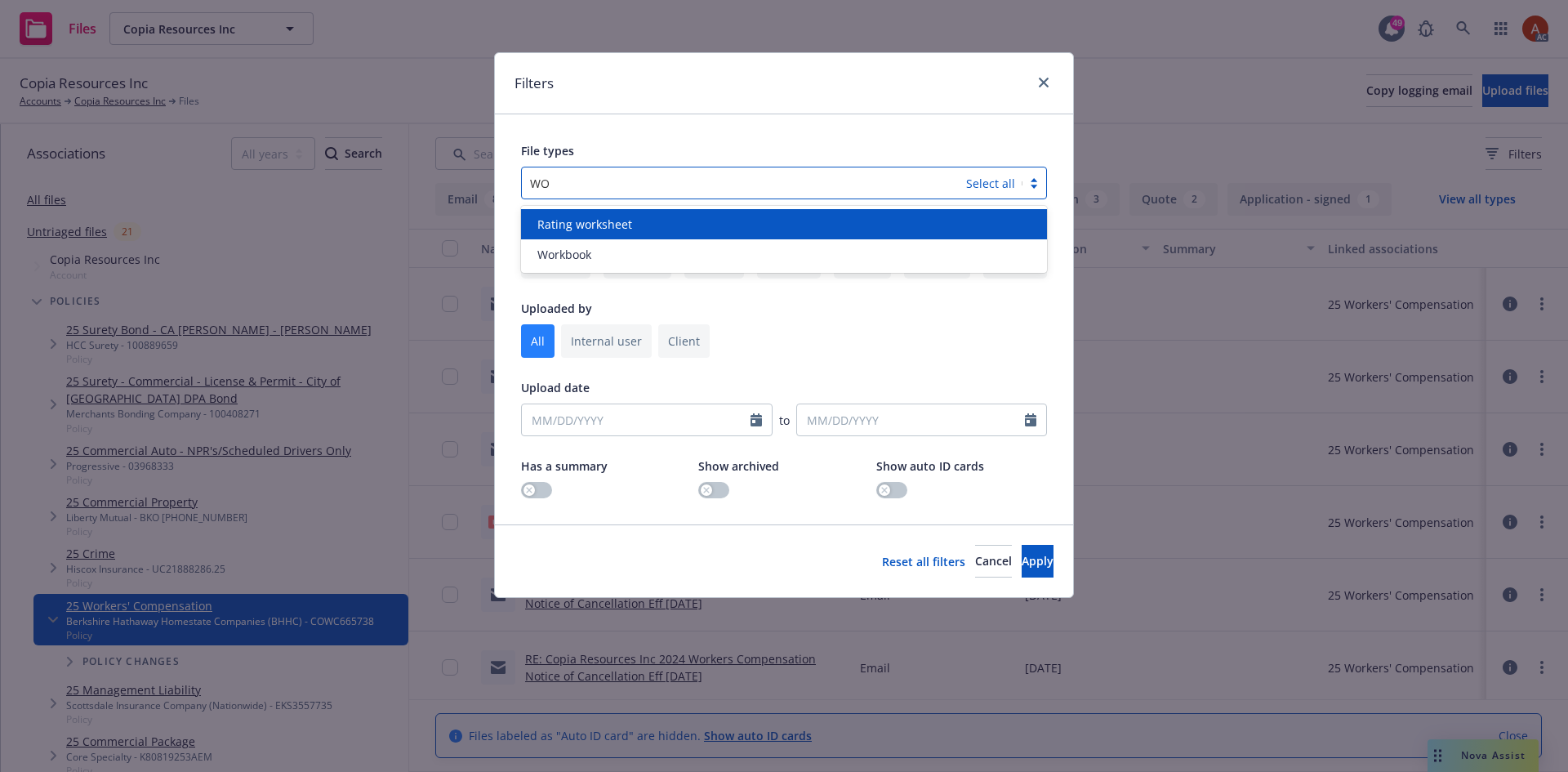
type input "W"
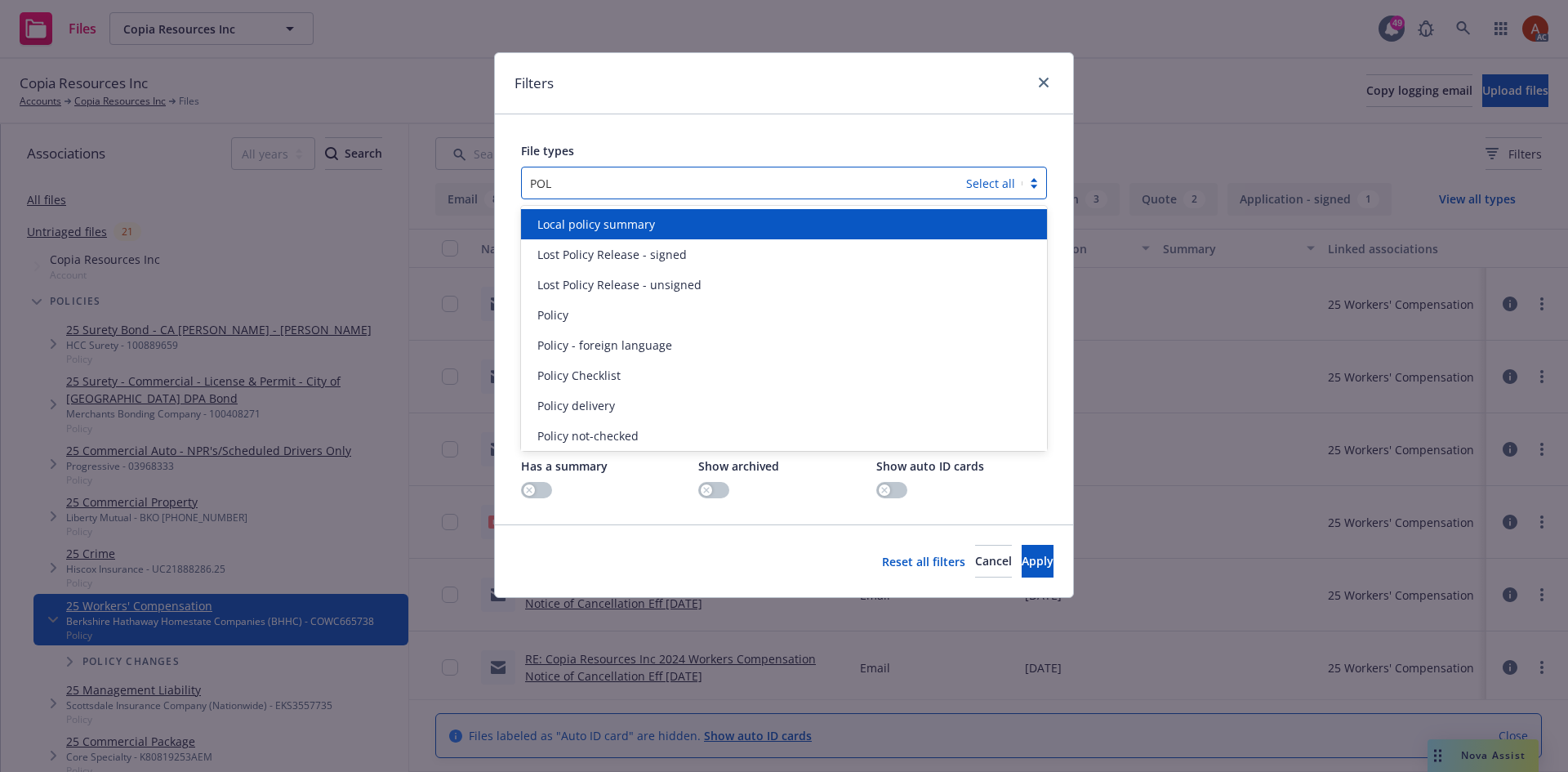
type input "POLI"
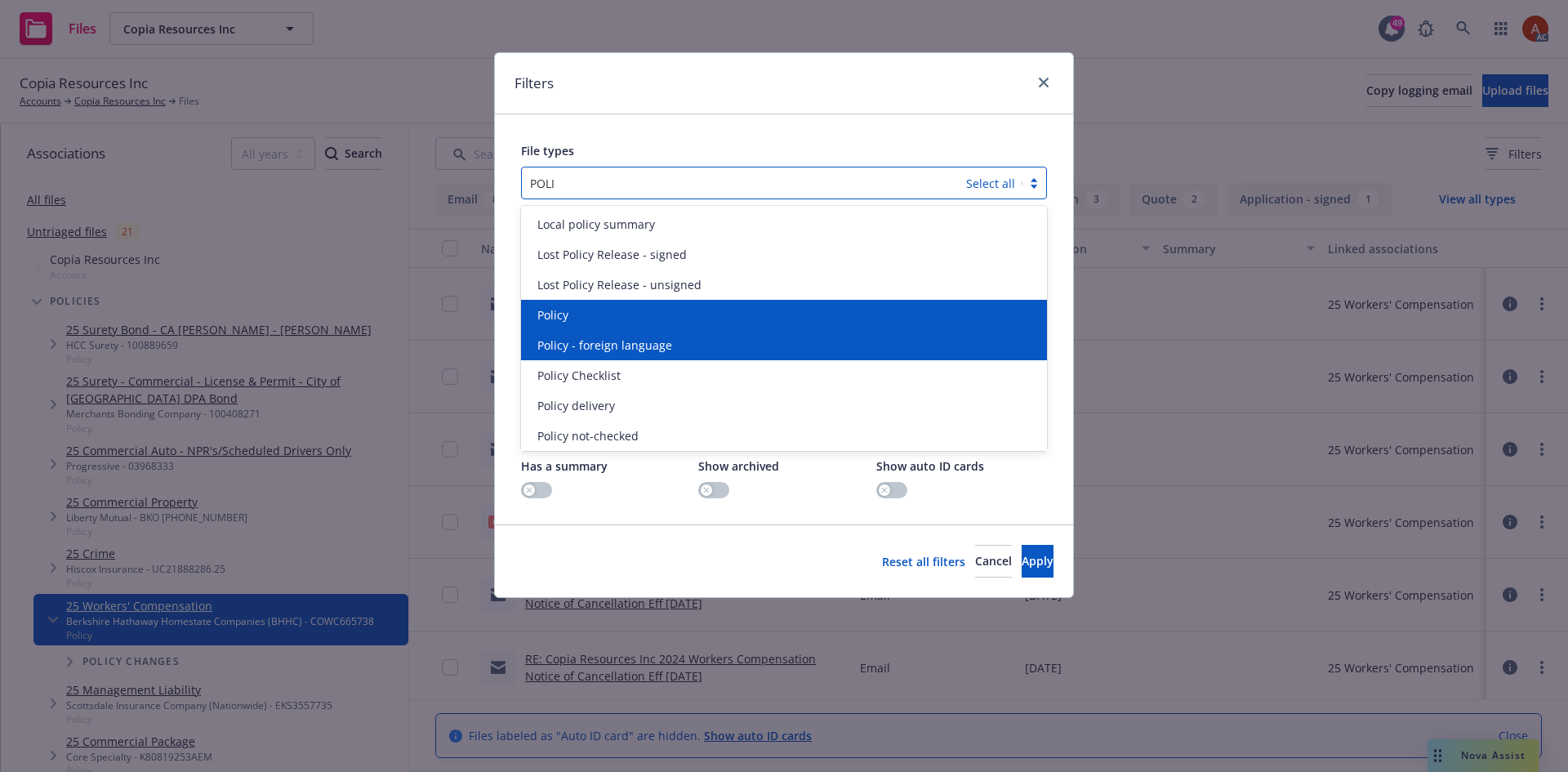
click at [576, 333] on div "Local policy summary Lost Policy Release - signed Lost Policy Release - unsigne…" at bounding box center [784, 328] width 526 height 245
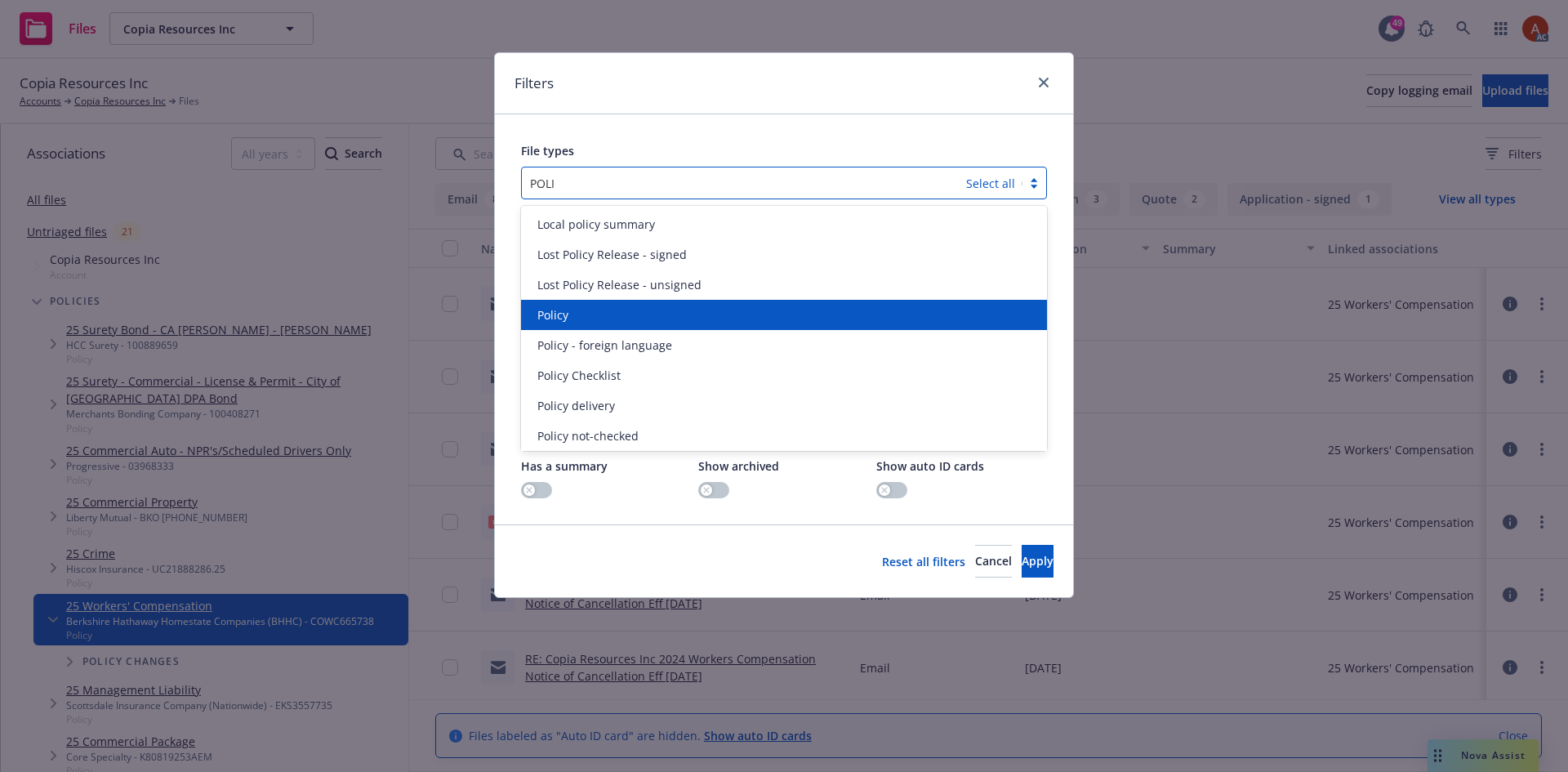
click at [544, 321] on span "Policy" at bounding box center [552, 314] width 31 height 17
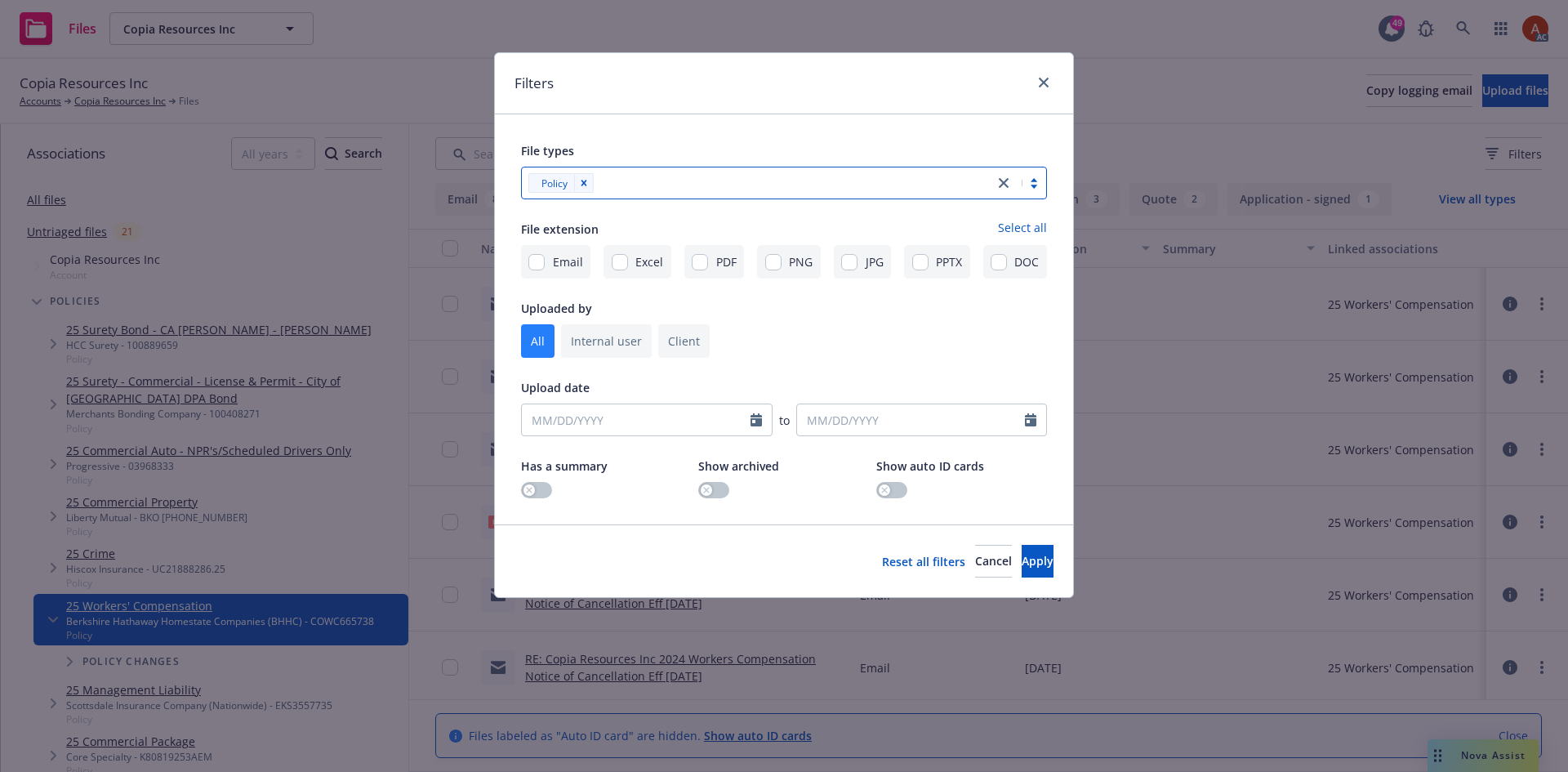
click at [747, 183] on div at bounding box center [792, 183] width 387 height 19
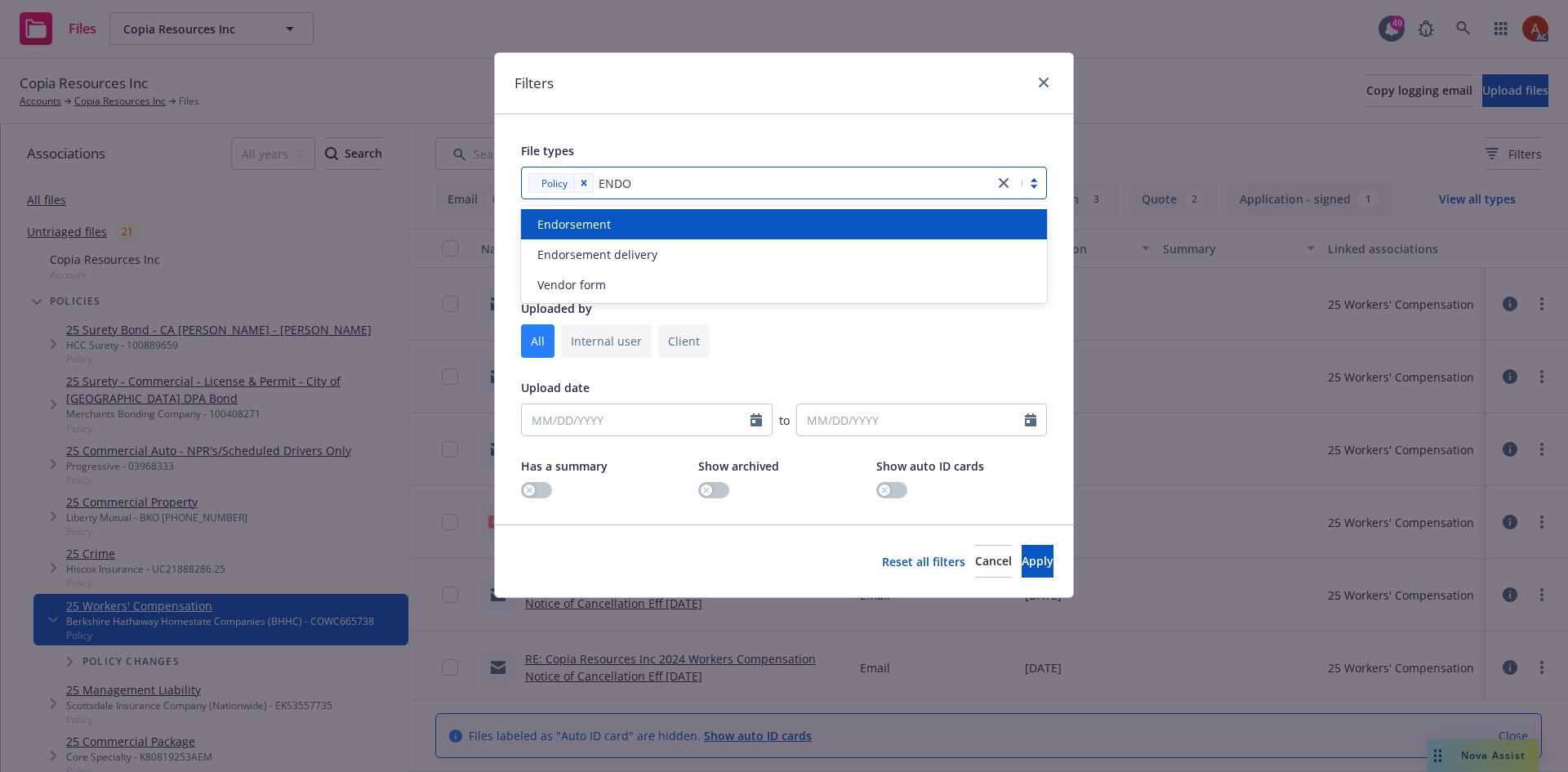
type input "ENDOR"
click at [593, 221] on span "Endorsement" at bounding box center [573, 223] width 73 height 17
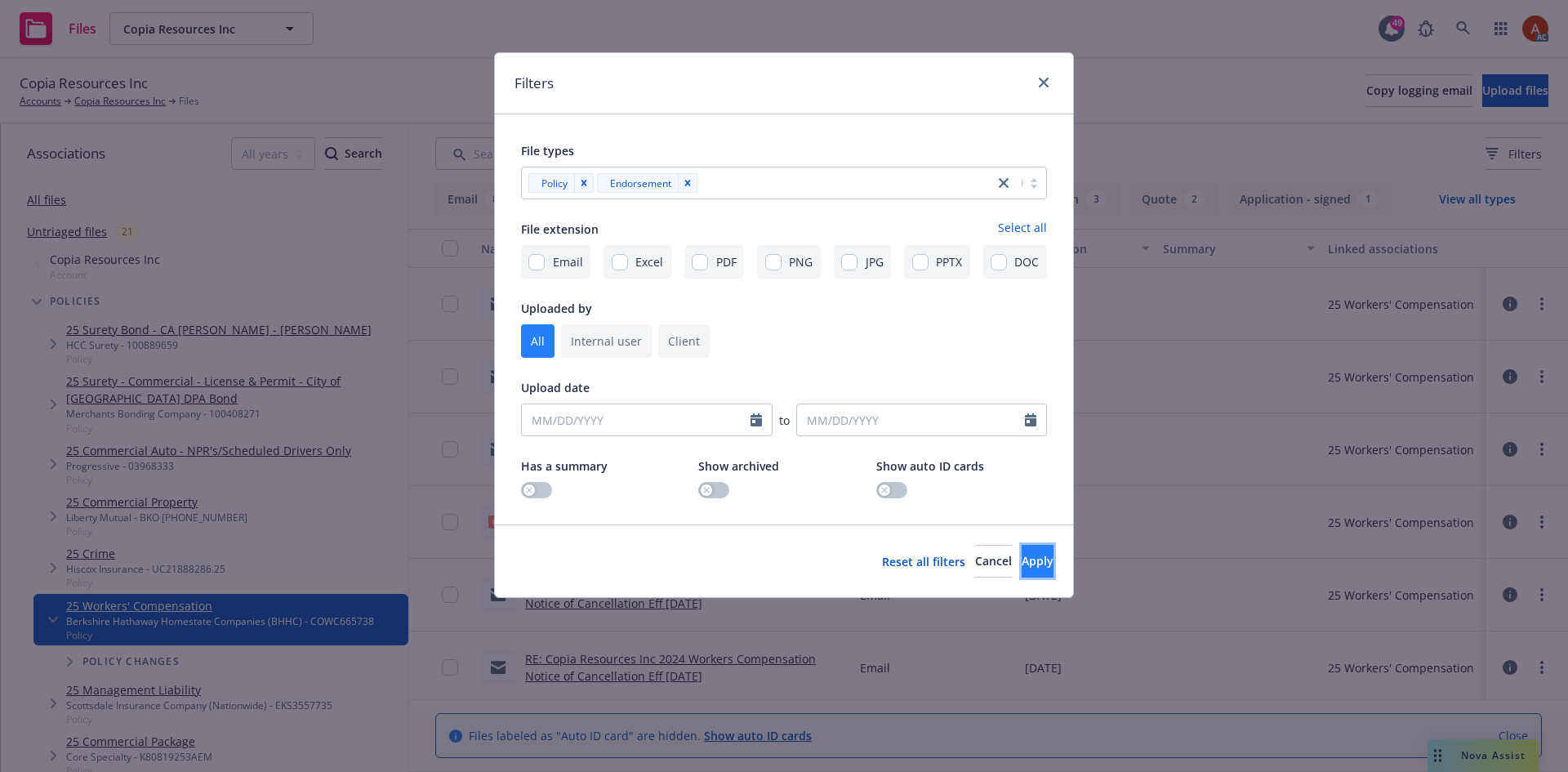
click at [1021, 559] on span "Apply" at bounding box center [1037, 561] width 32 height 16
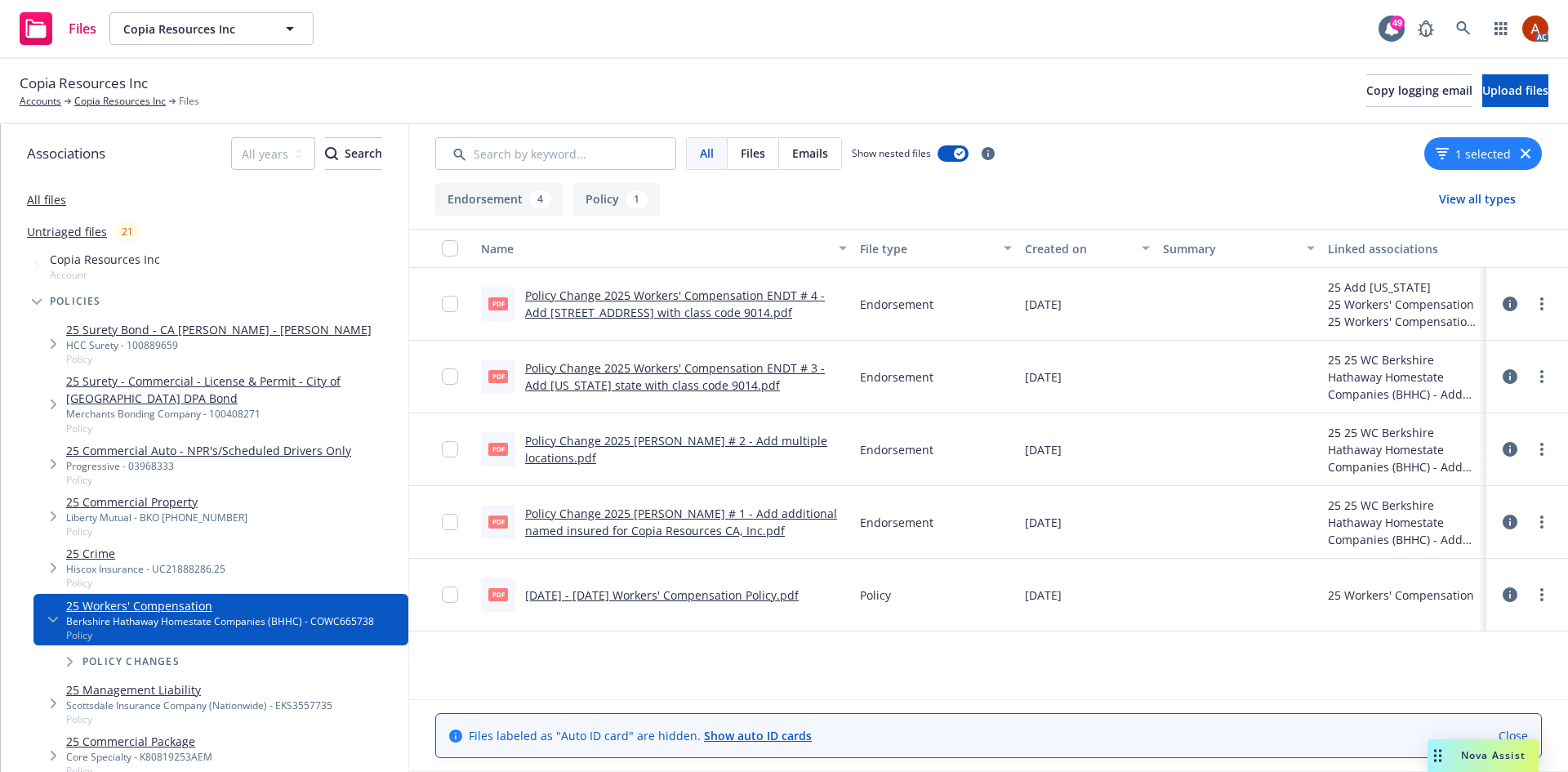
click at [616, 295] on link "Policy Change 2025 Workers' Compensation ENDT # 4 - Add [STREET_ADDRESS] with c…" at bounding box center [675, 304] width 300 height 33
click at [562, 368] on link "Policy Change 2025 Workers' Compensation ENDT # 3 - Add [US_STATE] state with c…" at bounding box center [675, 376] width 300 height 33
click at [605, 437] on link "Policy Change 2025 [PERSON_NAME] # 2 - Add multiple locations.pdf" at bounding box center [676, 449] width 302 height 33
click at [442, 305] on input "checkbox" at bounding box center [450, 304] width 17 height 17
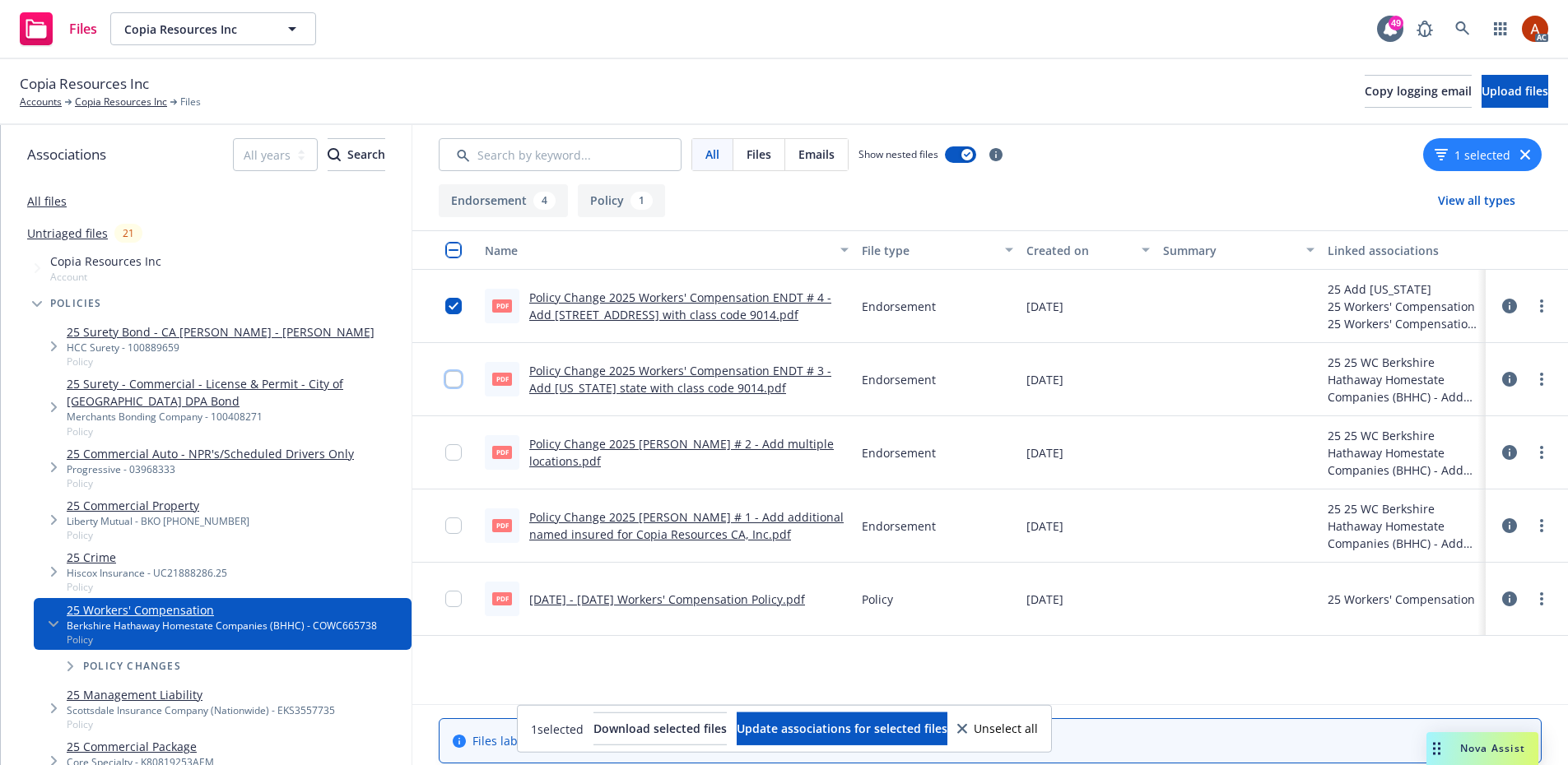
click at [455, 381] on input "checkbox" at bounding box center [453, 379] width 17 height 17
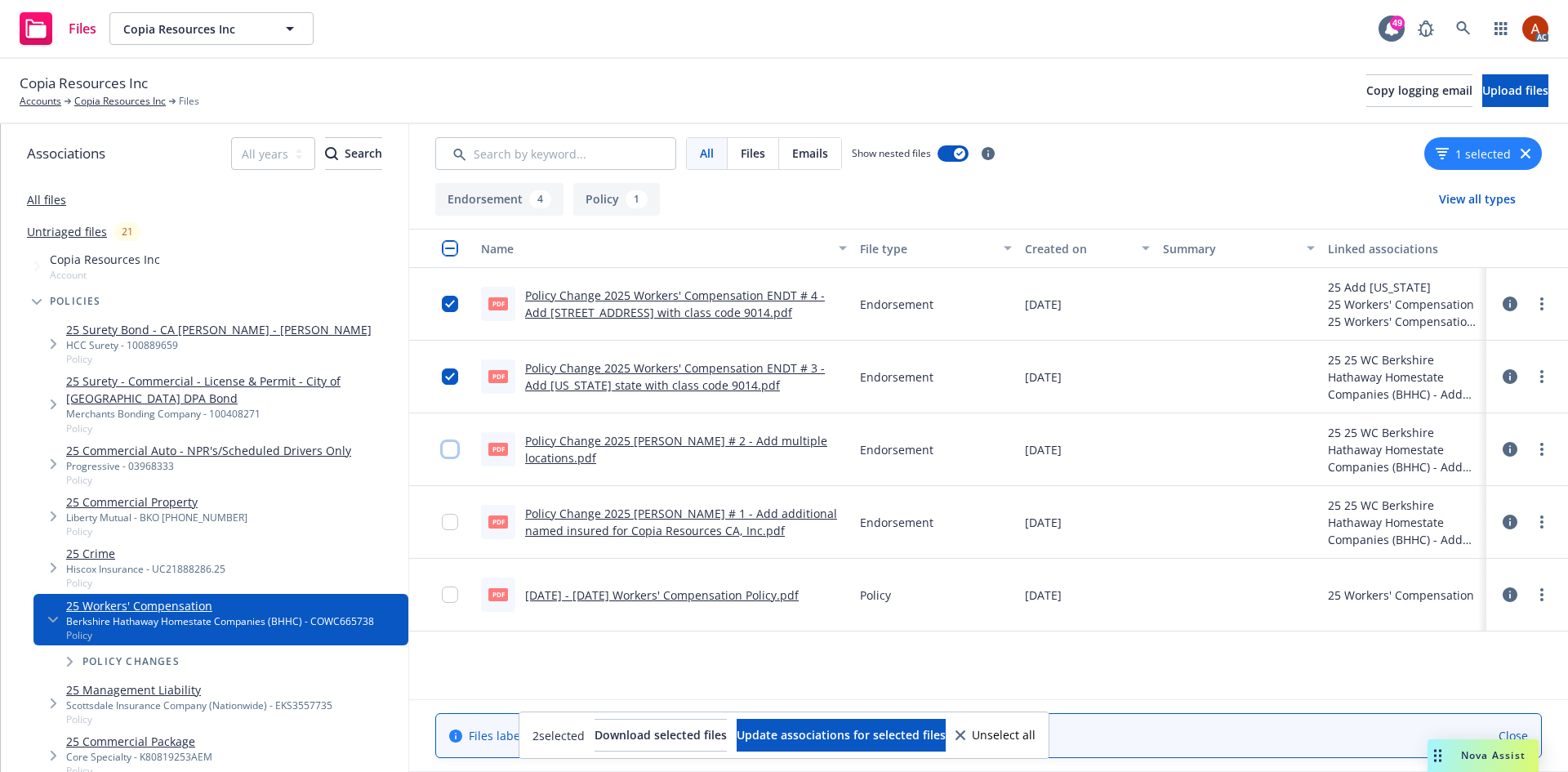
click at [452, 448] on input "checkbox" at bounding box center [450, 449] width 17 height 17
click at [452, 519] on input "checkbox" at bounding box center [450, 521] width 17 height 17
click at [608, 513] on link "Policy Change 2025 WC ENDT # 1 - Add additional named insured for Copia Resourc…" at bounding box center [681, 521] width 312 height 33
click at [1467, 28] on icon at bounding box center [1463, 28] width 15 height 15
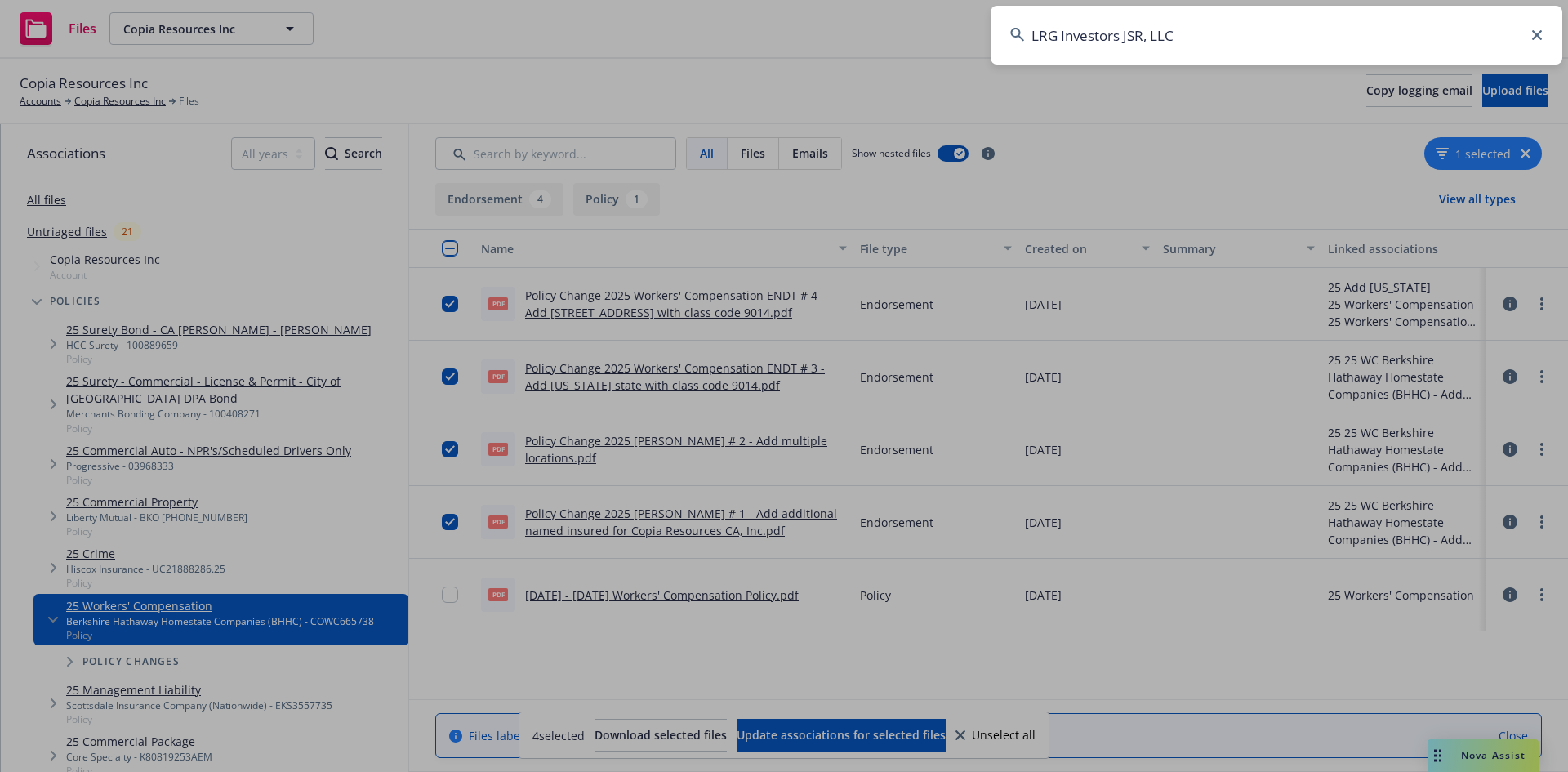
type input "LRG Investors JSR, LLC"
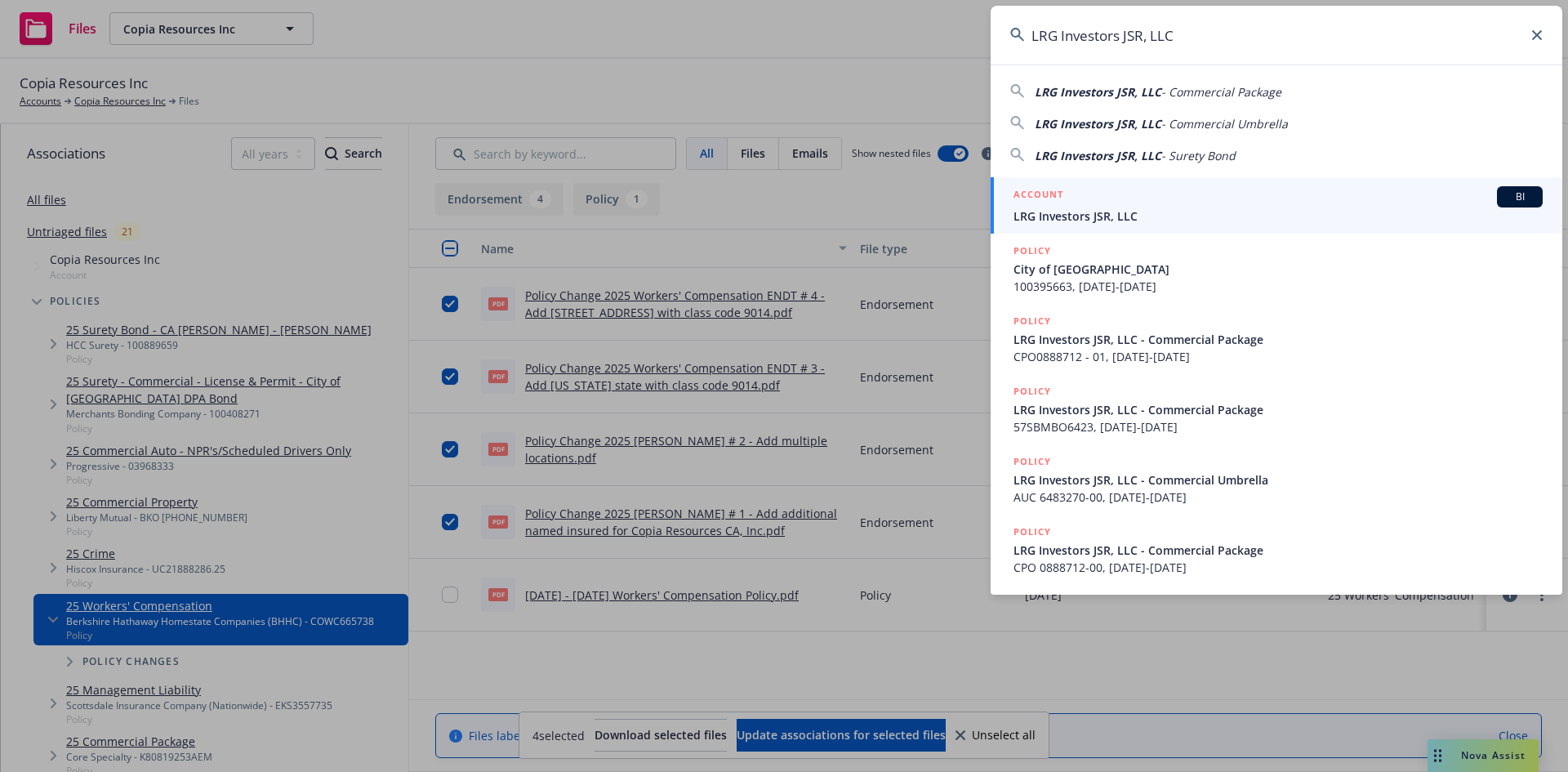
click at [1049, 196] on h5 "ACCOUNT" at bounding box center [1038, 196] width 49 height 19
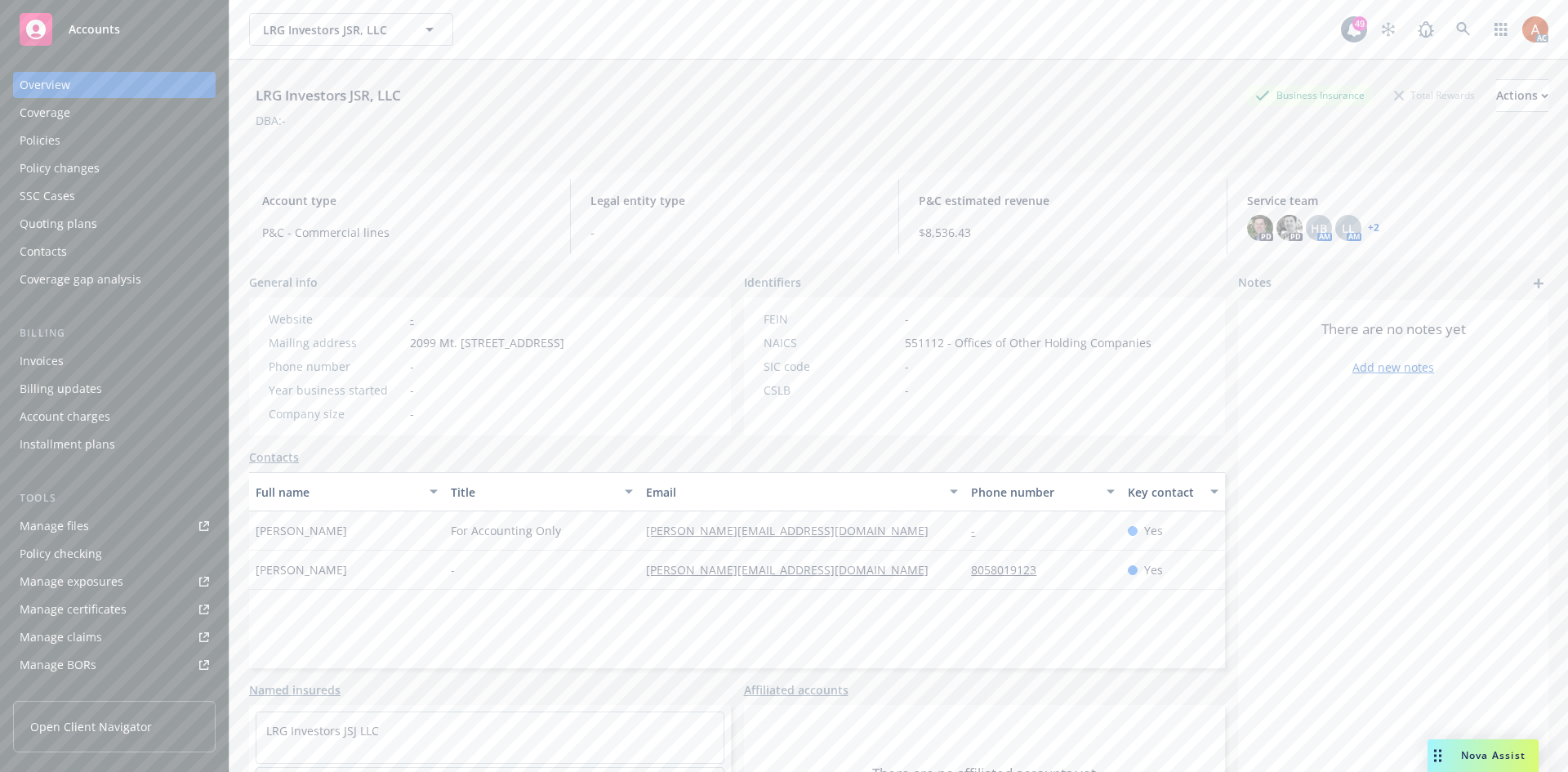
click at [41, 148] on div "Policies" at bounding box center [40, 140] width 41 height 26
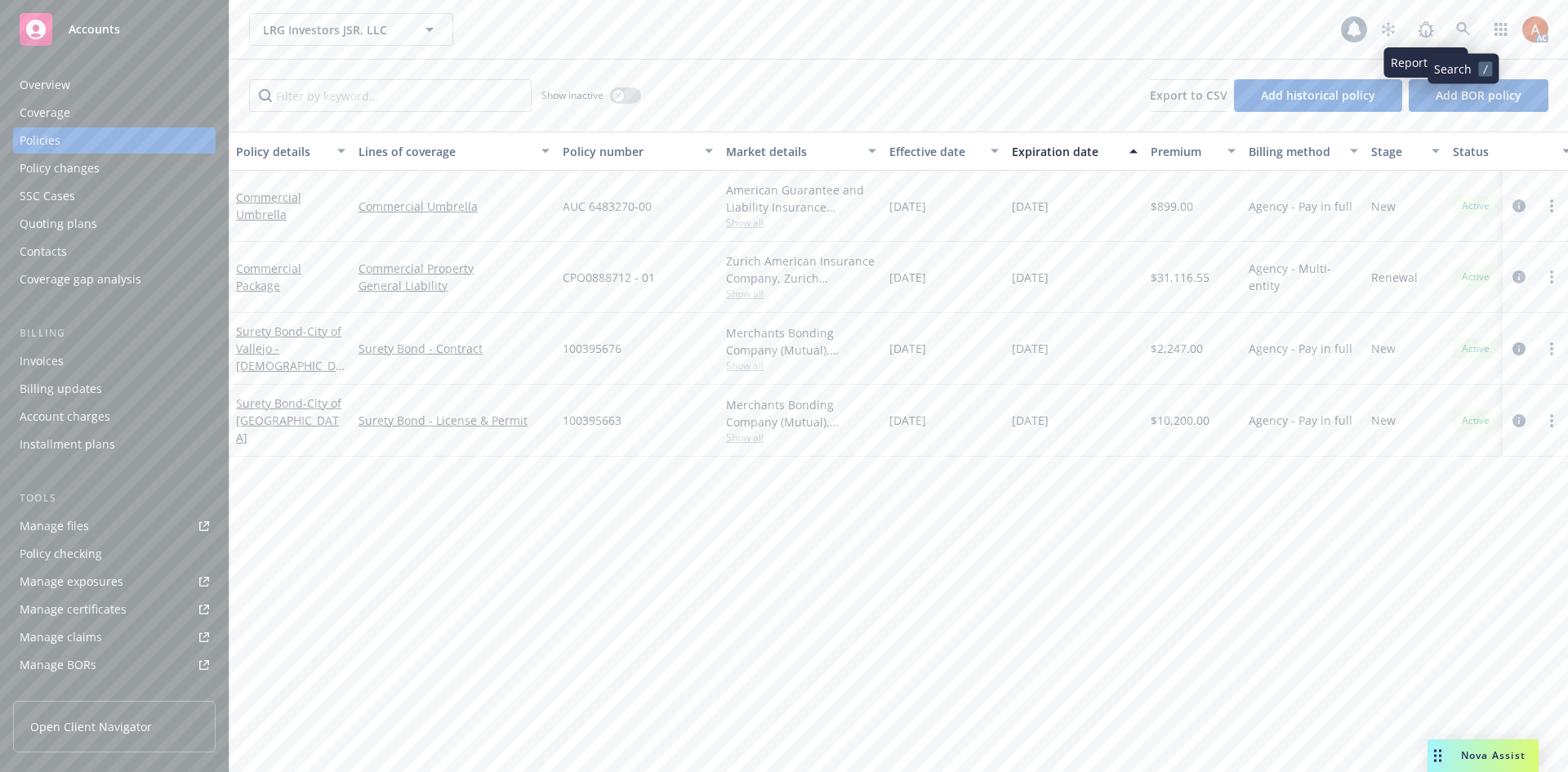
click at [1466, 34] on icon at bounding box center [1463, 29] width 15 height 15
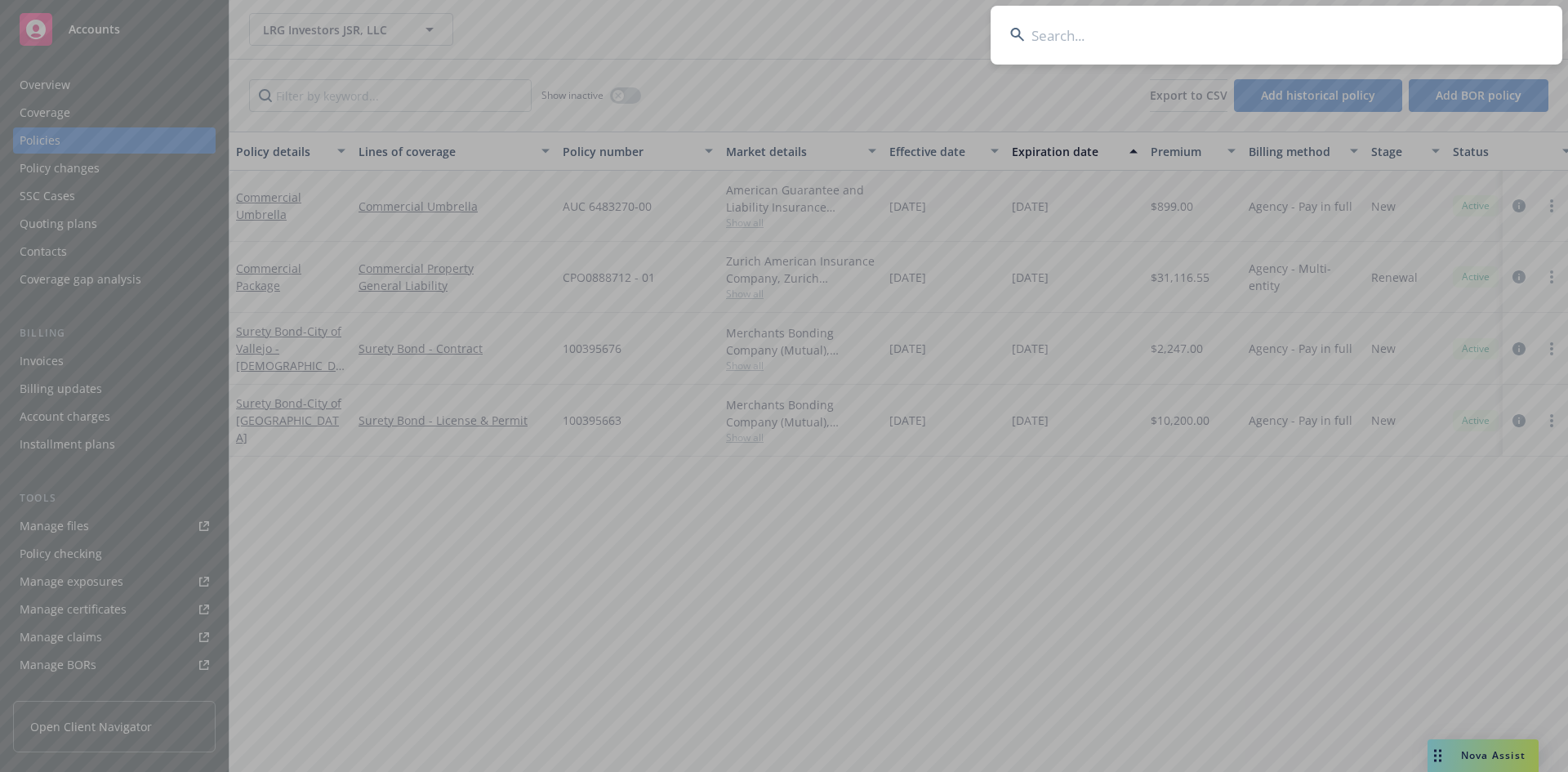
type input "LRG Investors JSR, LLC"
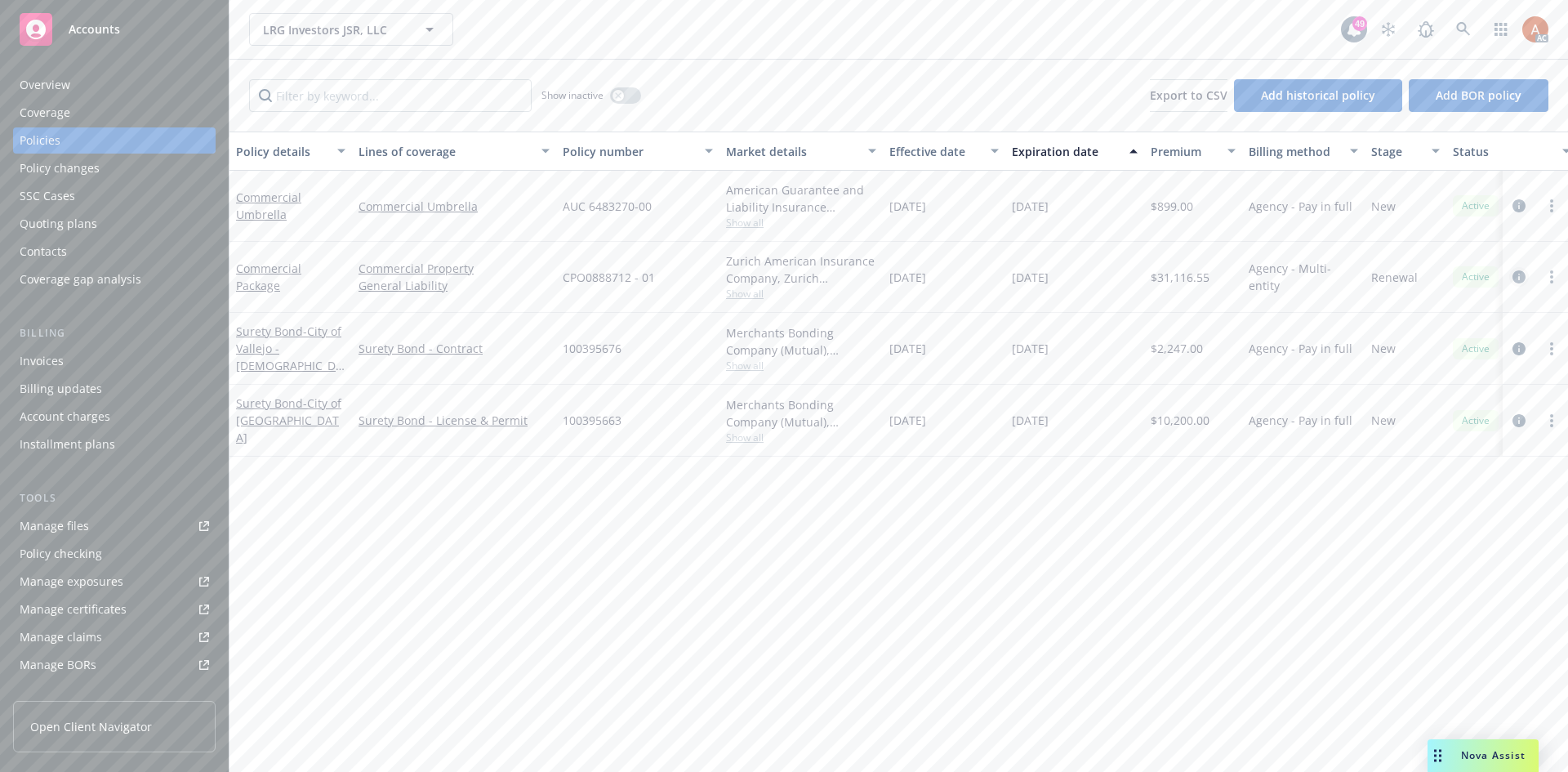
click at [1520, 280] on icon "circleInformation" at bounding box center [1519, 277] width 13 height 13
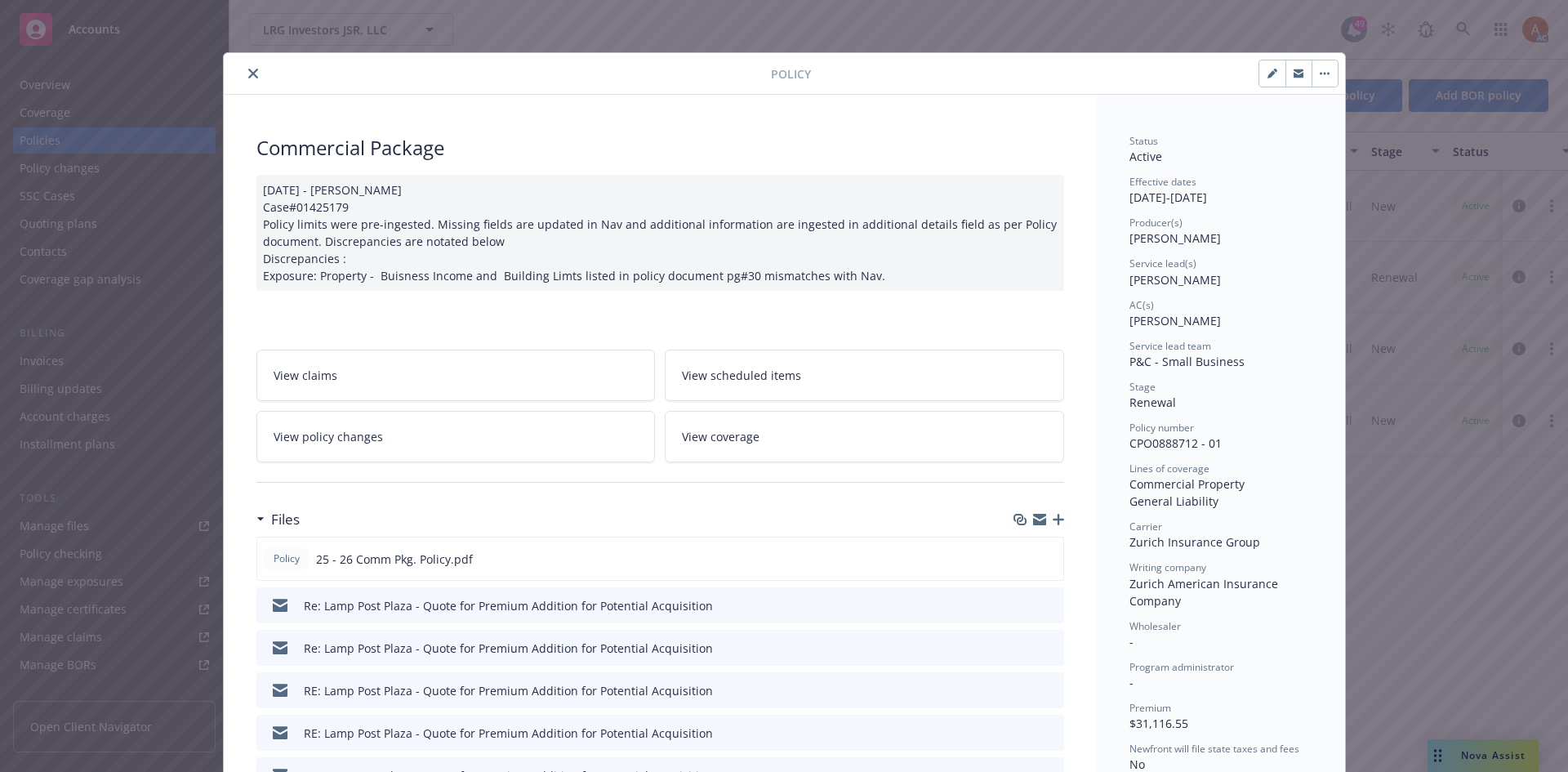
scroll to position [326, 0]
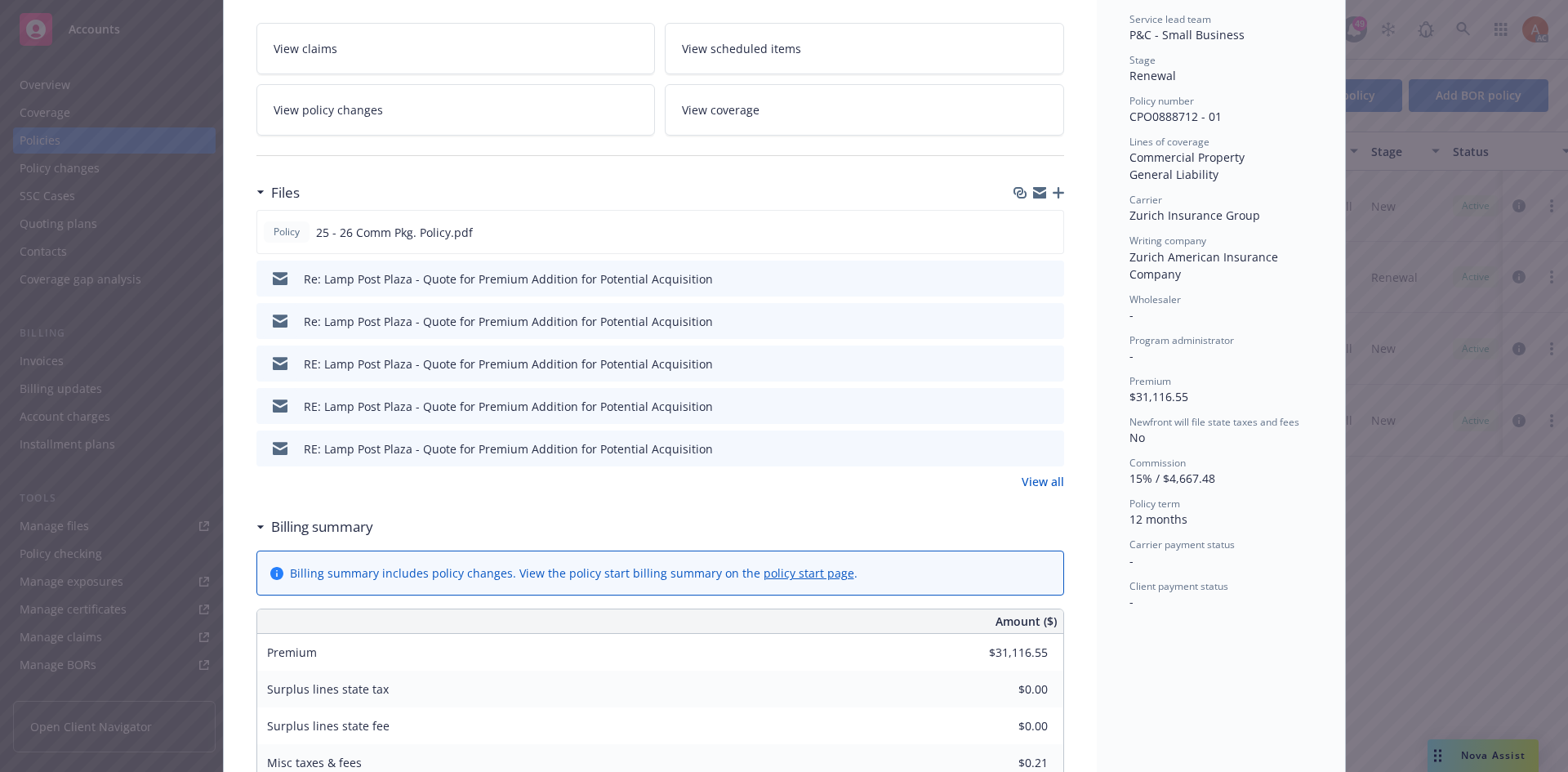
click at [1025, 482] on link "View all" at bounding box center [1042, 481] width 42 height 17
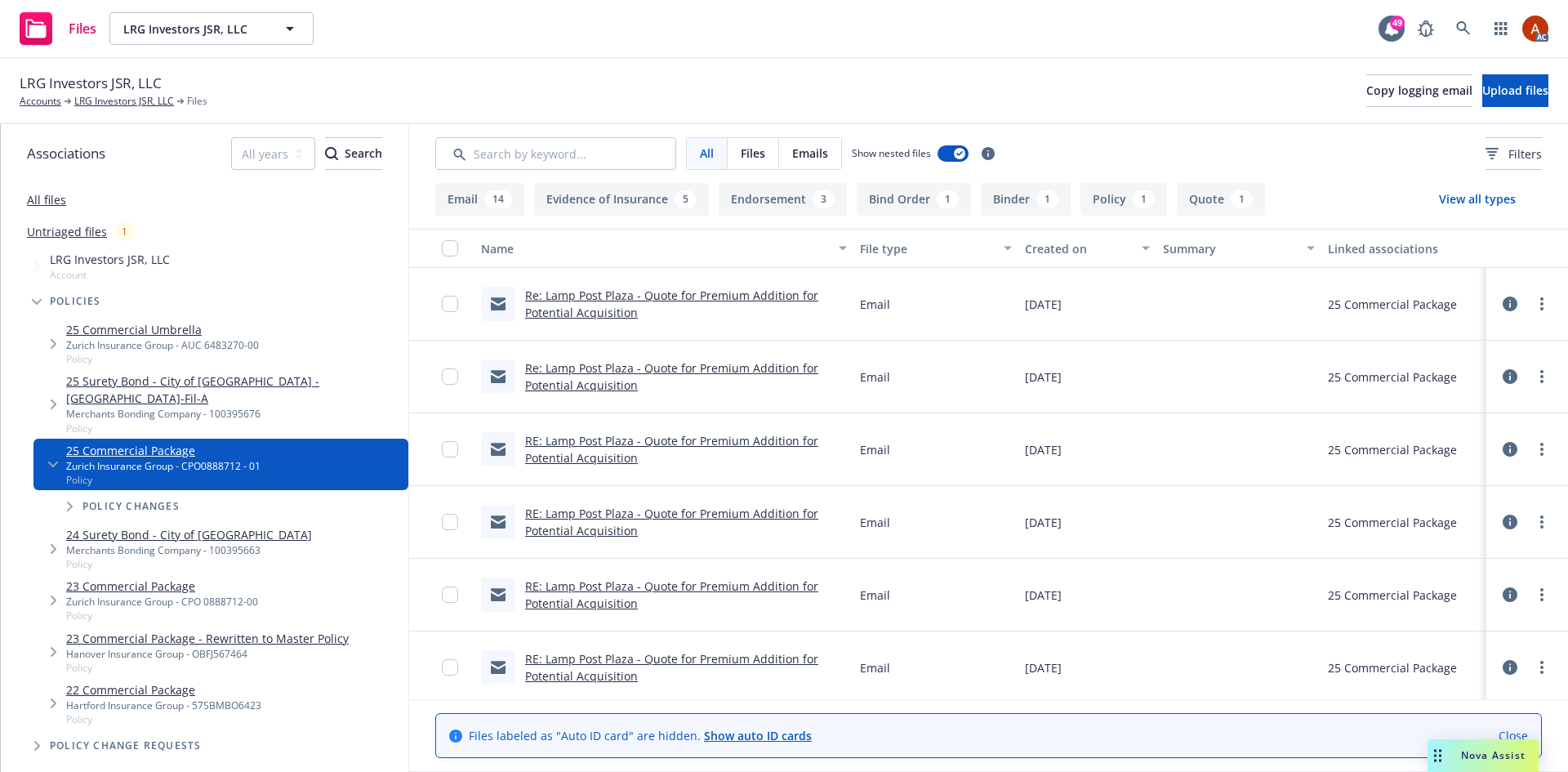
click at [806, 196] on button "Endorsement 3" at bounding box center [782, 199] width 128 height 33
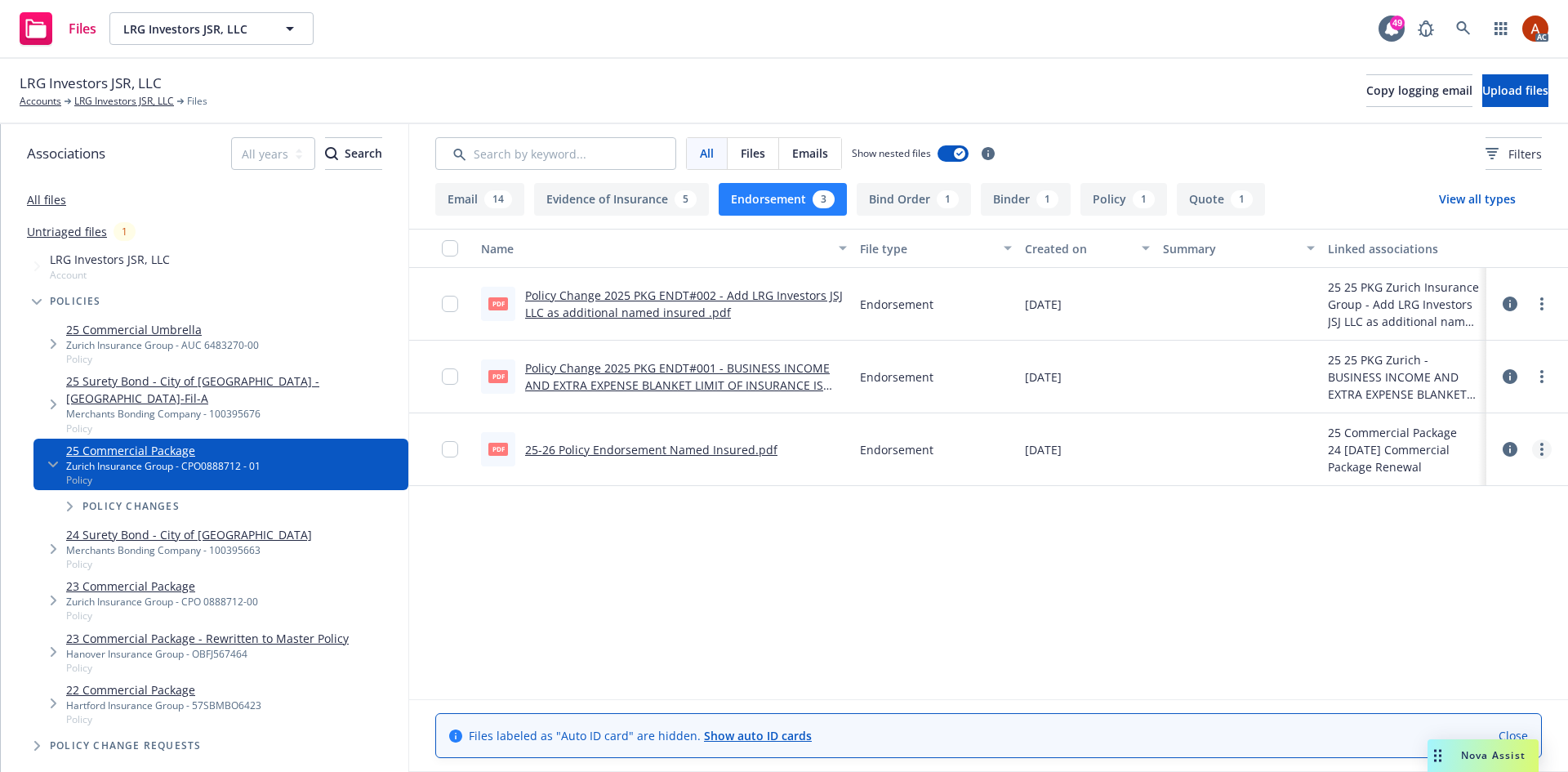
click at [1544, 453] on link "more" at bounding box center [1542, 449] width 19 height 19
click at [1456, 516] on link "Download" at bounding box center [1469, 515] width 162 height 33
click at [1468, 24] on icon at bounding box center [1463, 28] width 15 height 15
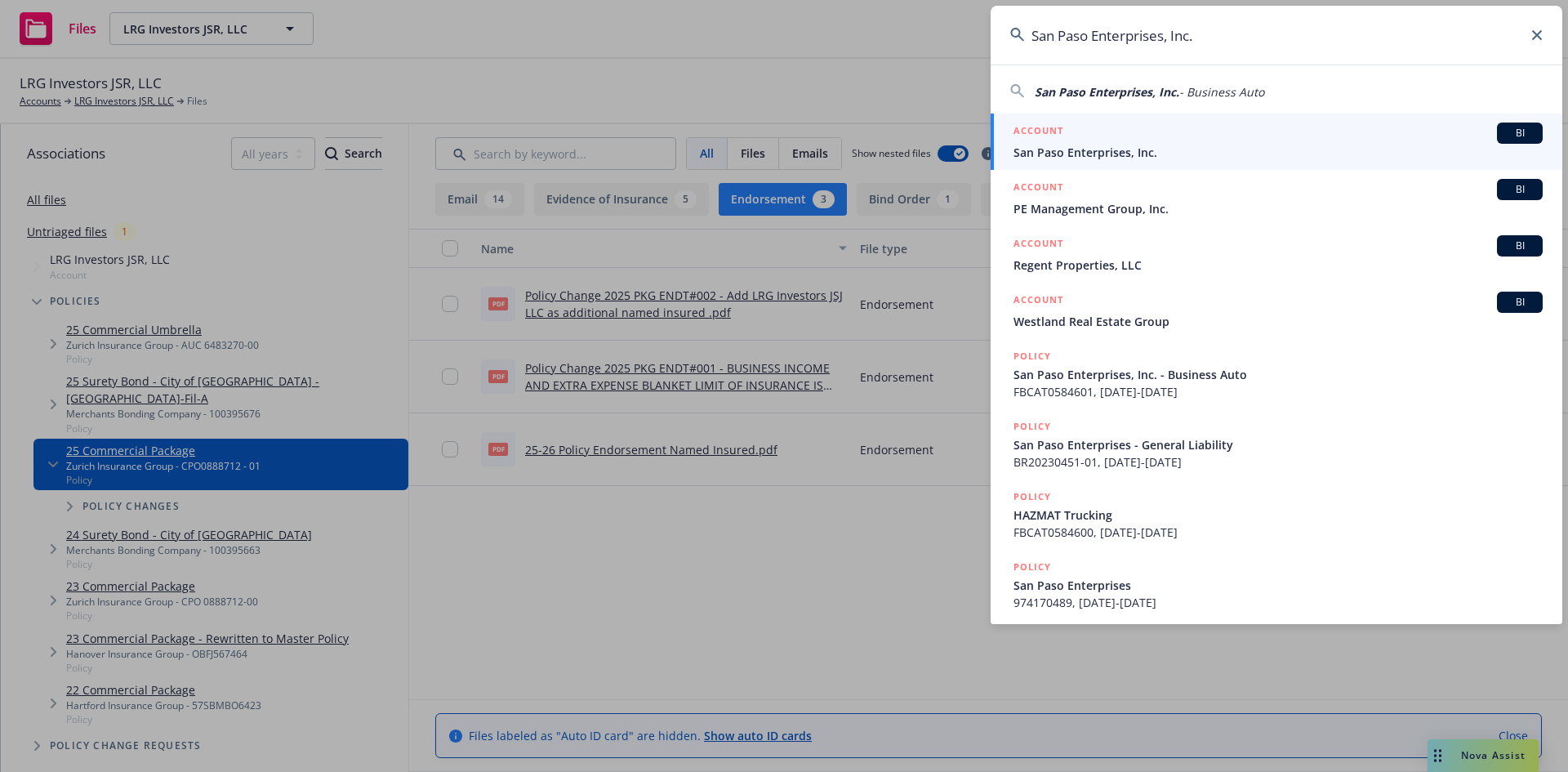
type input "San Paso Enterprises, Inc."
click at [1043, 128] on h5 "ACCOUNT" at bounding box center [1038, 132] width 49 height 19
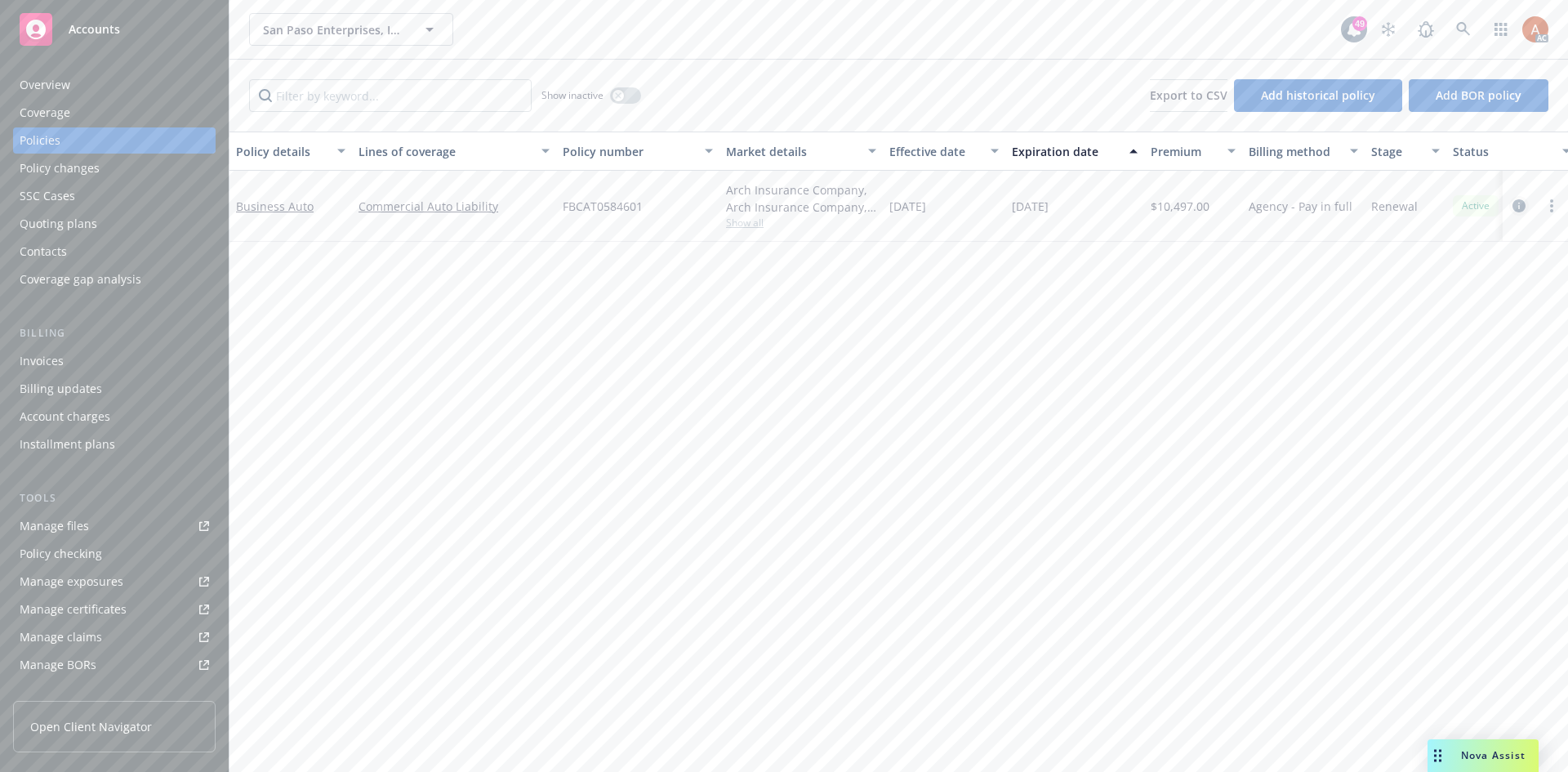
click at [1518, 208] on icon "circleInformation" at bounding box center [1519, 206] width 13 height 13
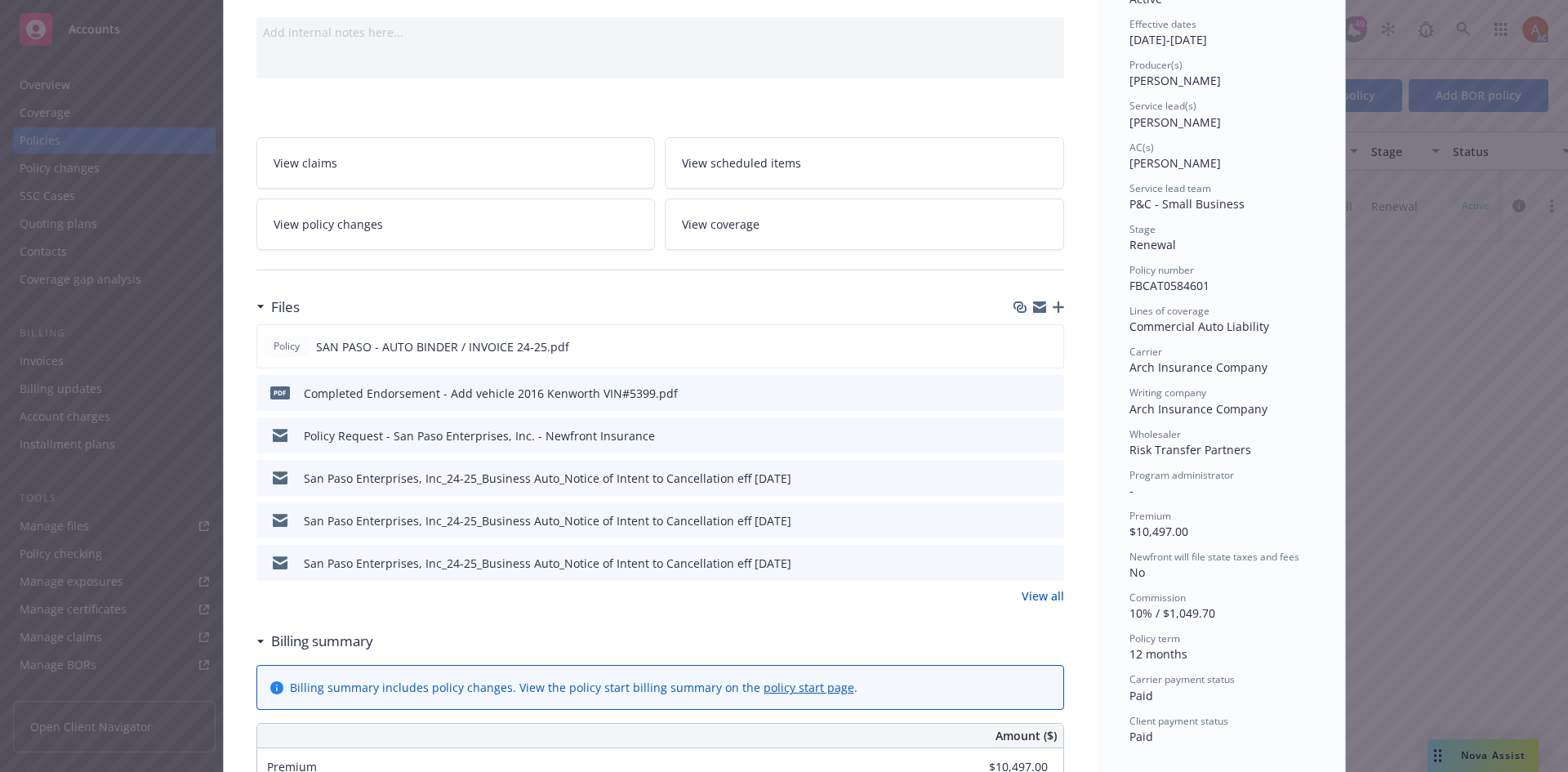
scroll to position [163, 0]
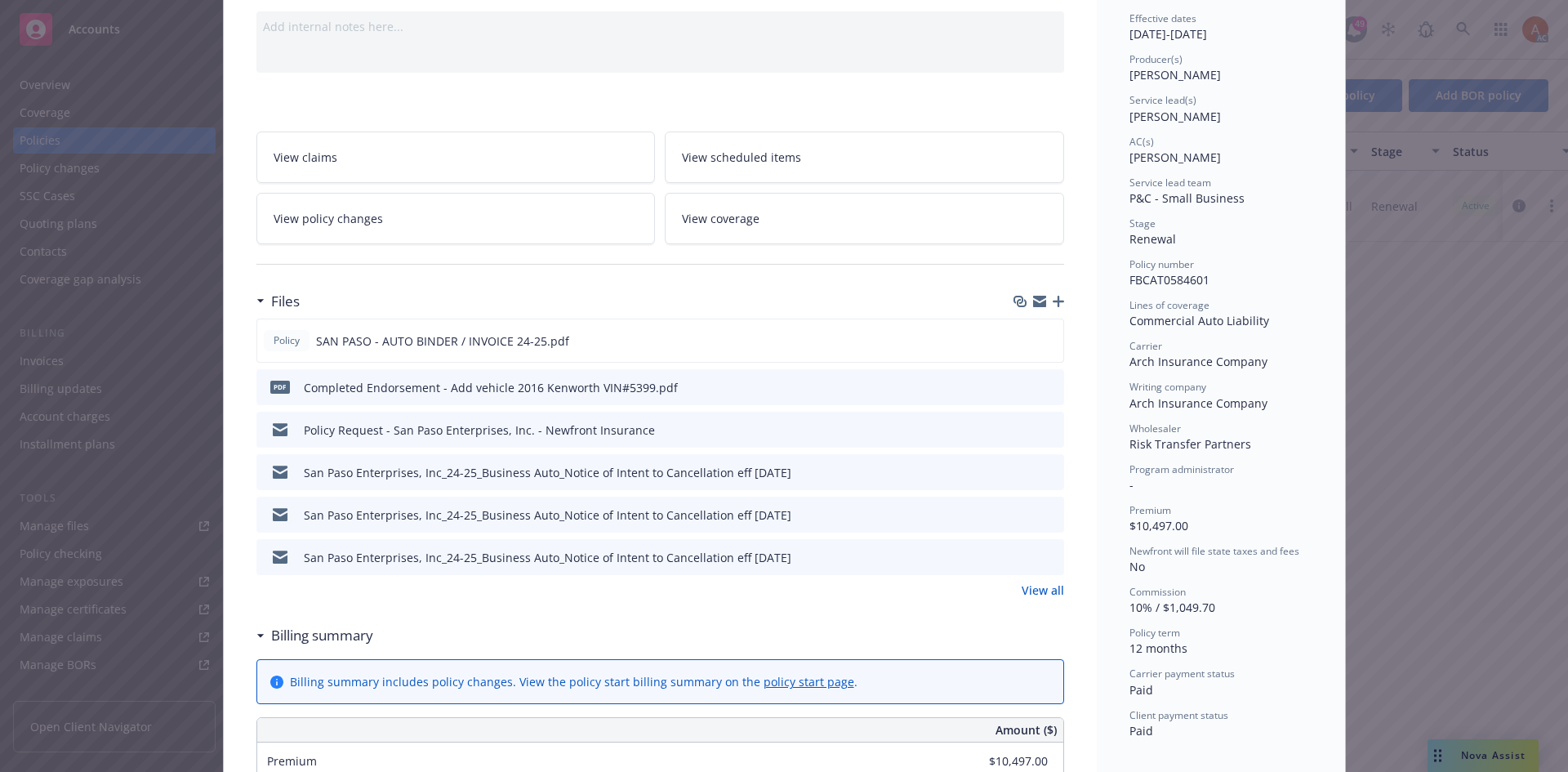
click at [1034, 589] on link "View all" at bounding box center [1042, 589] width 42 height 17
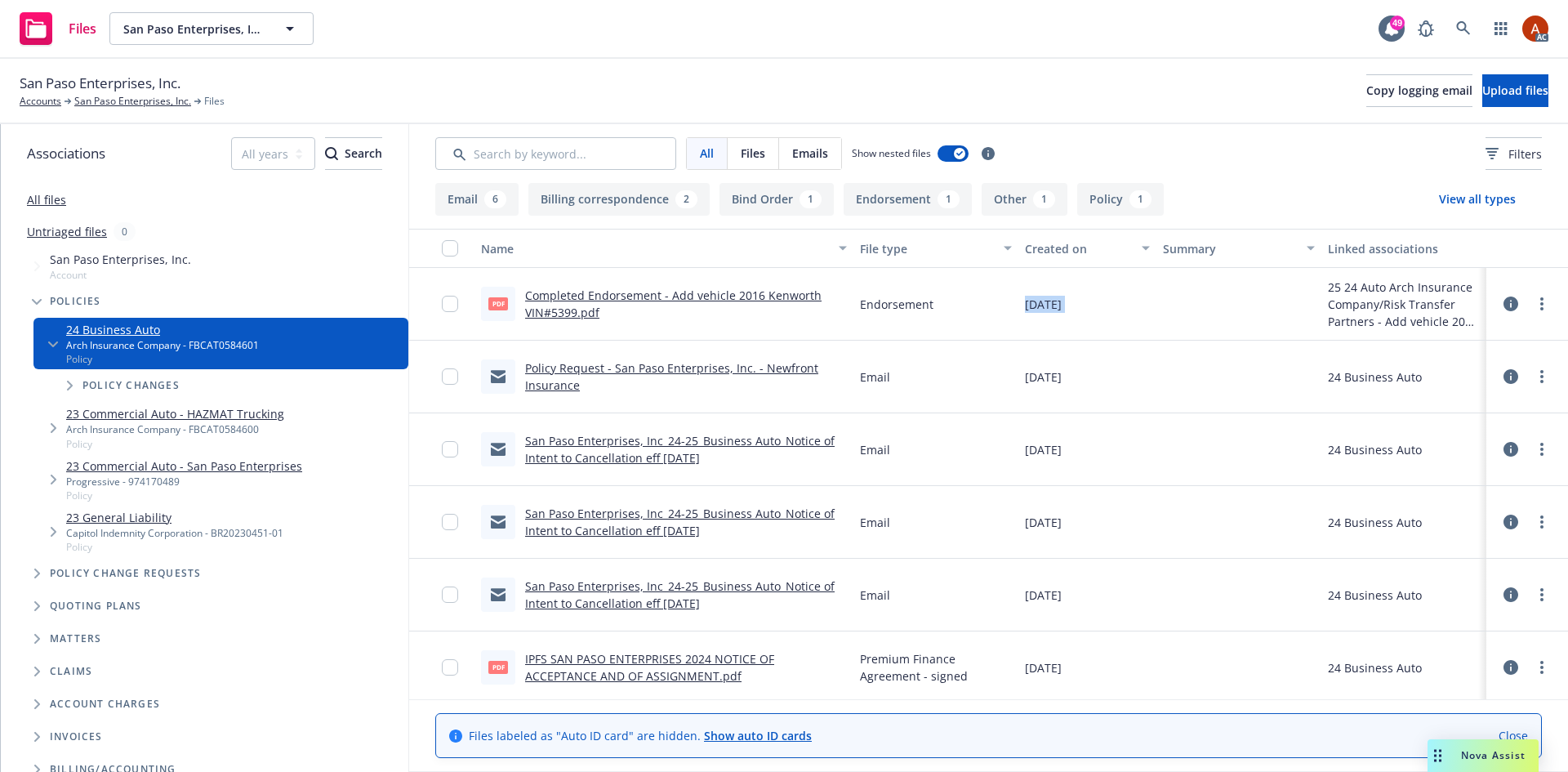
drag, startPoint x: 1021, startPoint y: 306, endPoint x: 1074, endPoint y: 370, distance: 83.1
click at [1190, 302] on div "pdf Completed Endorsement - Add vehicle 2016 Kenworth VIN#5399.pdf Endorsement …" at bounding box center [989, 304] width 1159 height 72
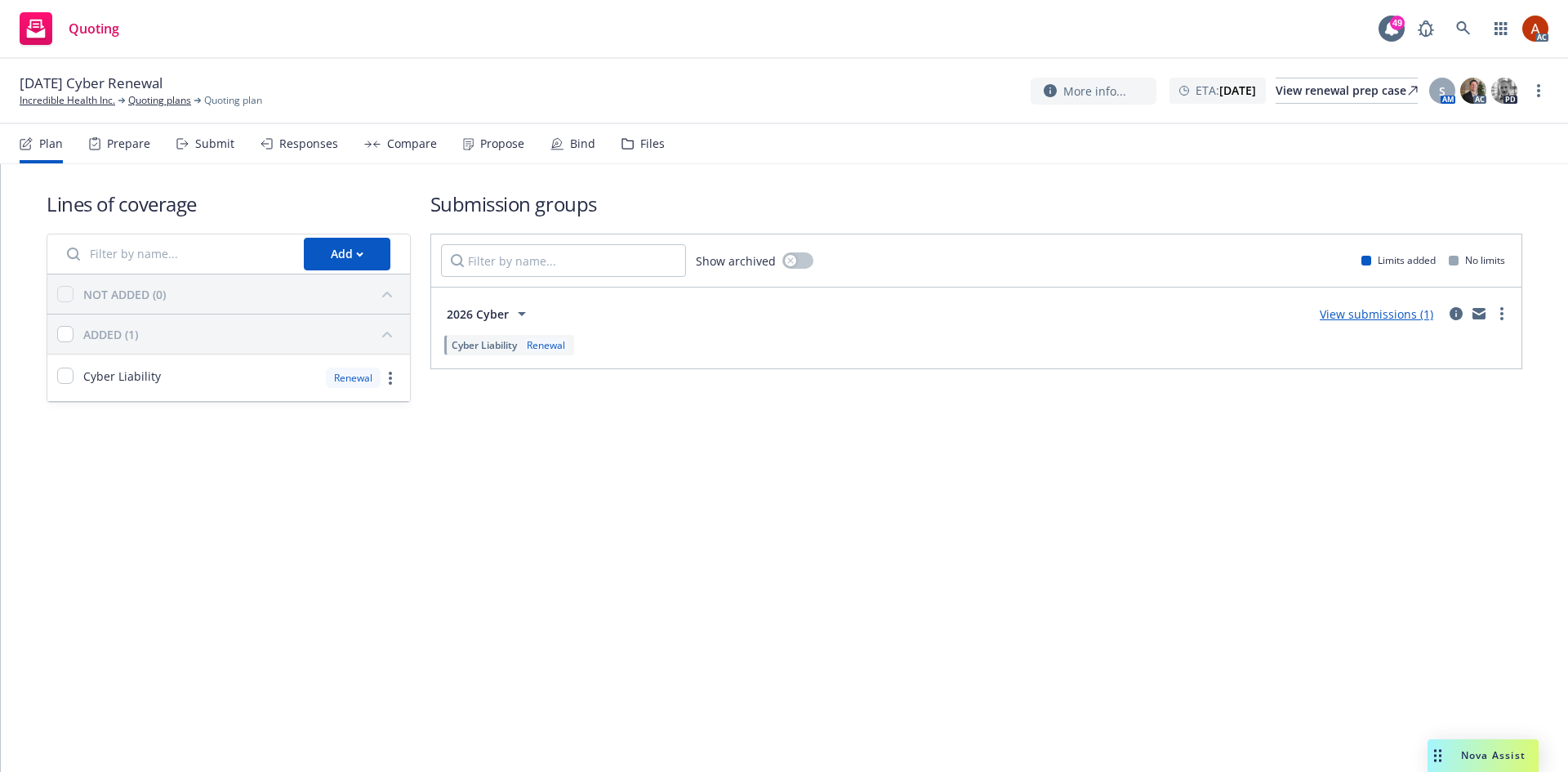
click at [127, 144] on div "Prepare" at bounding box center [128, 144] width 43 height 13
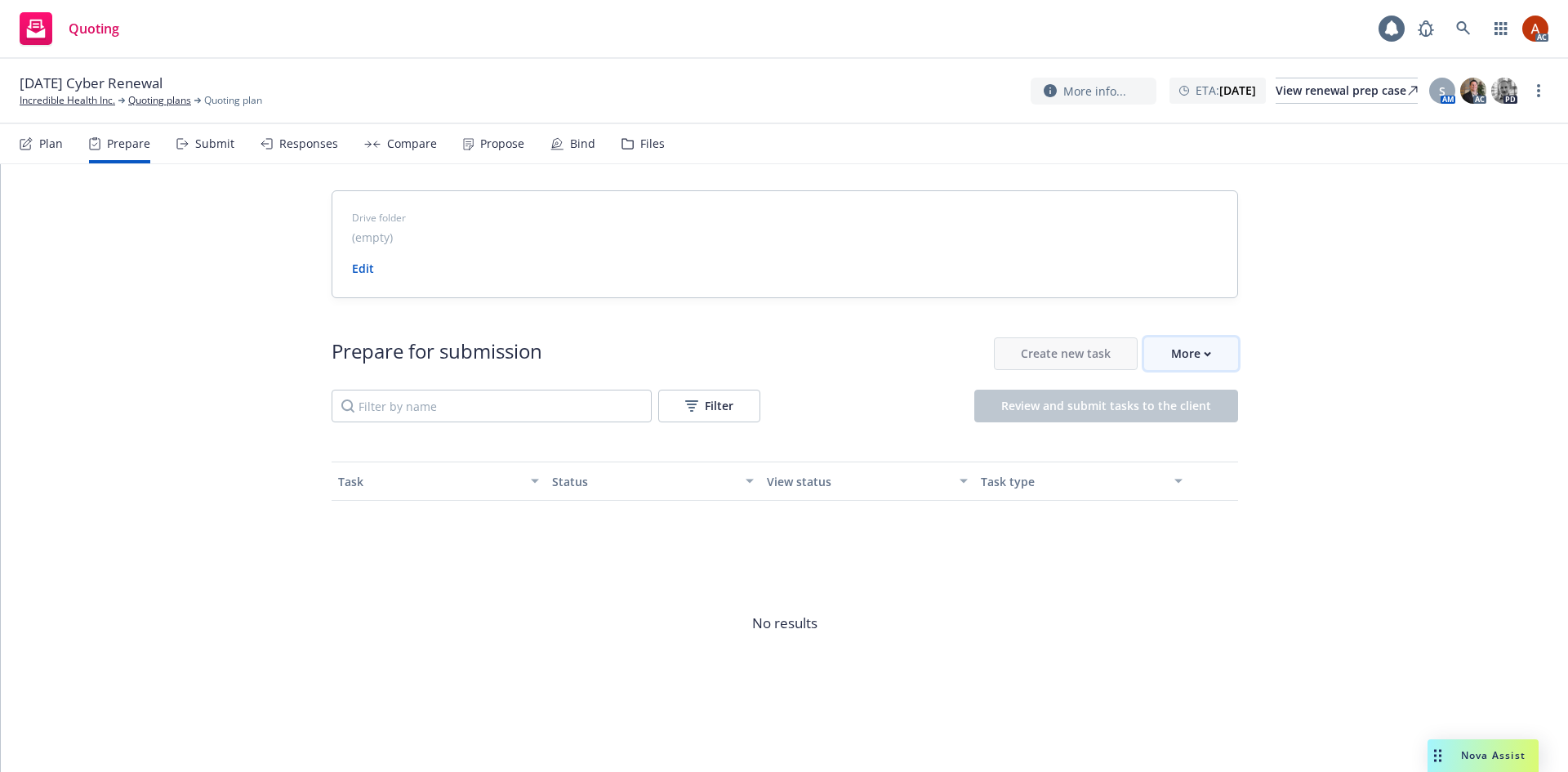
click at [1193, 348] on div "More" at bounding box center [1191, 353] width 40 height 31
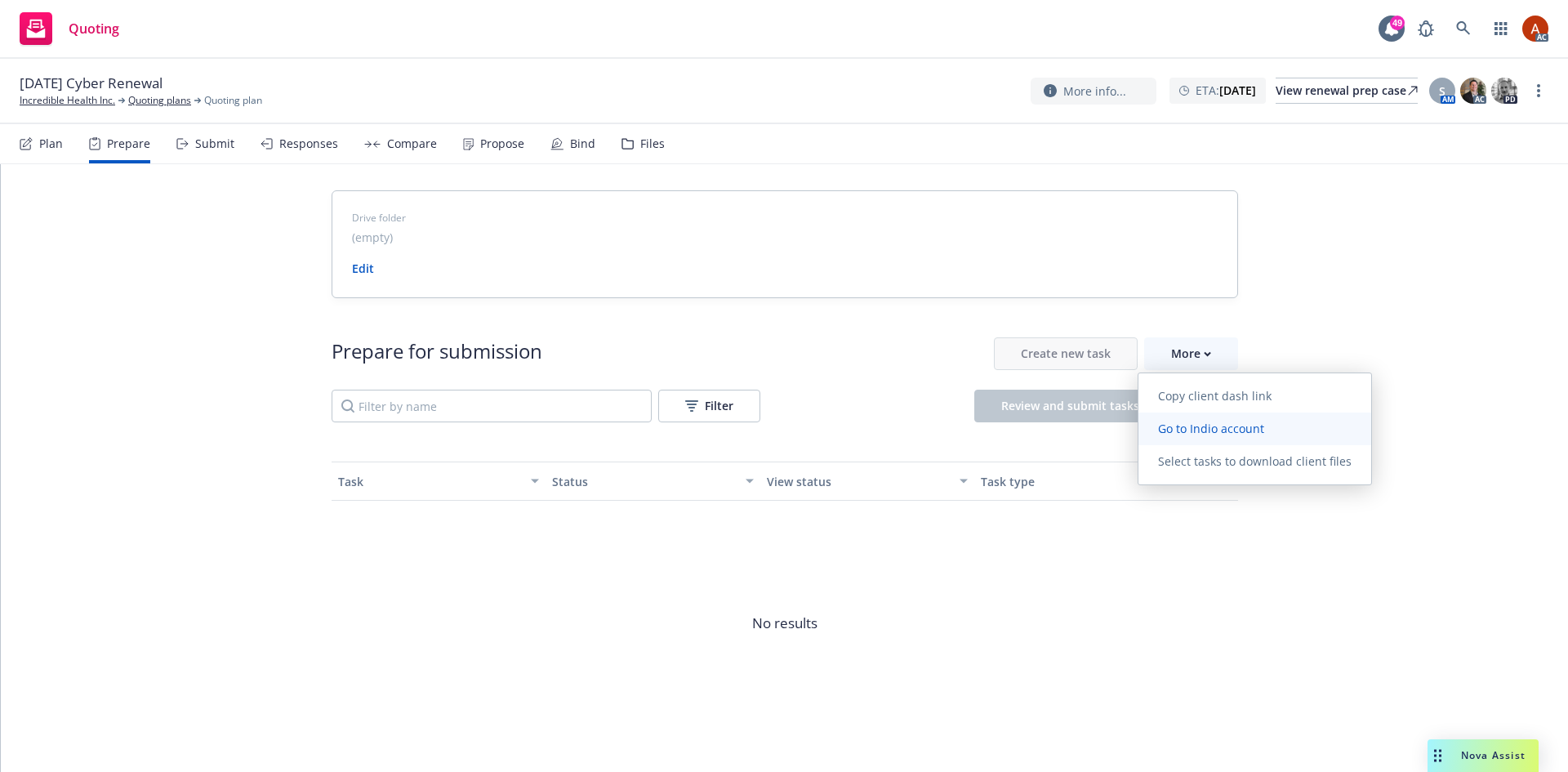
click at [1193, 437] on link "Go to Indio account" at bounding box center [1255, 429] width 233 height 33
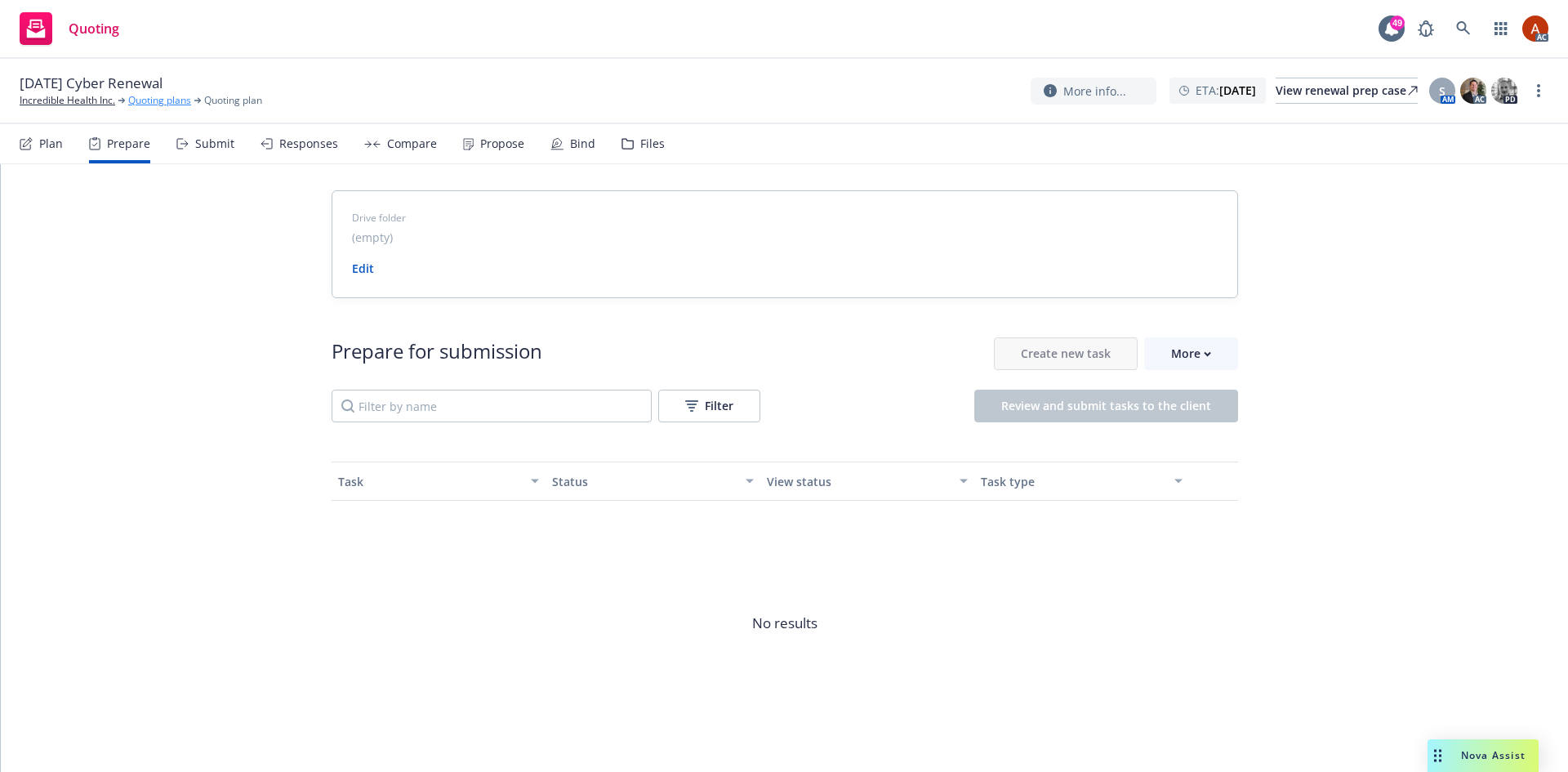
click at [171, 101] on link "Quoting plans" at bounding box center [159, 101] width 63 height 15
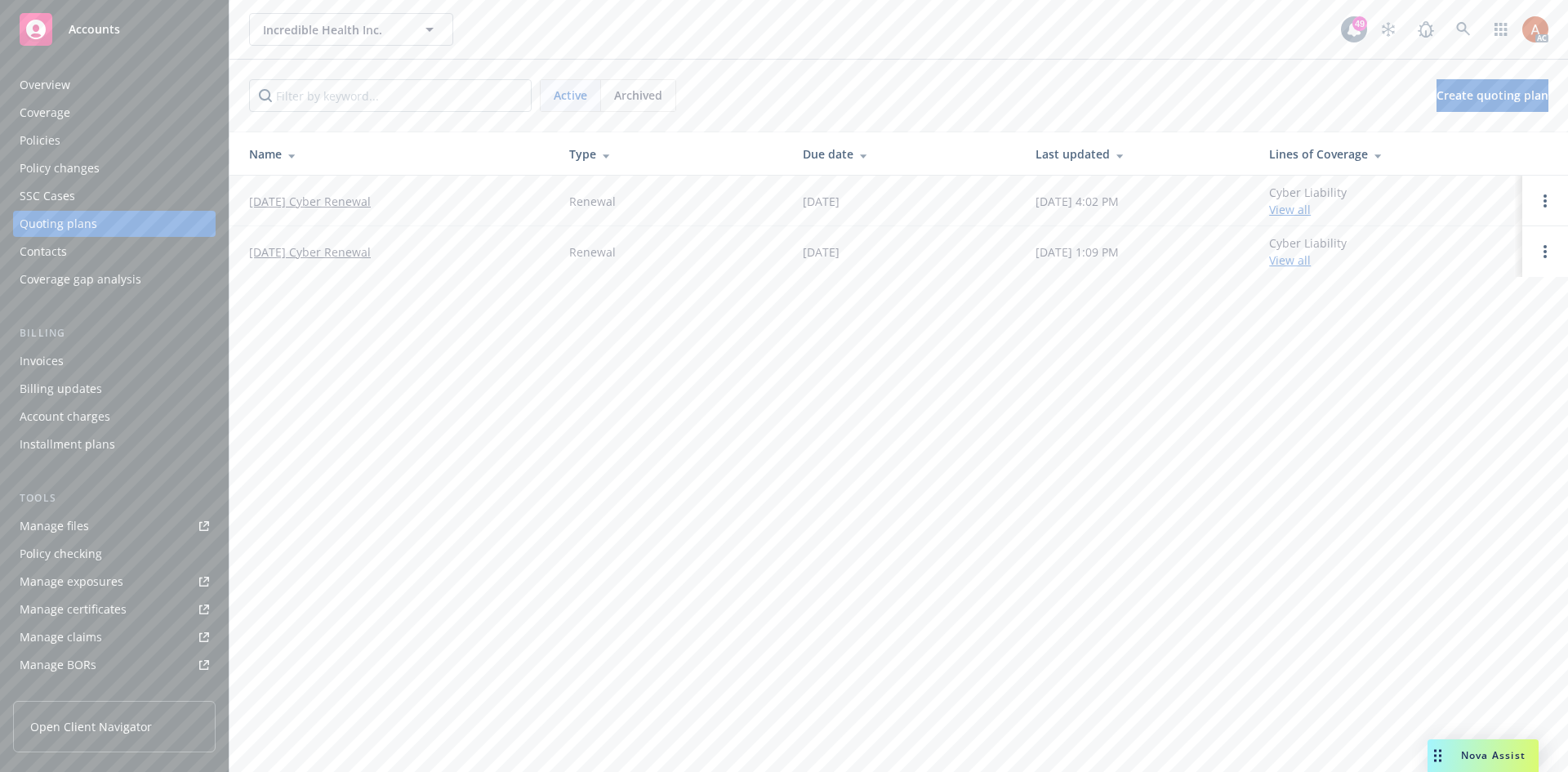
click at [34, 145] on div "Policies" at bounding box center [40, 140] width 41 height 26
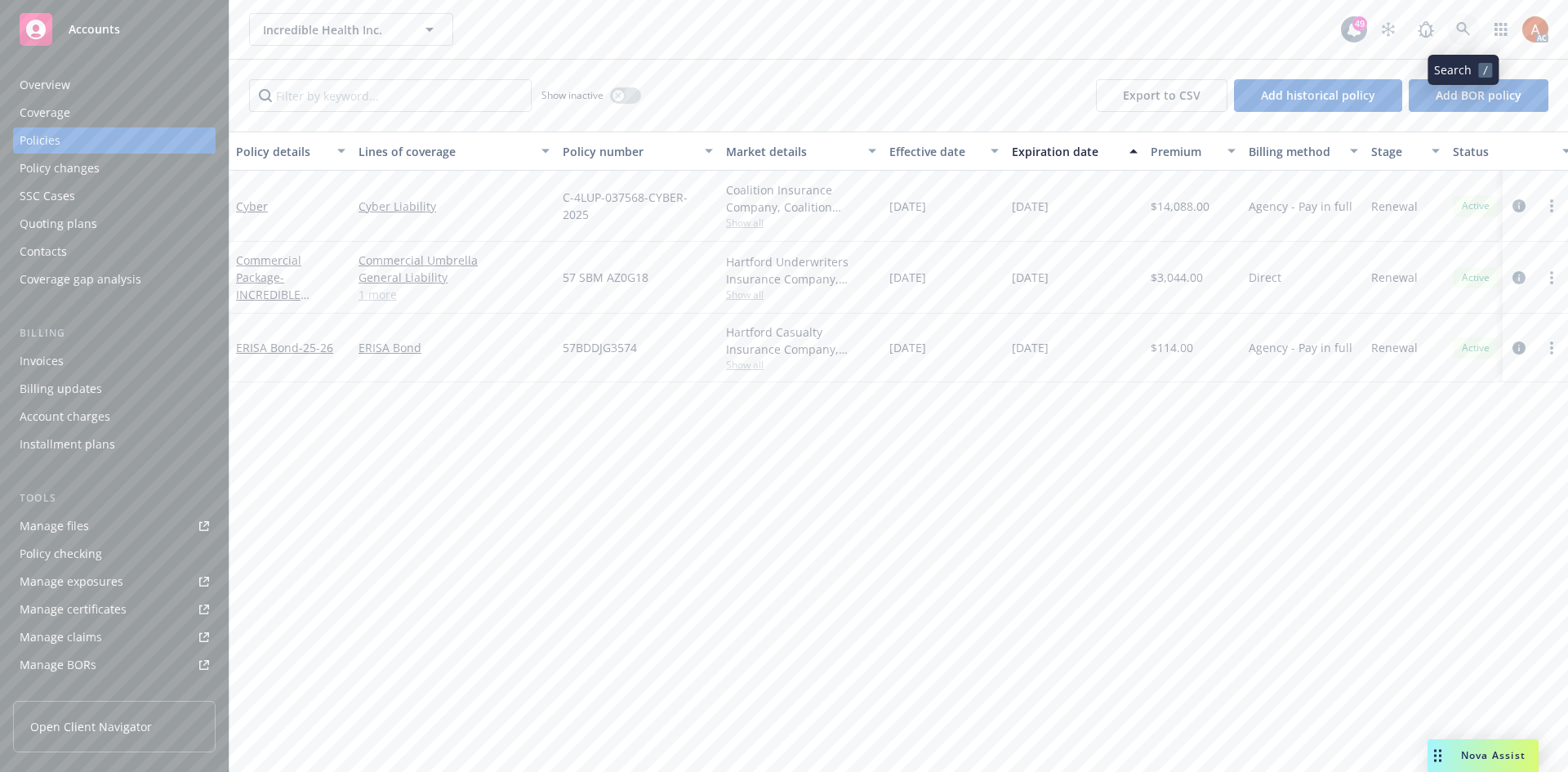
click at [1466, 28] on icon at bounding box center [1463, 29] width 14 height 14
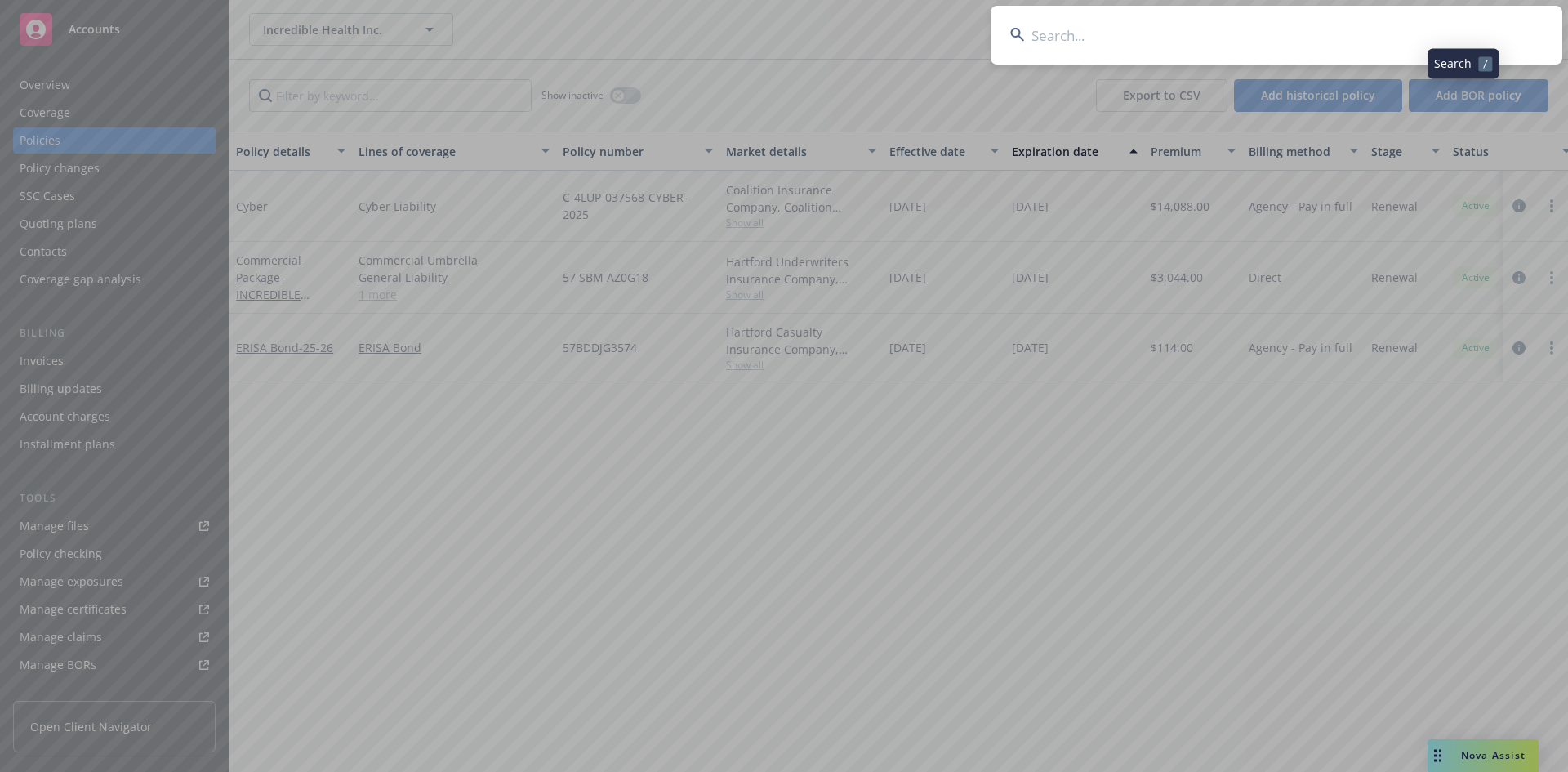
type input "Incredible Health Inc."
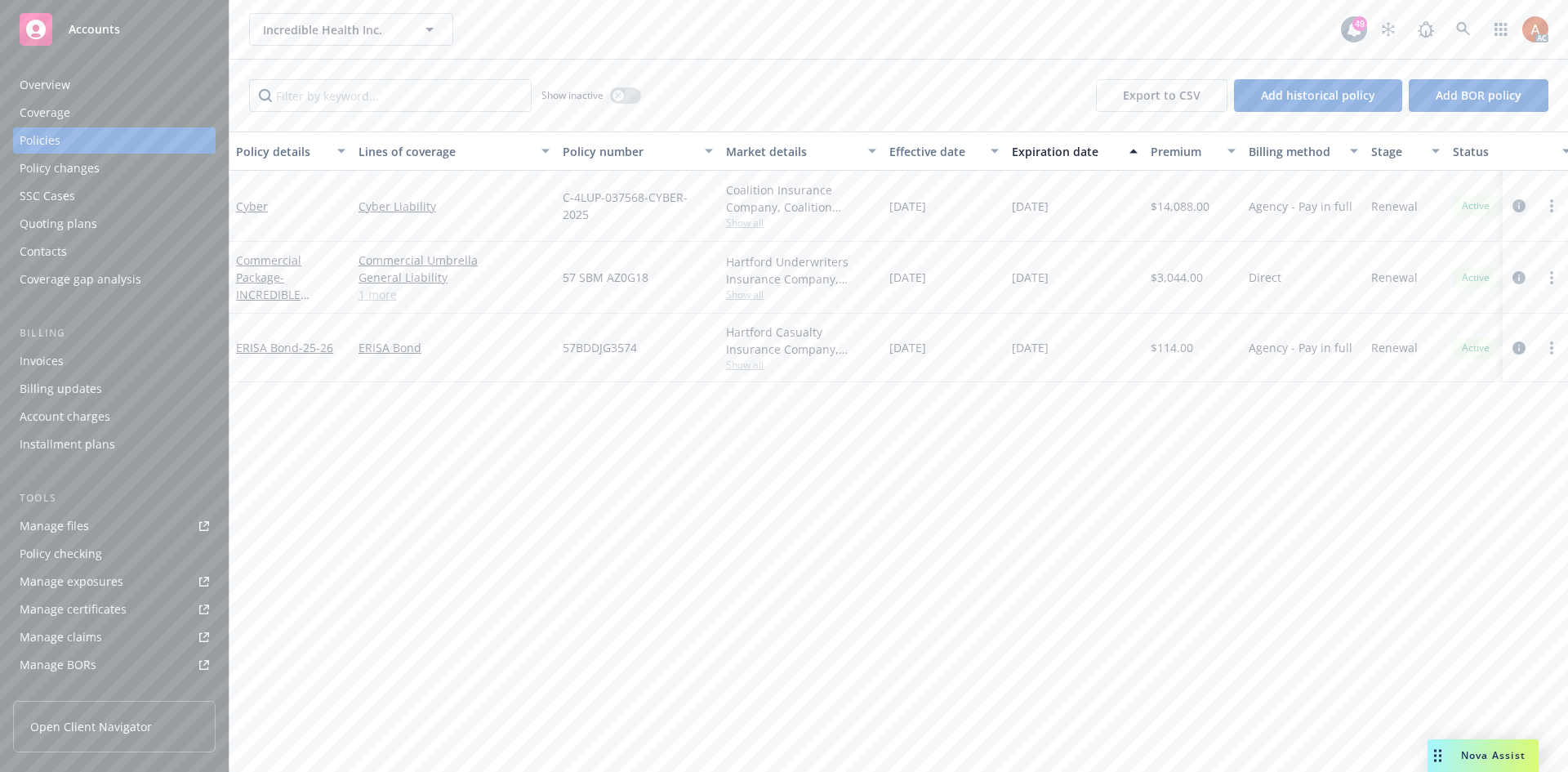
click at [1519, 206] on icon "circleInformation" at bounding box center [1519, 206] width 13 height 13
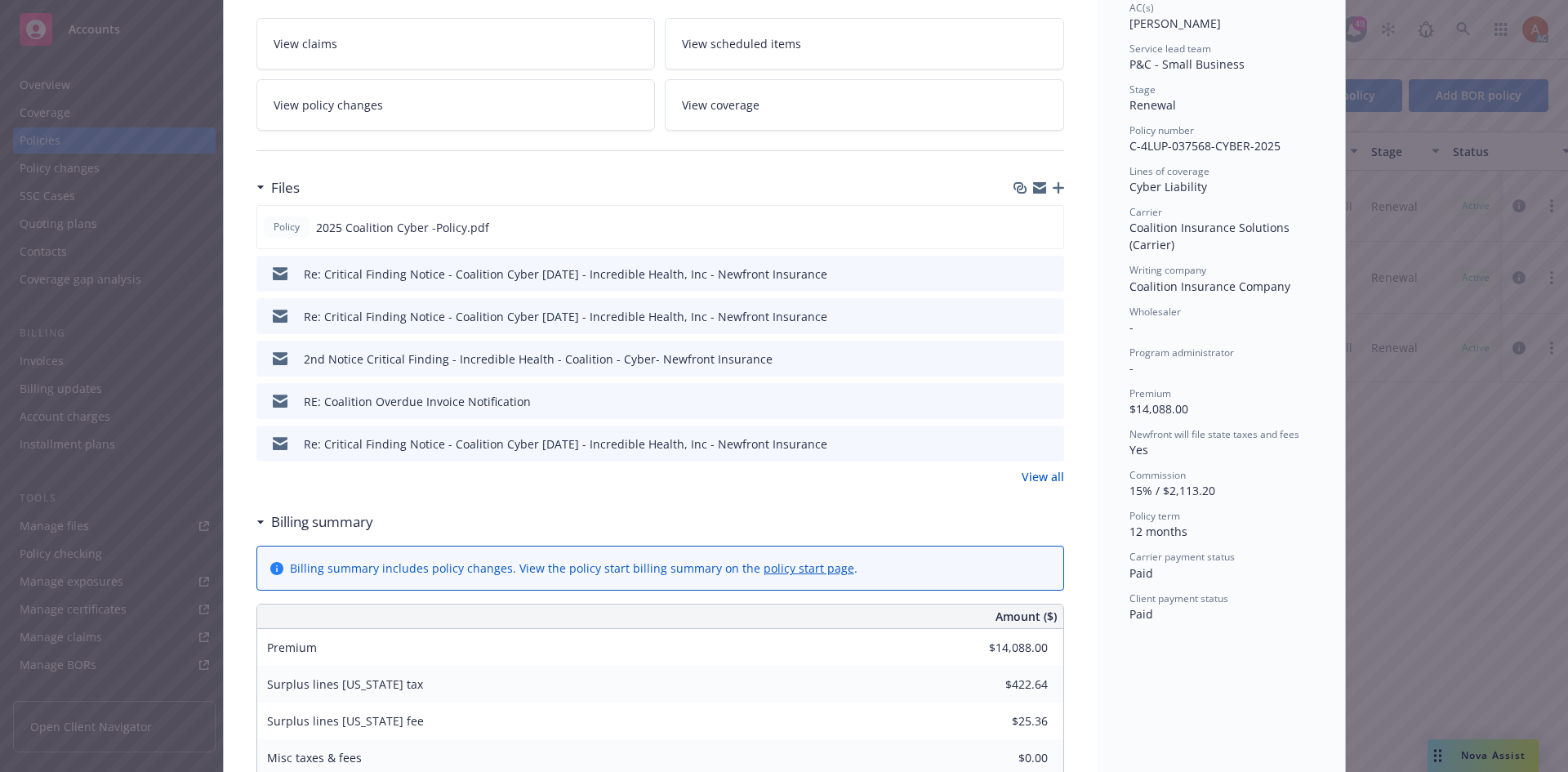
scroll to position [326, 0]
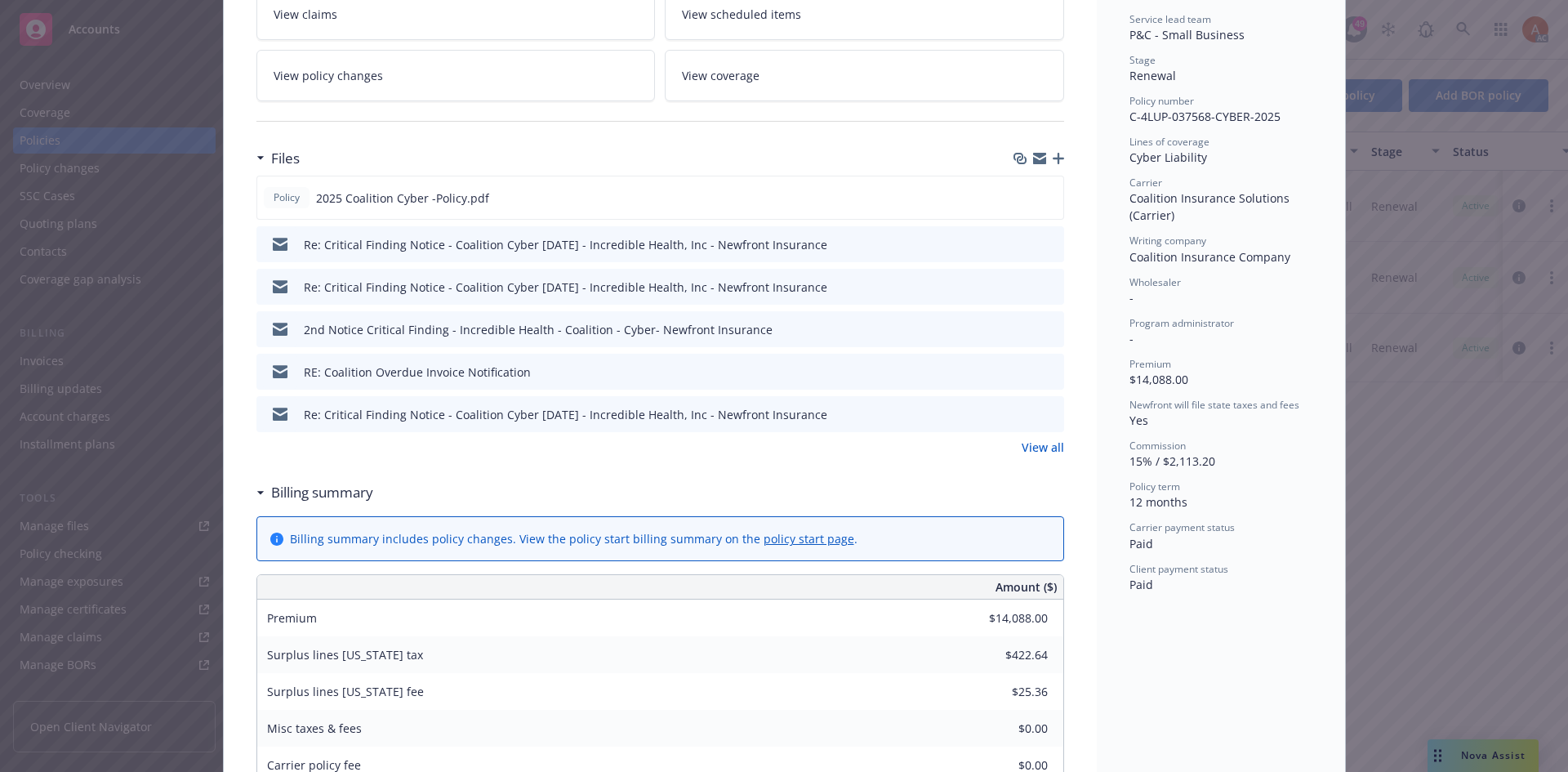
click at [1033, 446] on link "View all" at bounding box center [1042, 446] width 42 height 17
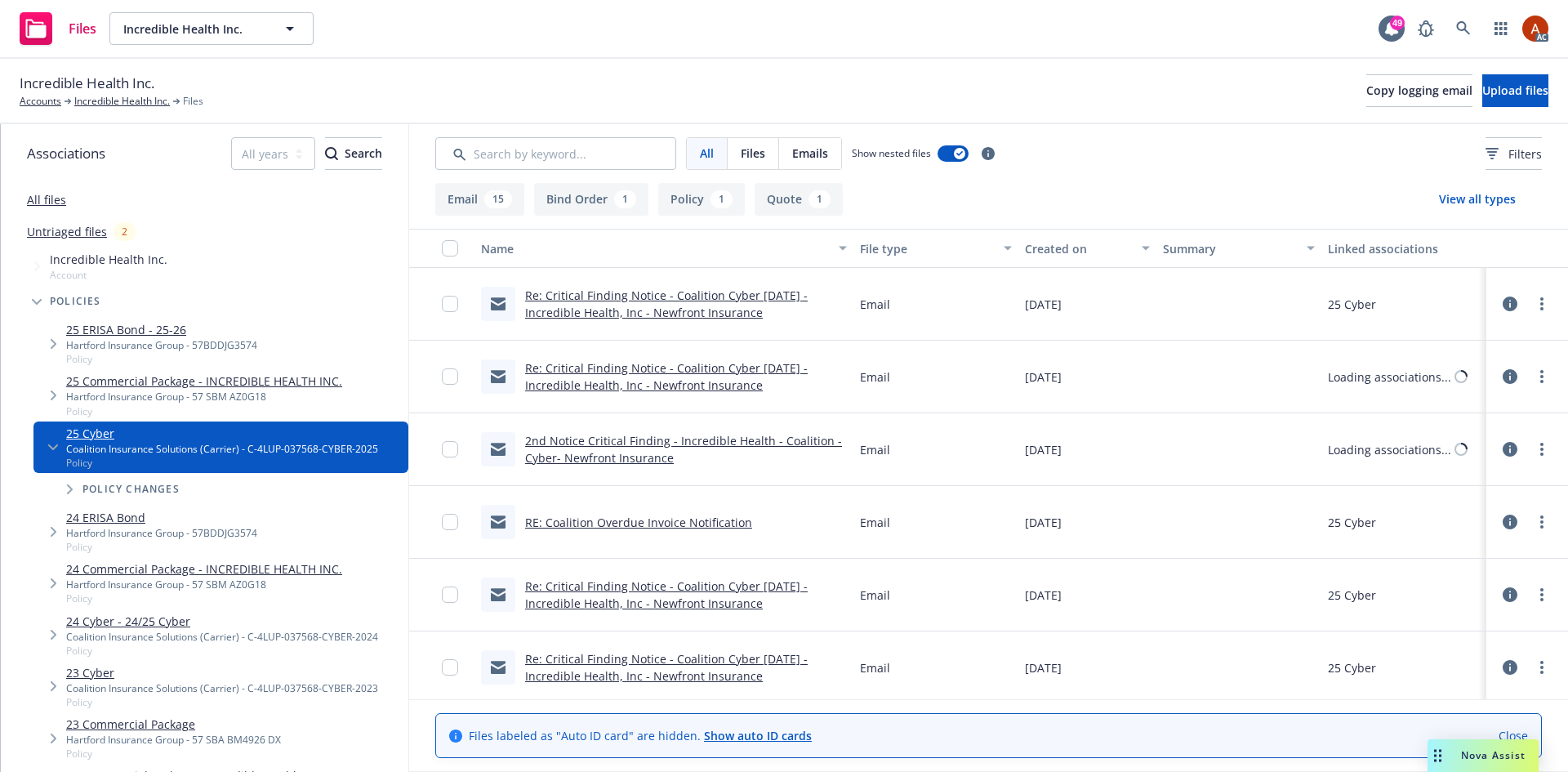
click at [674, 202] on button "Policy 1" at bounding box center [701, 199] width 86 height 33
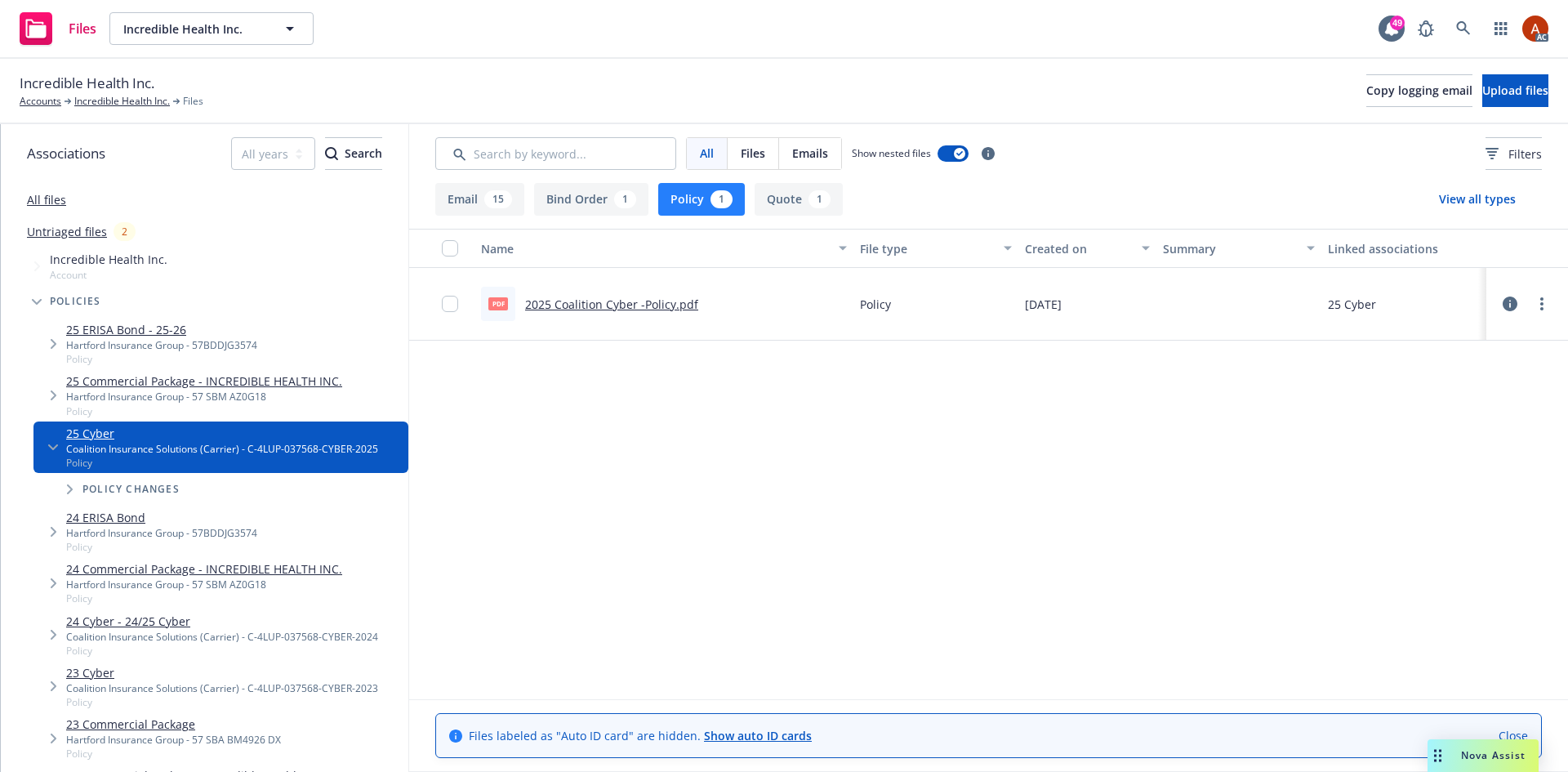
click at [591, 303] on link "2025 Coalition Cyber -Policy.pdf" at bounding box center [611, 304] width 173 height 16
click at [132, 105] on link "Incredible Health Inc." at bounding box center [122, 101] width 95 height 15
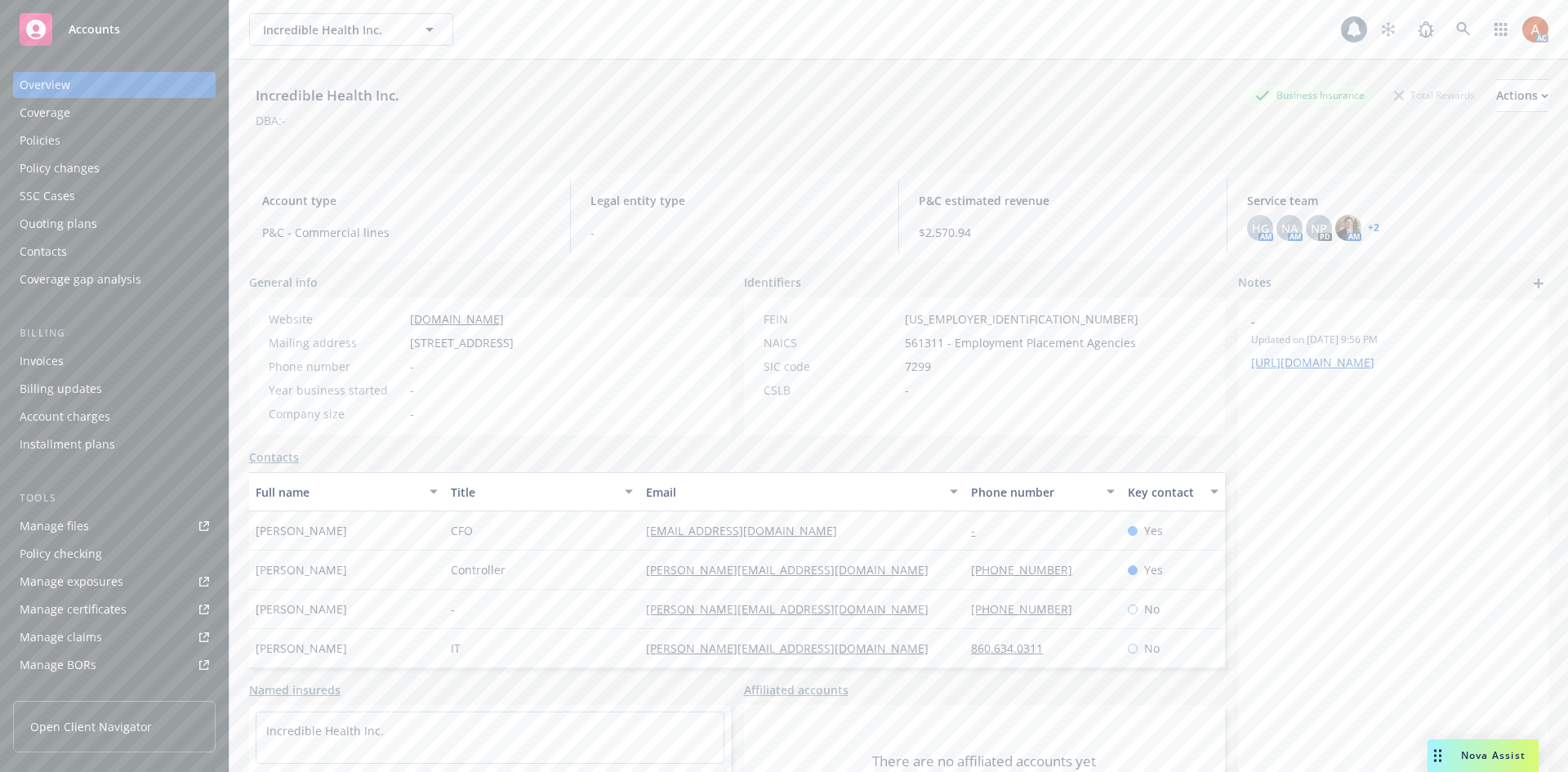
click at [520, 399] on div "Website [DOMAIN_NAME] Mailing address [STREET_ADDRESS] Phone number - Year busi…" at bounding box center [391, 366] width 258 height 112
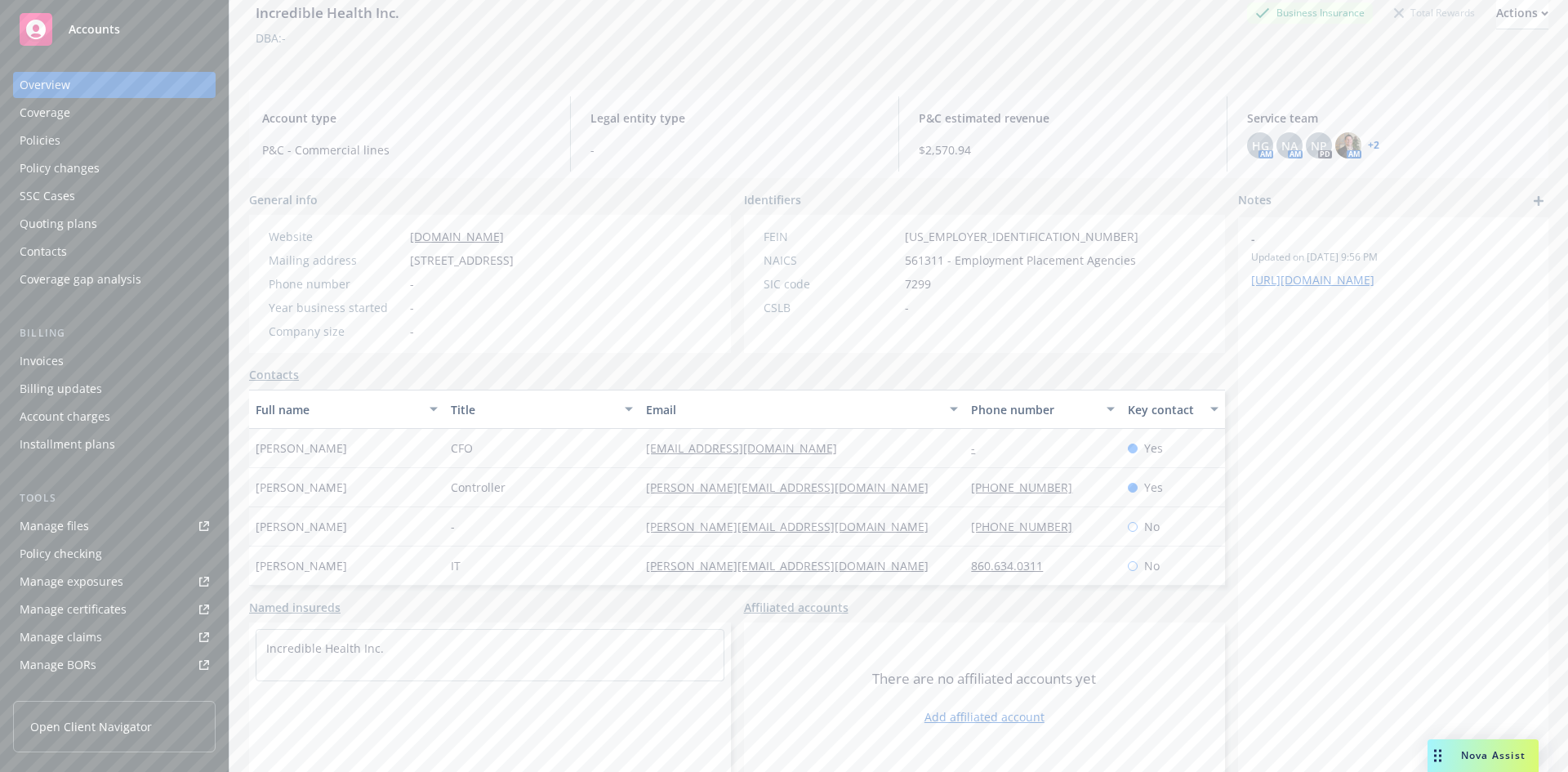
click at [67, 223] on div "Quoting plans" at bounding box center [58, 224] width 78 height 26
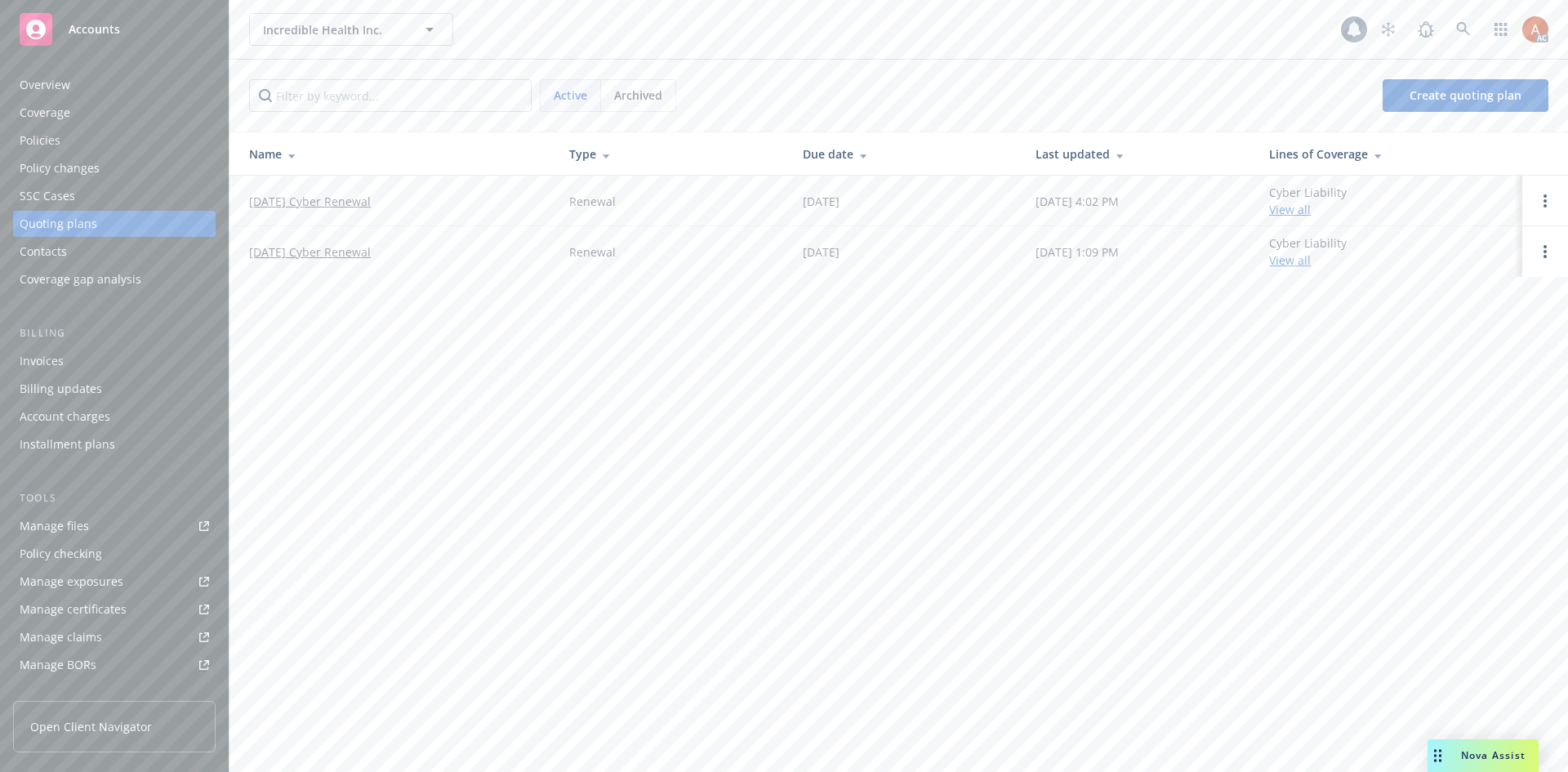
click at [315, 202] on link "[DATE] Cyber Renewal" at bounding box center [310, 201] width 122 height 17
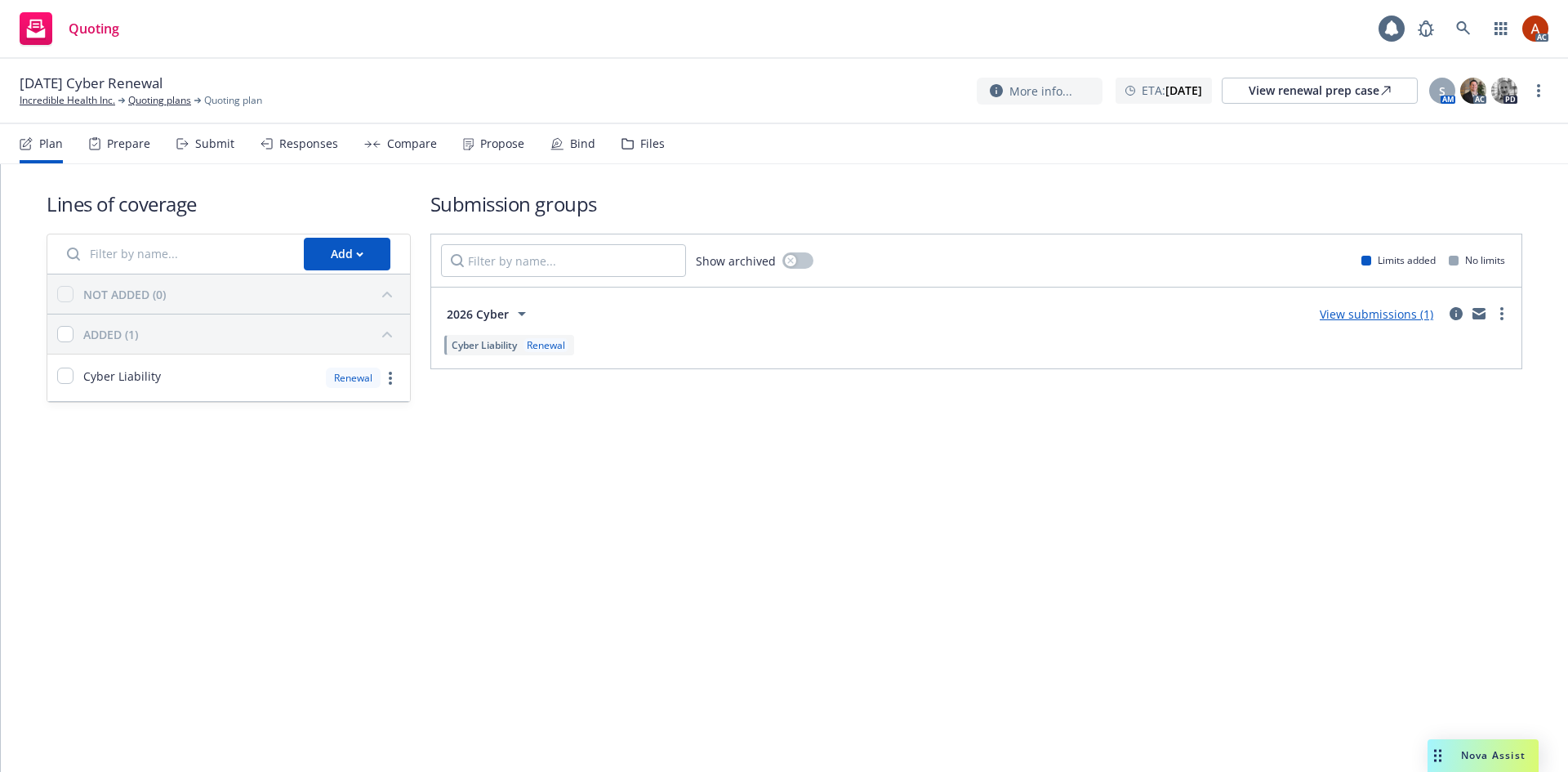
click at [139, 150] on div "Prepare" at bounding box center [128, 144] width 43 height 13
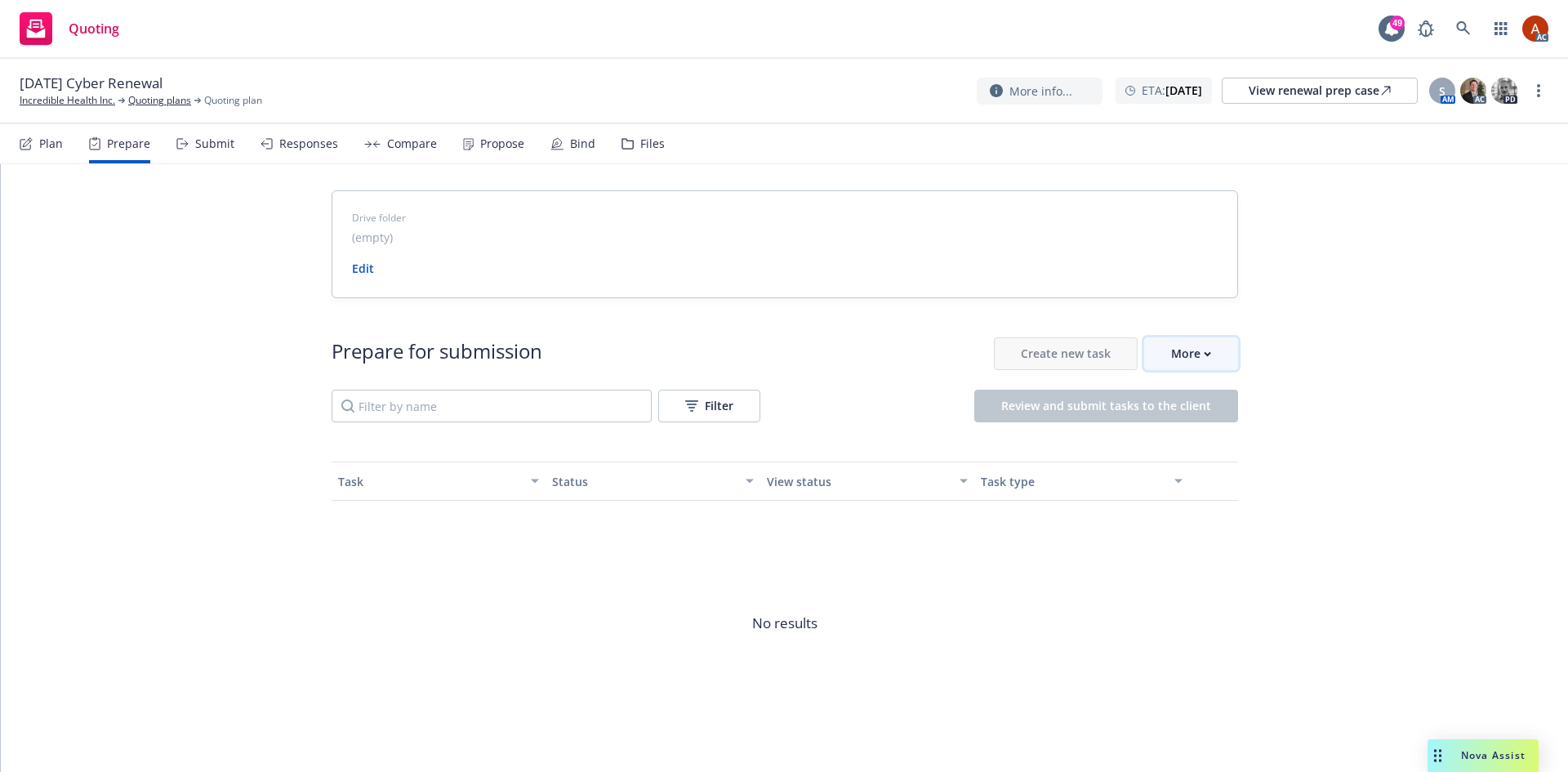
click at [1176, 355] on div "More" at bounding box center [1191, 353] width 40 height 31
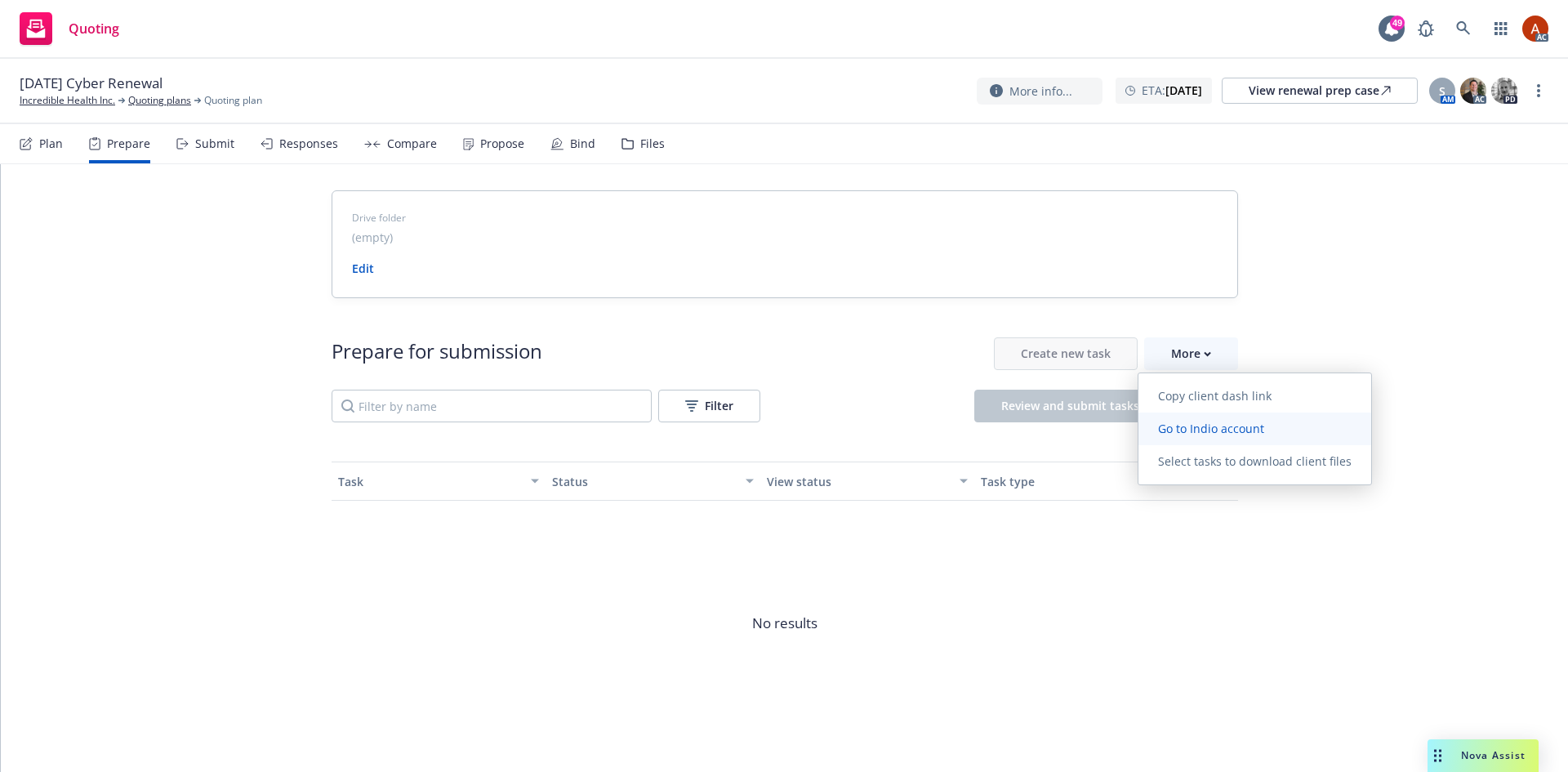
click at [1213, 425] on span "Go to Indio account" at bounding box center [1211, 429] width 146 height 16
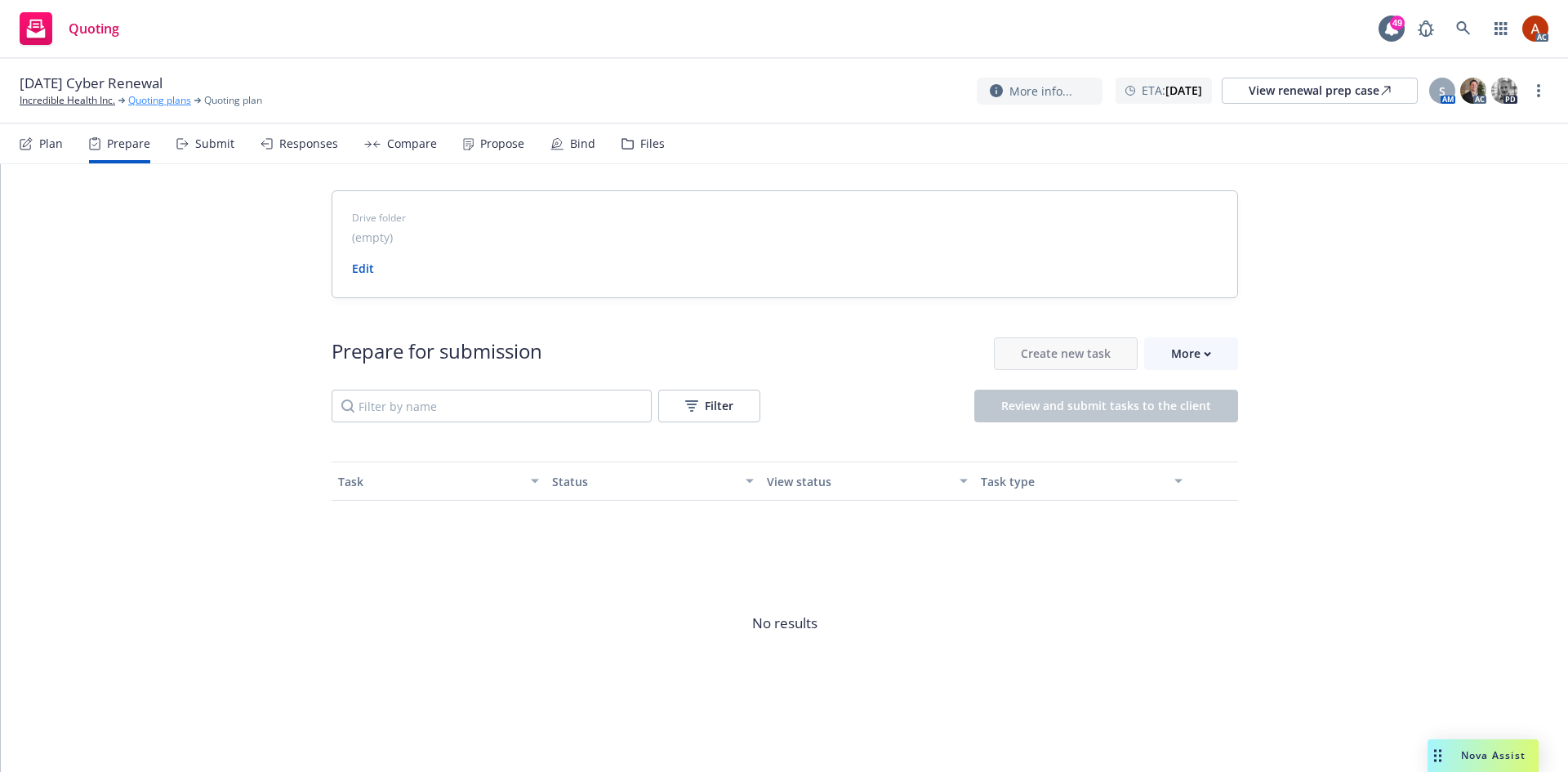
click at [162, 100] on link "Quoting plans" at bounding box center [159, 101] width 63 height 15
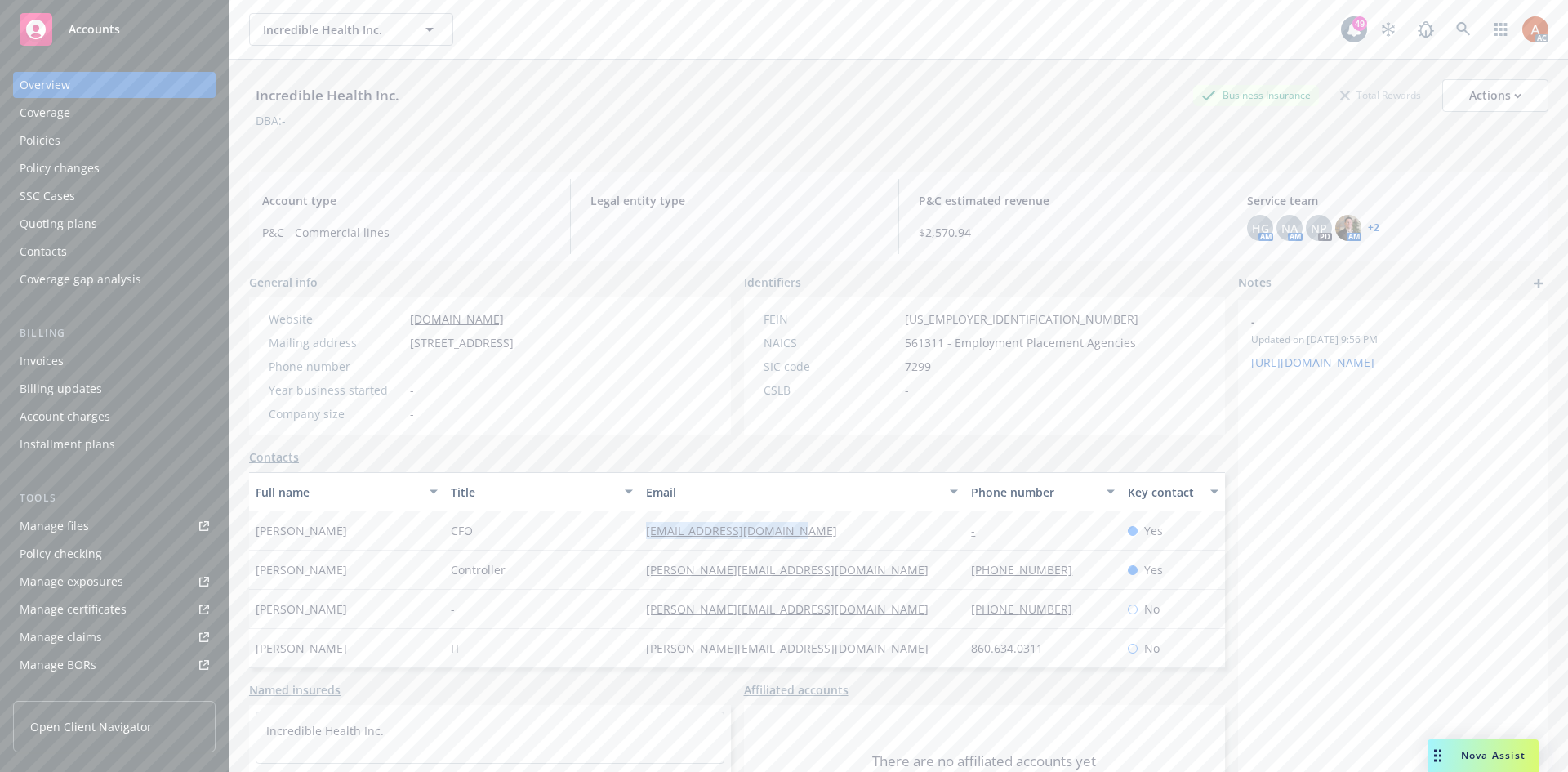
drag, startPoint x: 638, startPoint y: 529, endPoint x: 795, endPoint y: 529, distance: 157.0
click at [795, 529] on div "Sid Agarwal CFO sid@incrediblehealth.com - Yes" at bounding box center [736, 531] width 976 height 39
drag, startPoint x: 614, startPoint y: 570, endPoint x: 837, endPoint y: 568, distance: 223.0
click at [837, 568] on div "Justin Mills Controller justin@incrediblehealth.com 415-816-2774 Yes" at bounding box center [736, 570] width 976 height 39
copy div "justin@incrediblehealth.com"
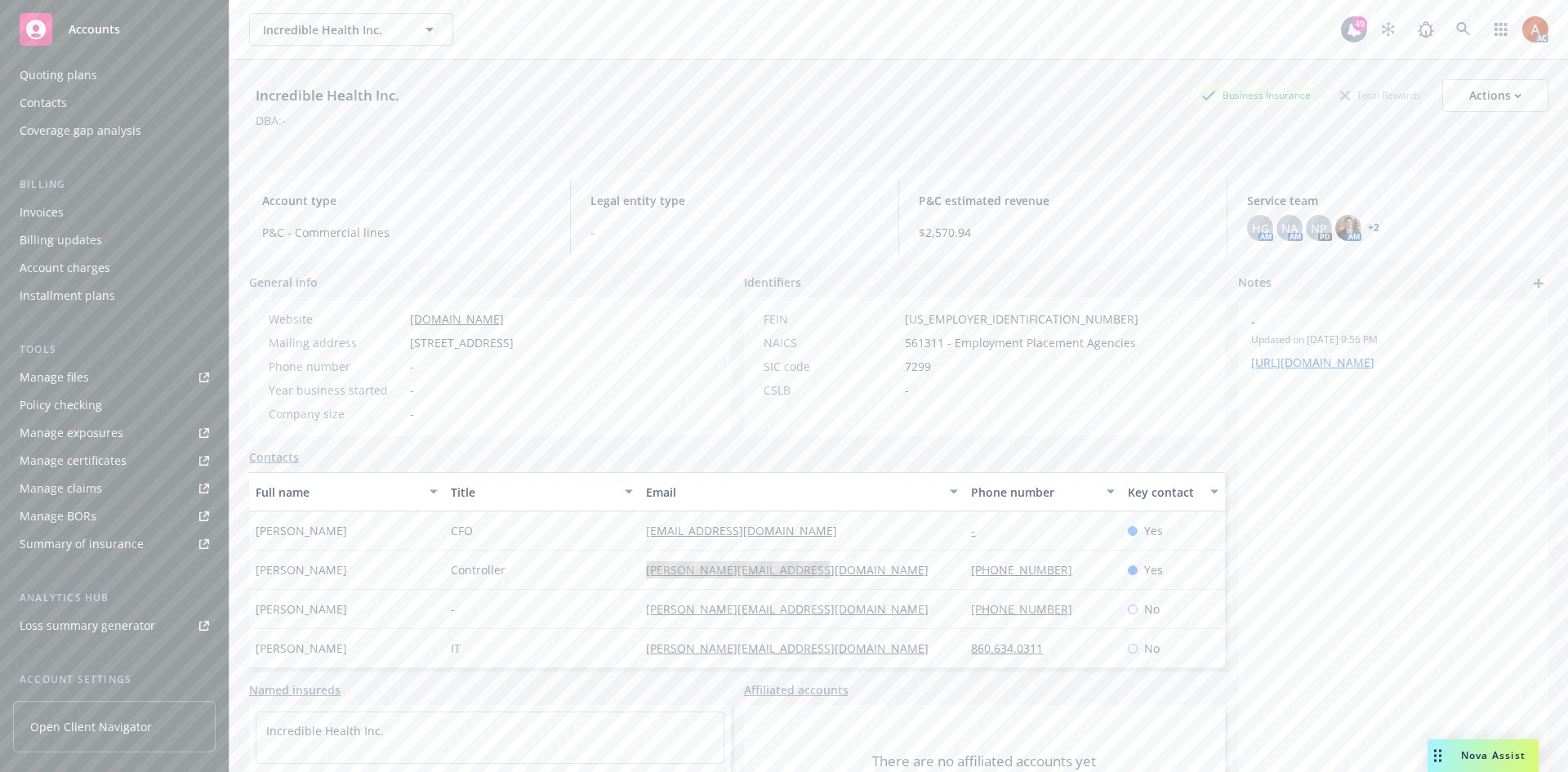
scroll to position [293, 0]
click at [46, 559] on div "Service team" at bounding box center [55, 564] width 71 height 26
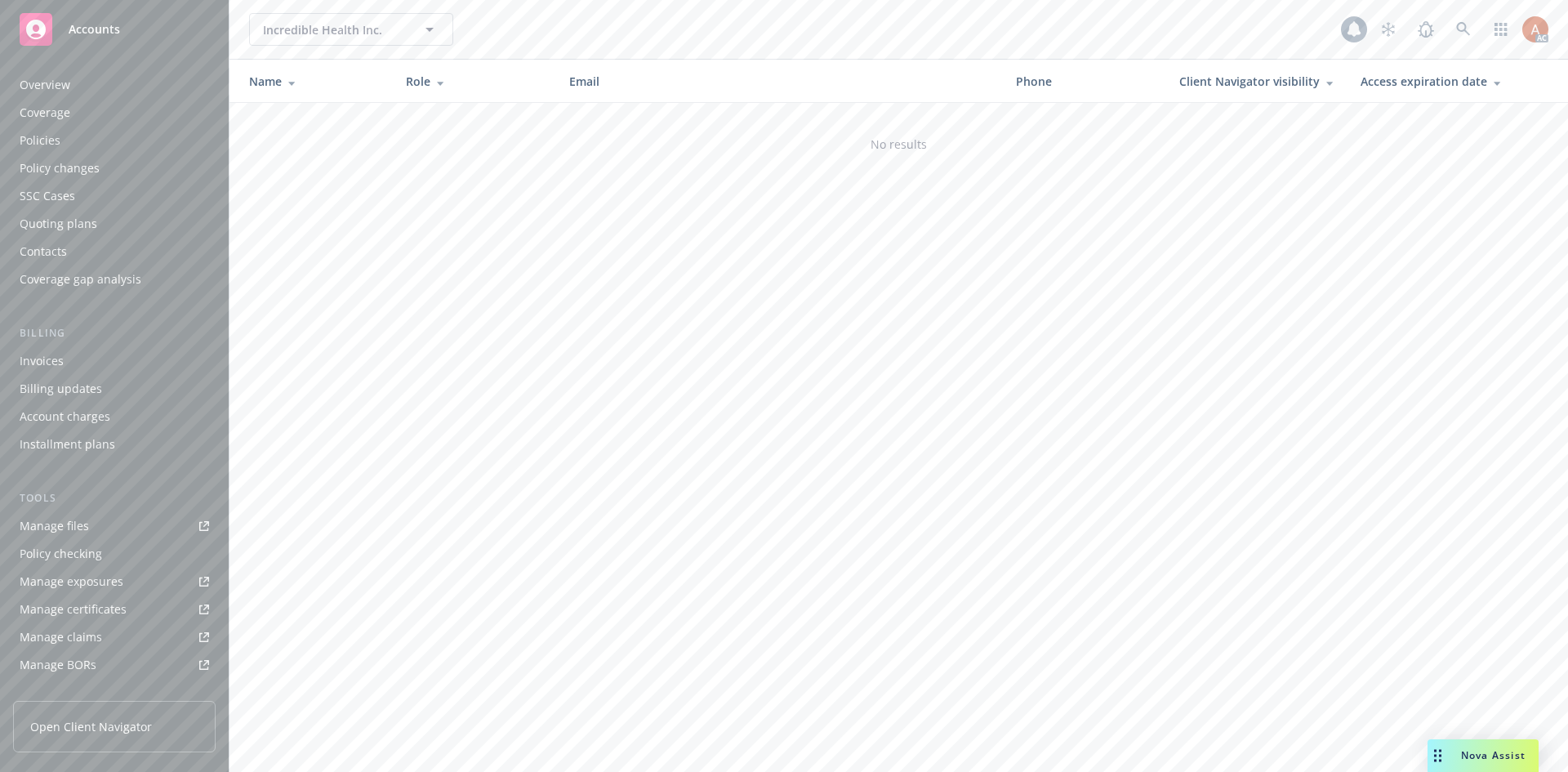
scroll to position [293, 0]
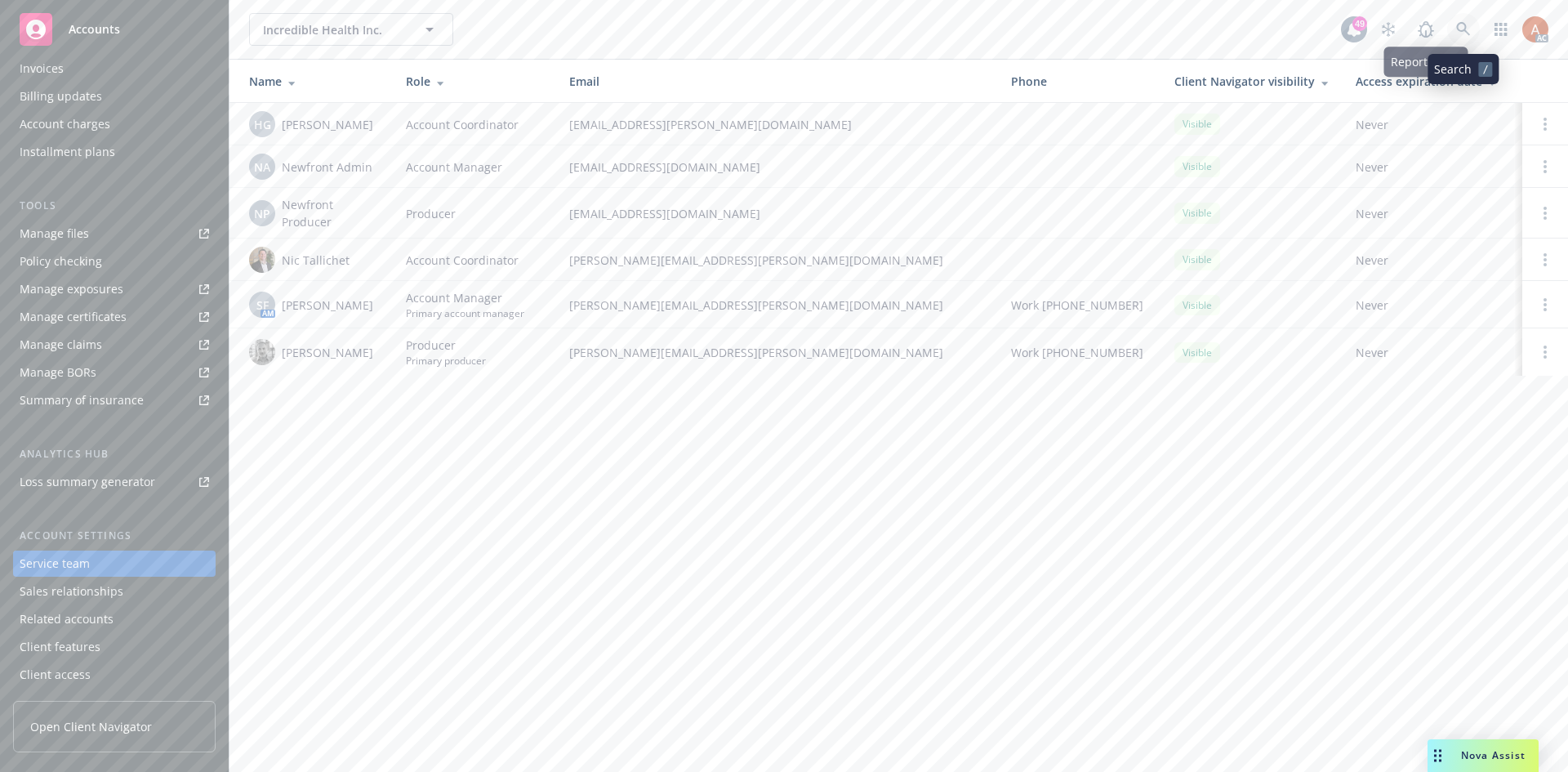
click at [1463, 34] on icon at bounding box center [1463, 29] width 15 height 15
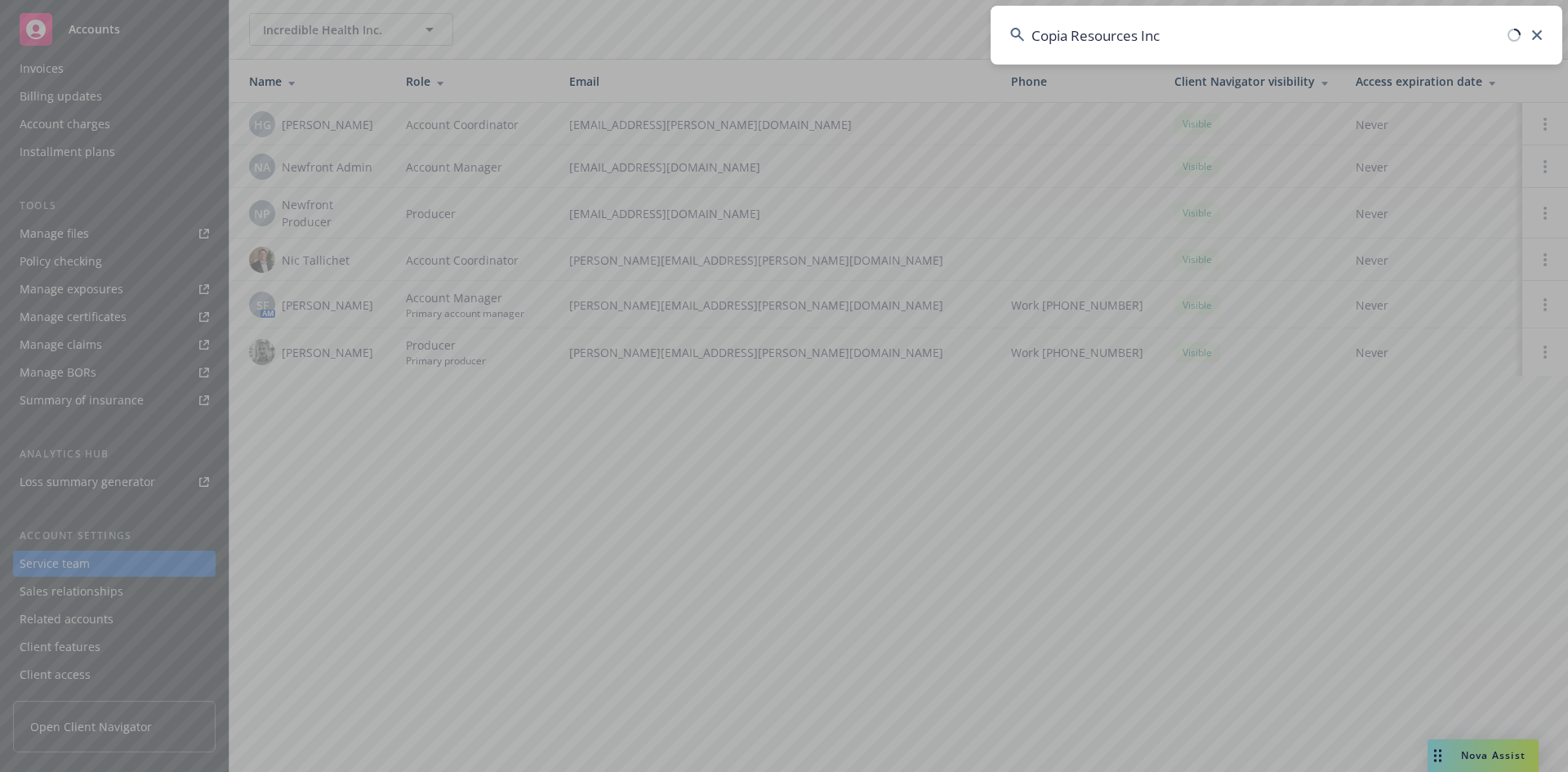
type input "Copia Resources Inc"
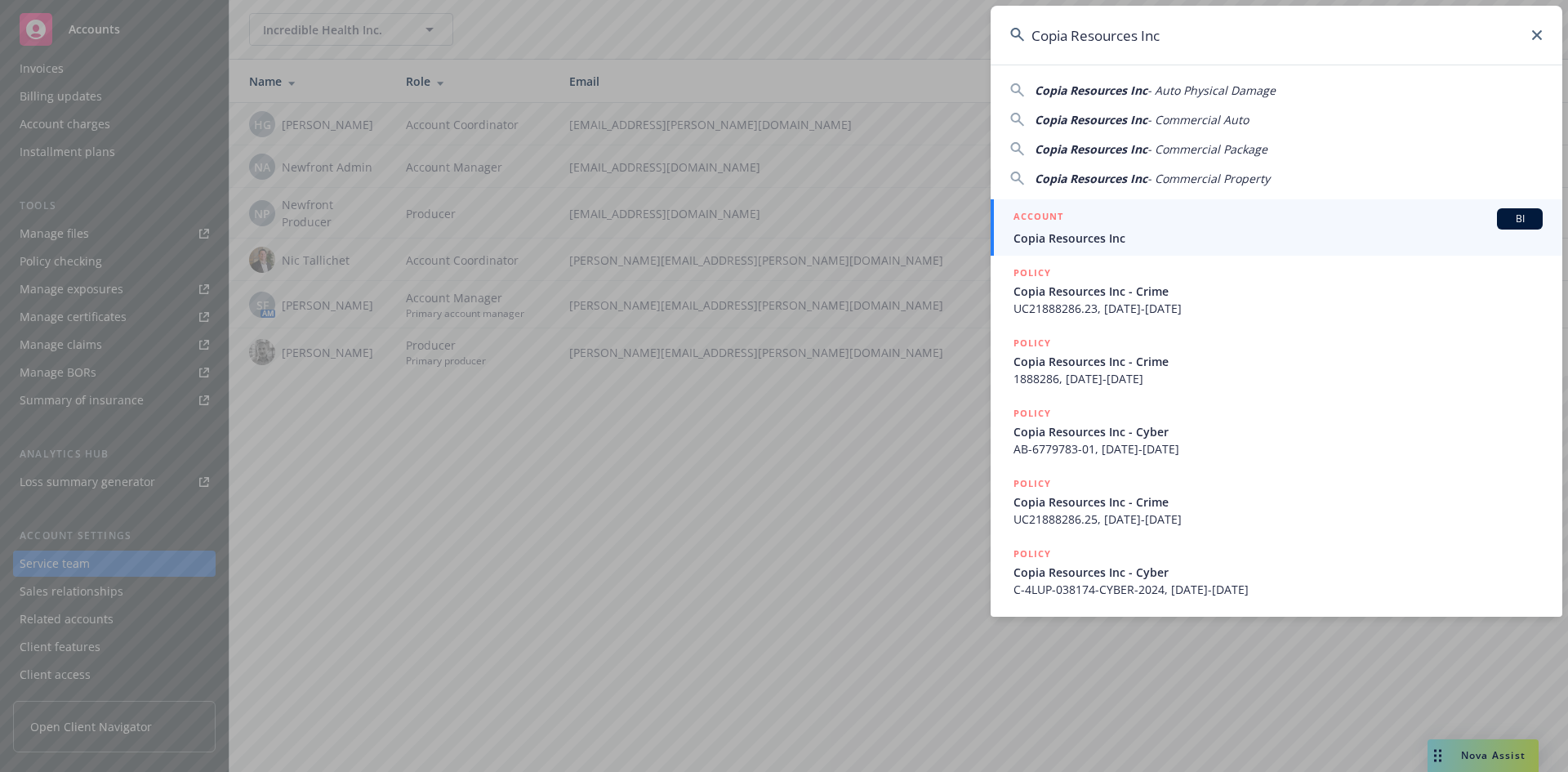
drag, startPoint x: 1043, startPoint y: 214, endPoint x: 594, endPoint y: 186, distance: 449.9
click at [1043, 214] on h5 "ACCOUNT" at bounding box center [1038, 218] width 49 height 19
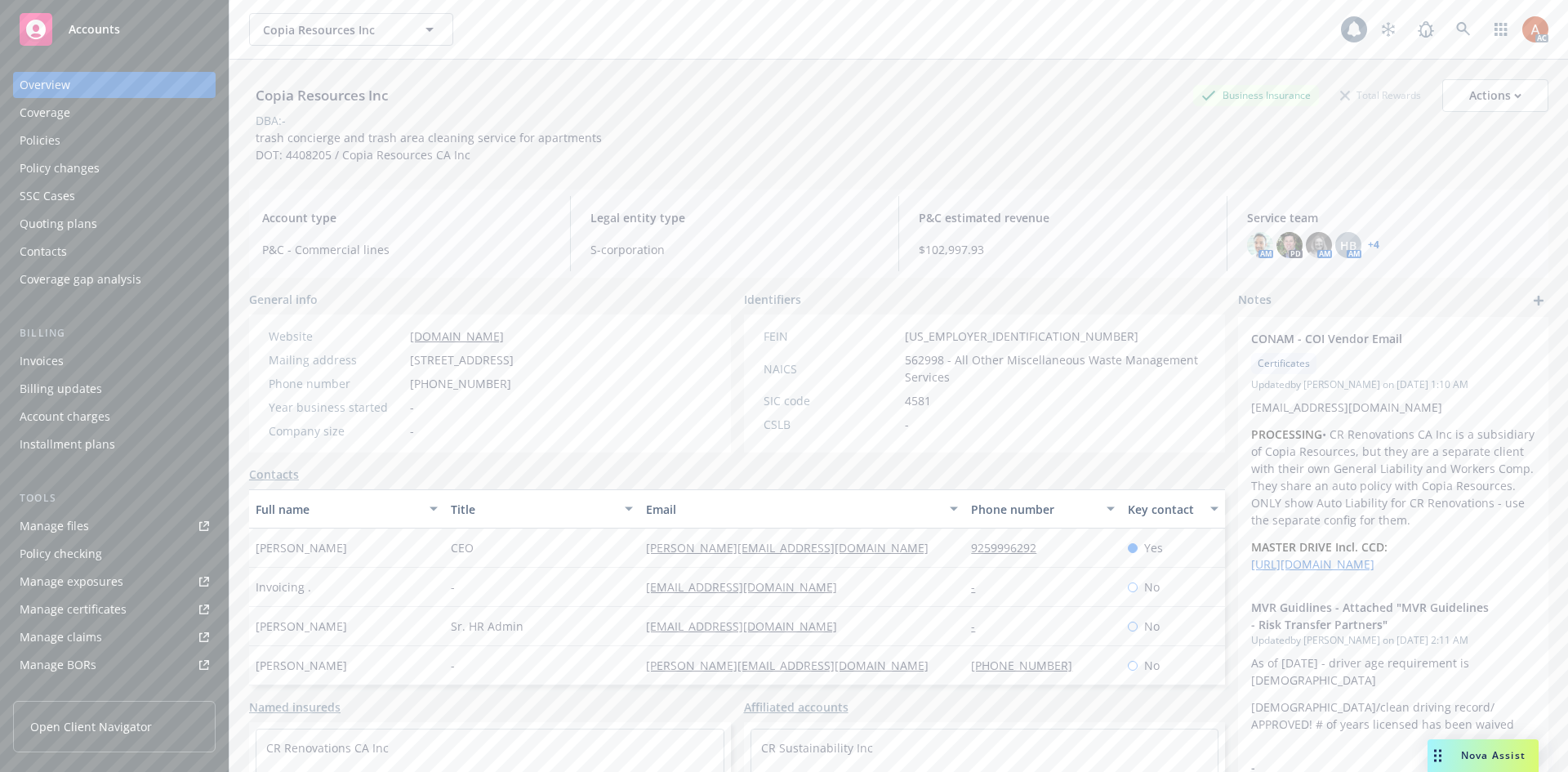
click at [45, 139] on div "Policies" at bounding box center [40, 140] width 41 height 26
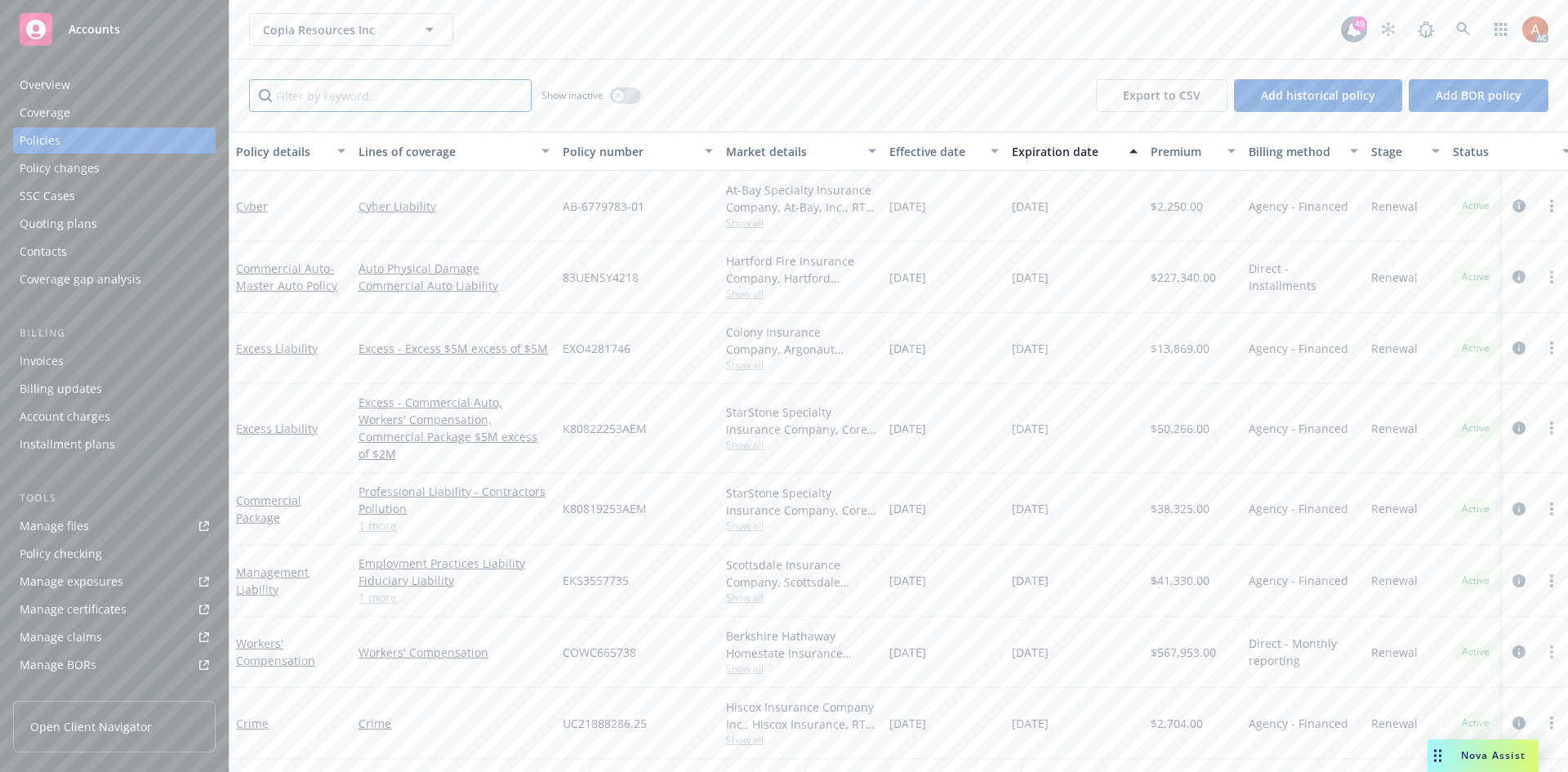
click at [444, 101] on input "Filter by keyword..." at bounding box center [390, 95] width 282 height 33
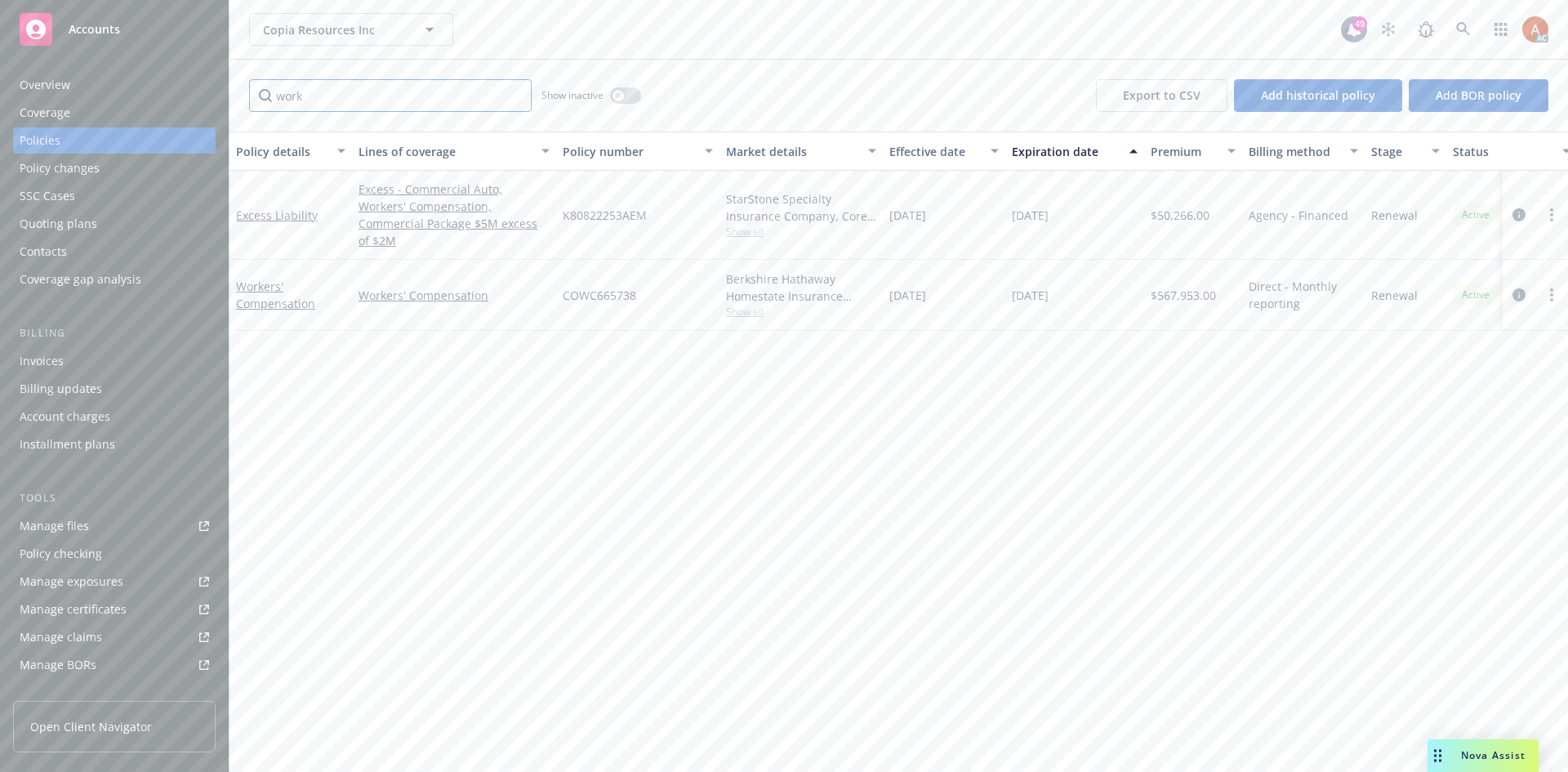
type input "work"
click at [1518, 289] on icon "circleInformation" at bounding box center [1519, 295] width 13 height 13
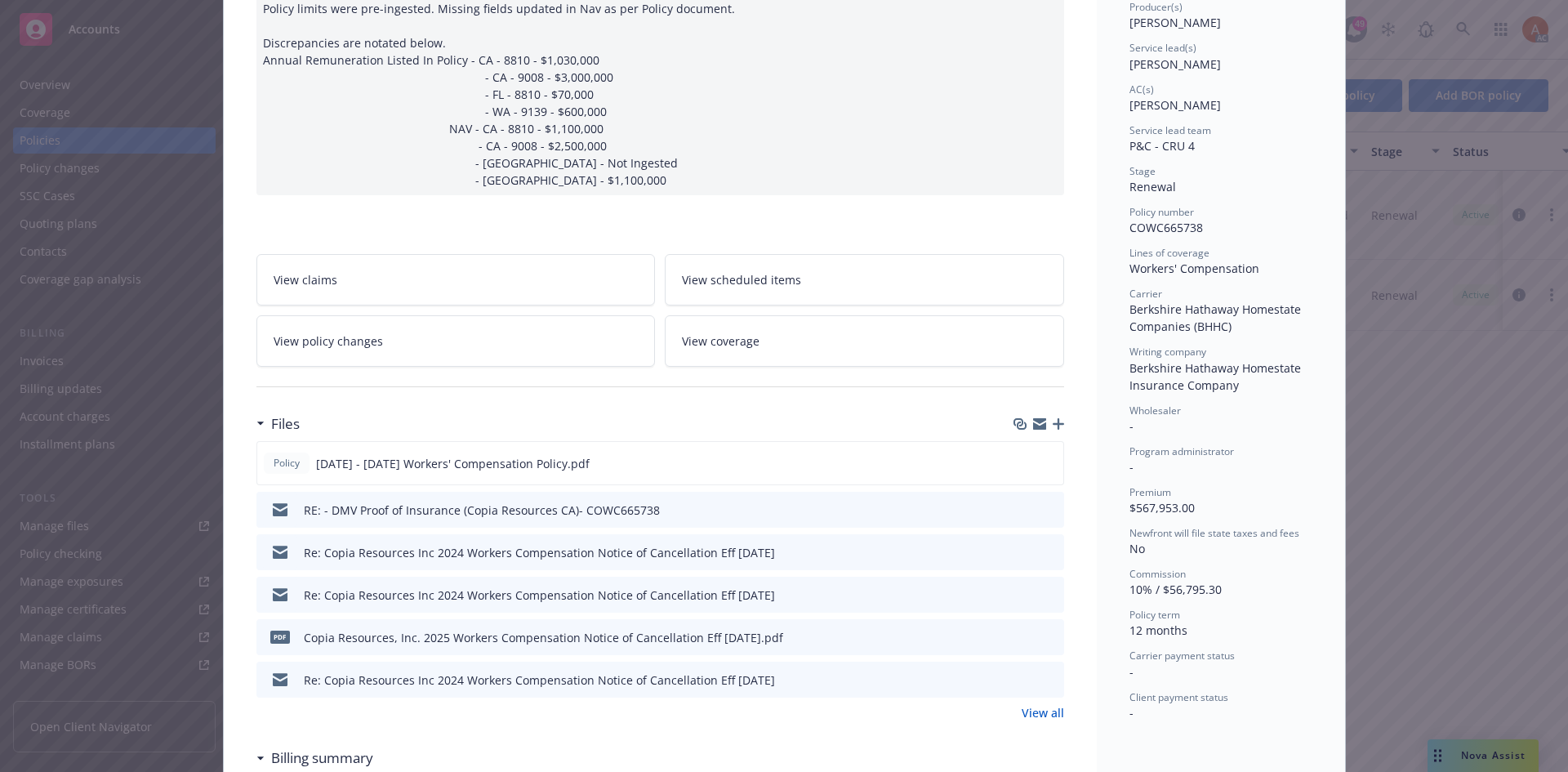
scroll to position [326, 0]
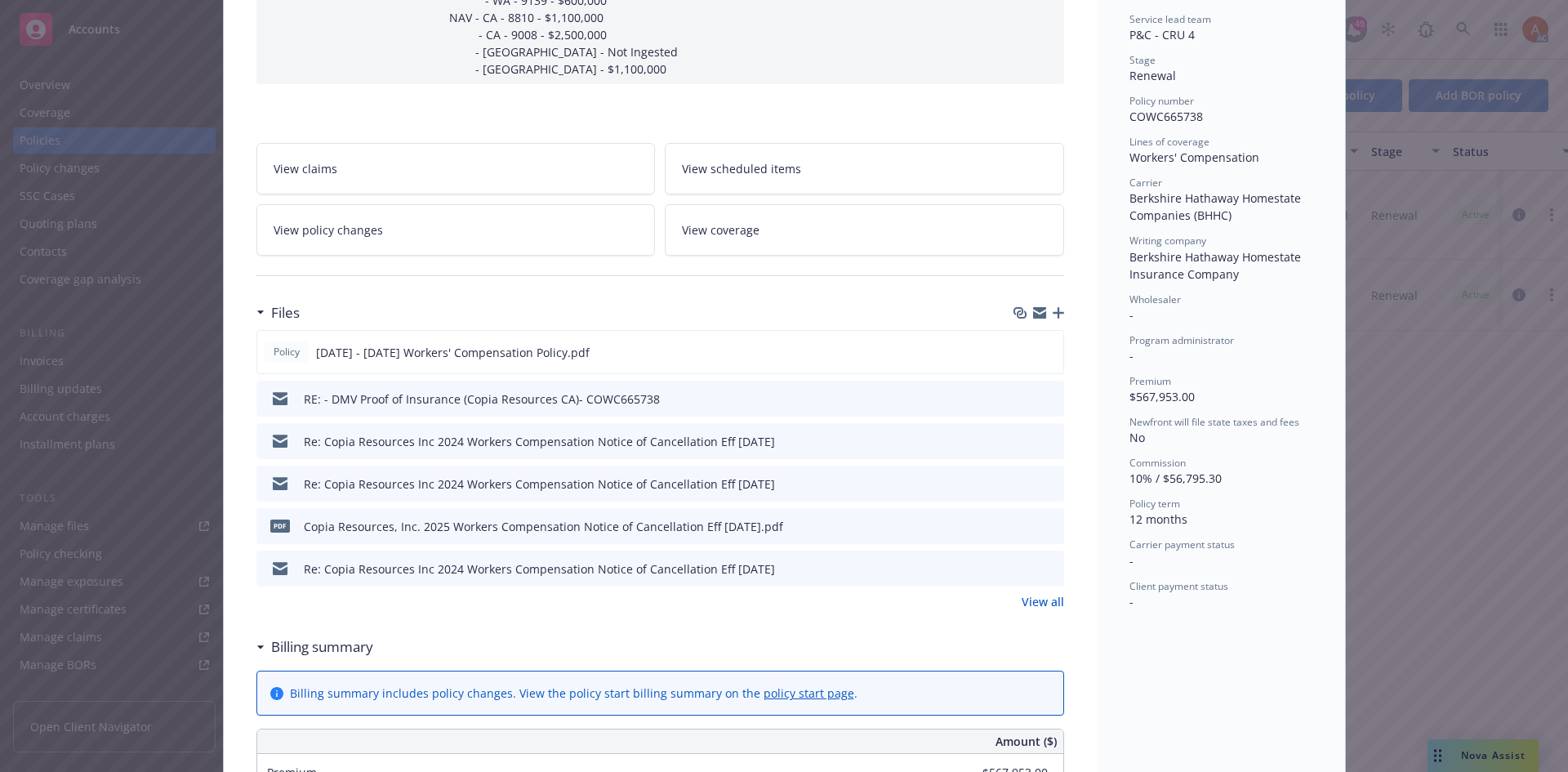
click at [1045, 605] on link "View all" at bounding box center [1042, 601] width 42 height 17
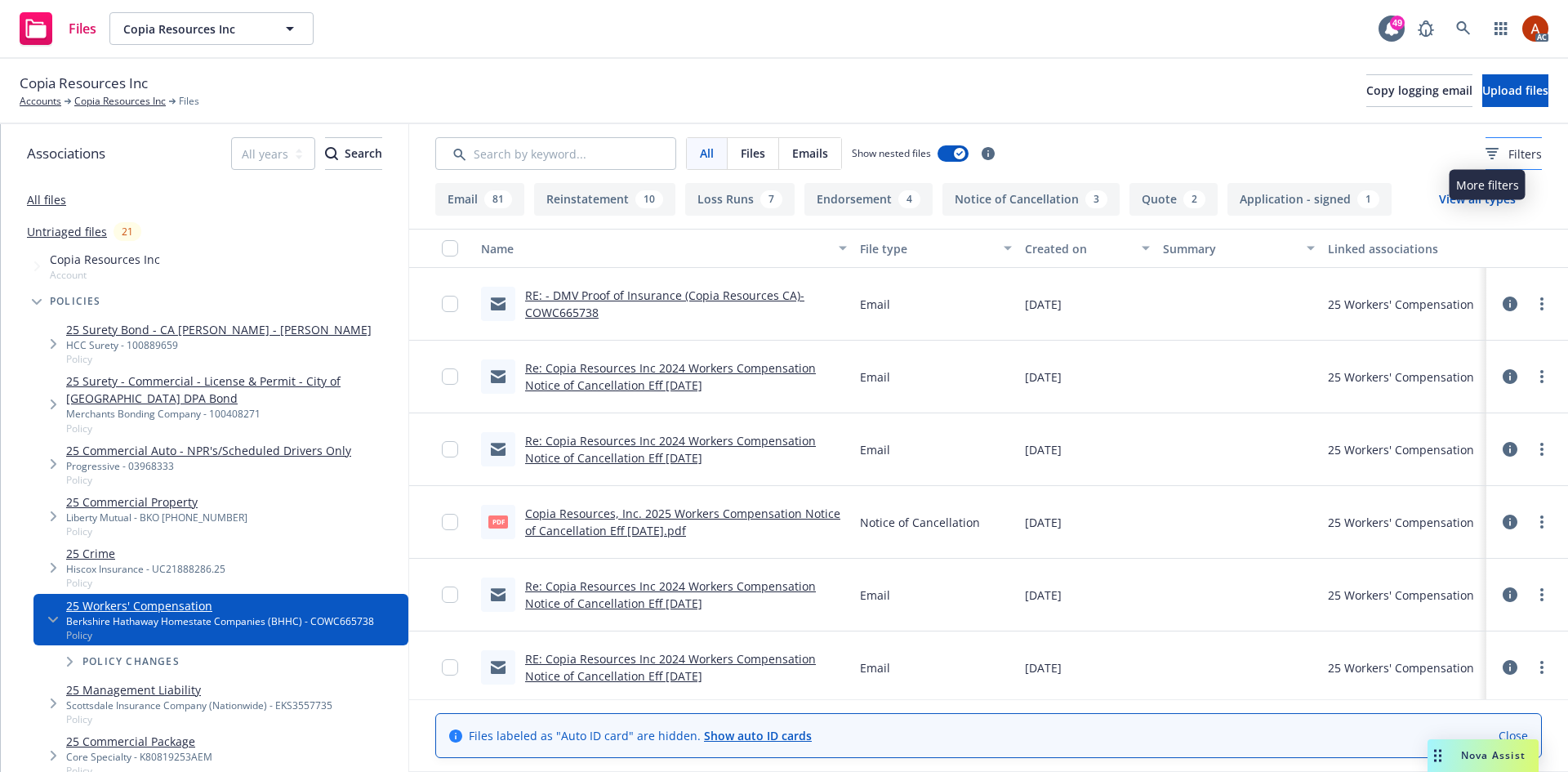
click at [1485, 156] on icon at bounding box center [1491, 154] width 13 height 11
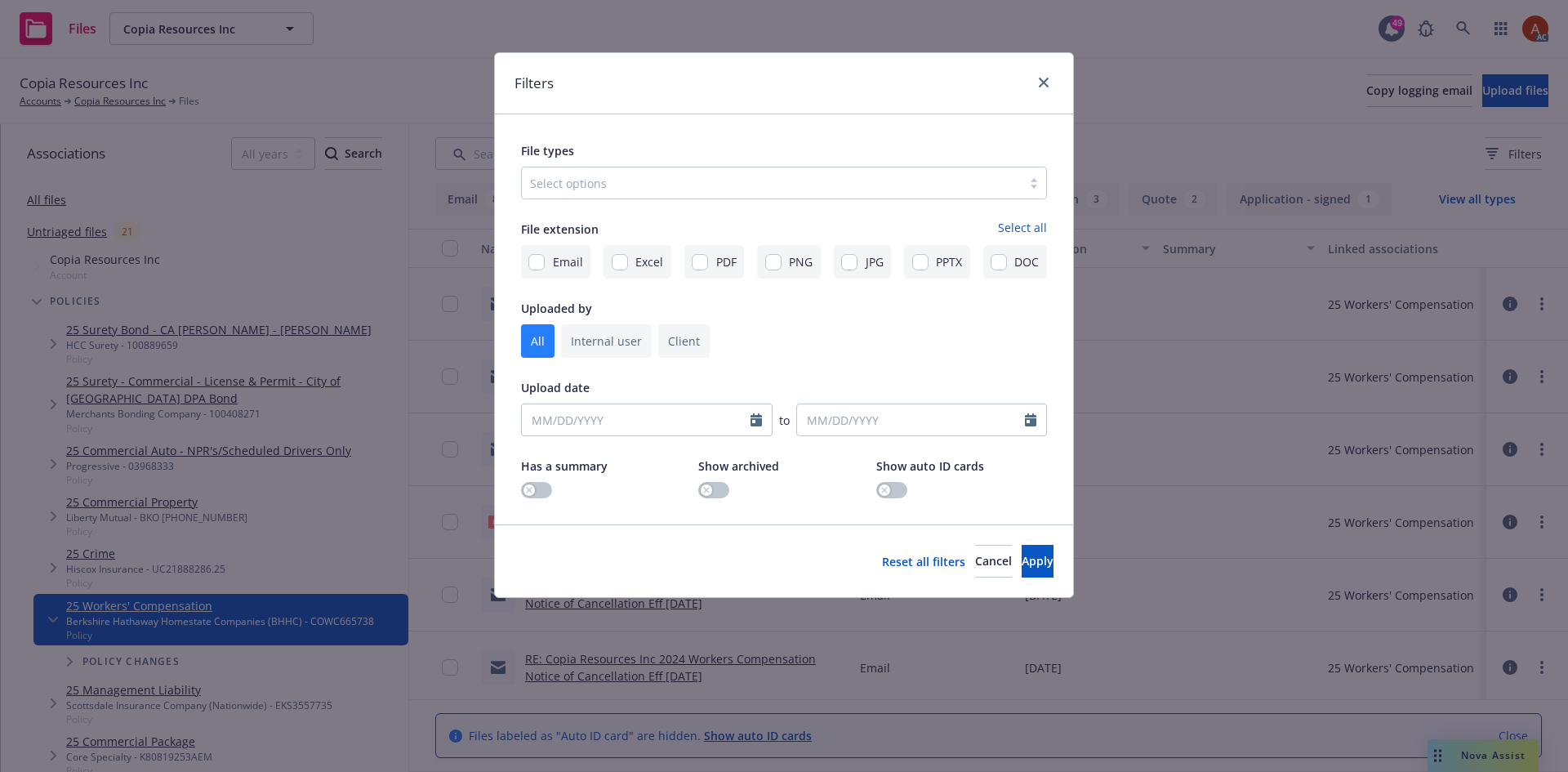
click at [628, 184] on div at bounding box center [772, 183] width 483 height 19
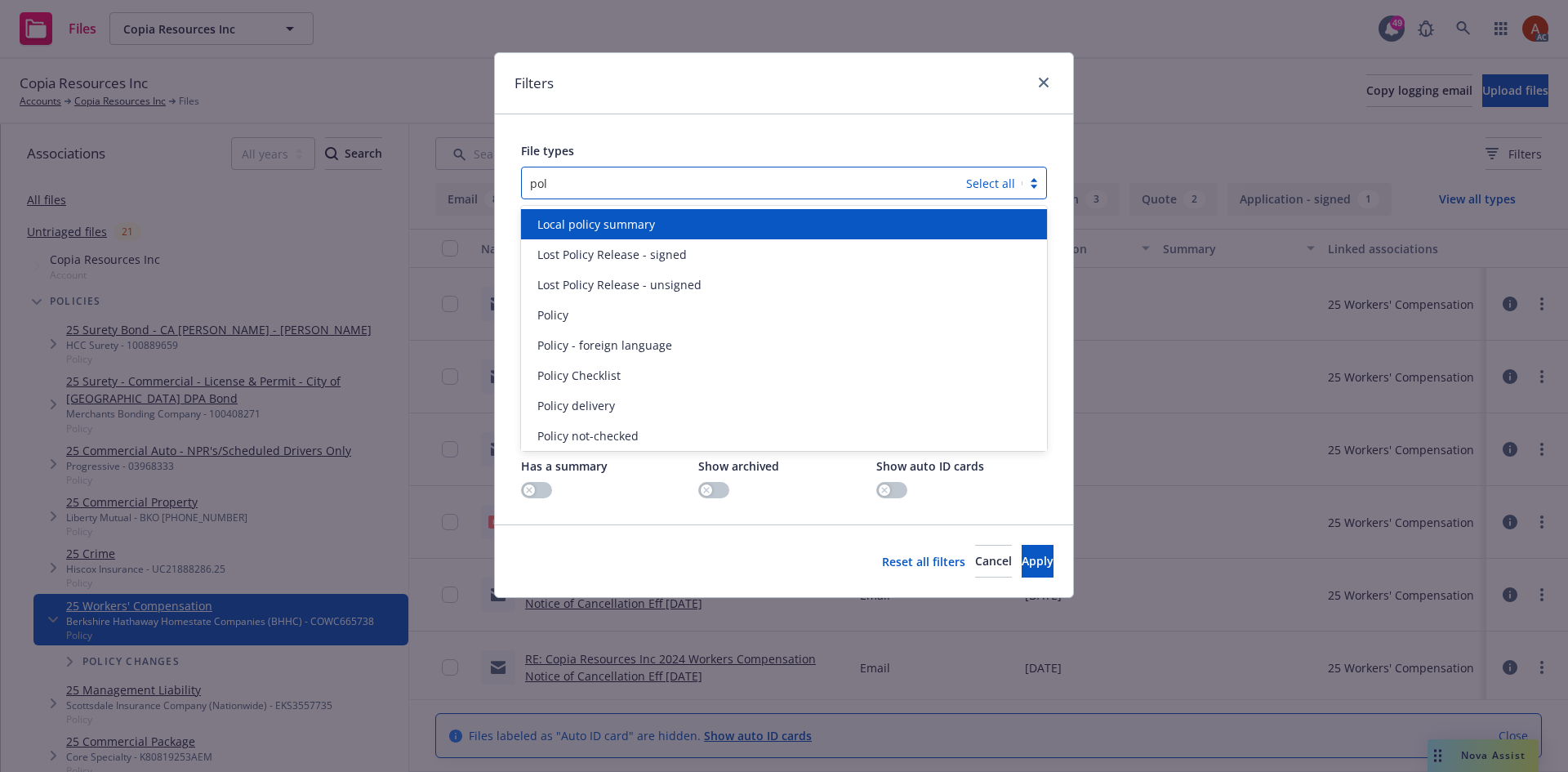
type input "poli"
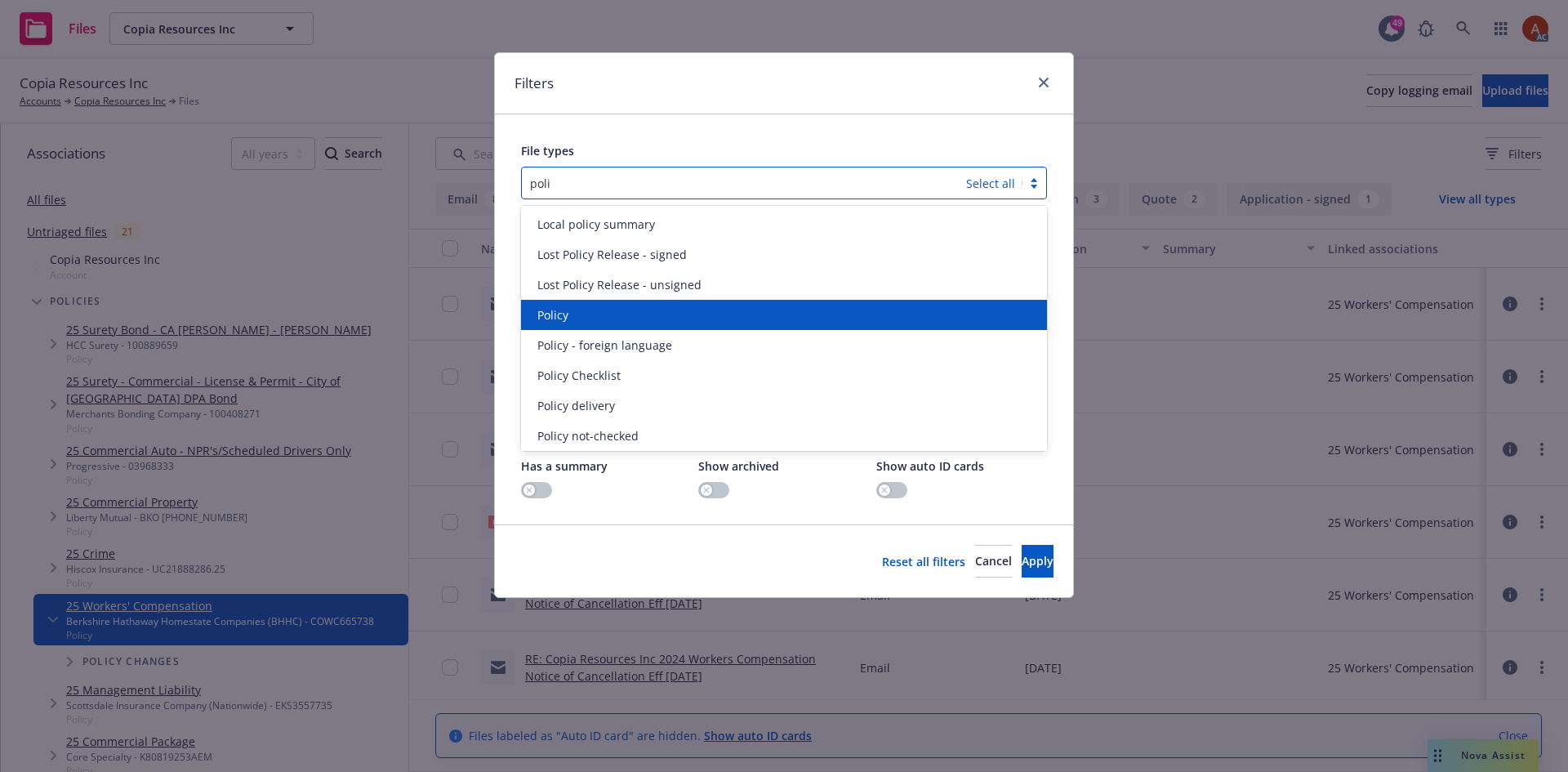
click at [571, 319] on div "Policy" at bounding box center [784, 314] width 506 height 17
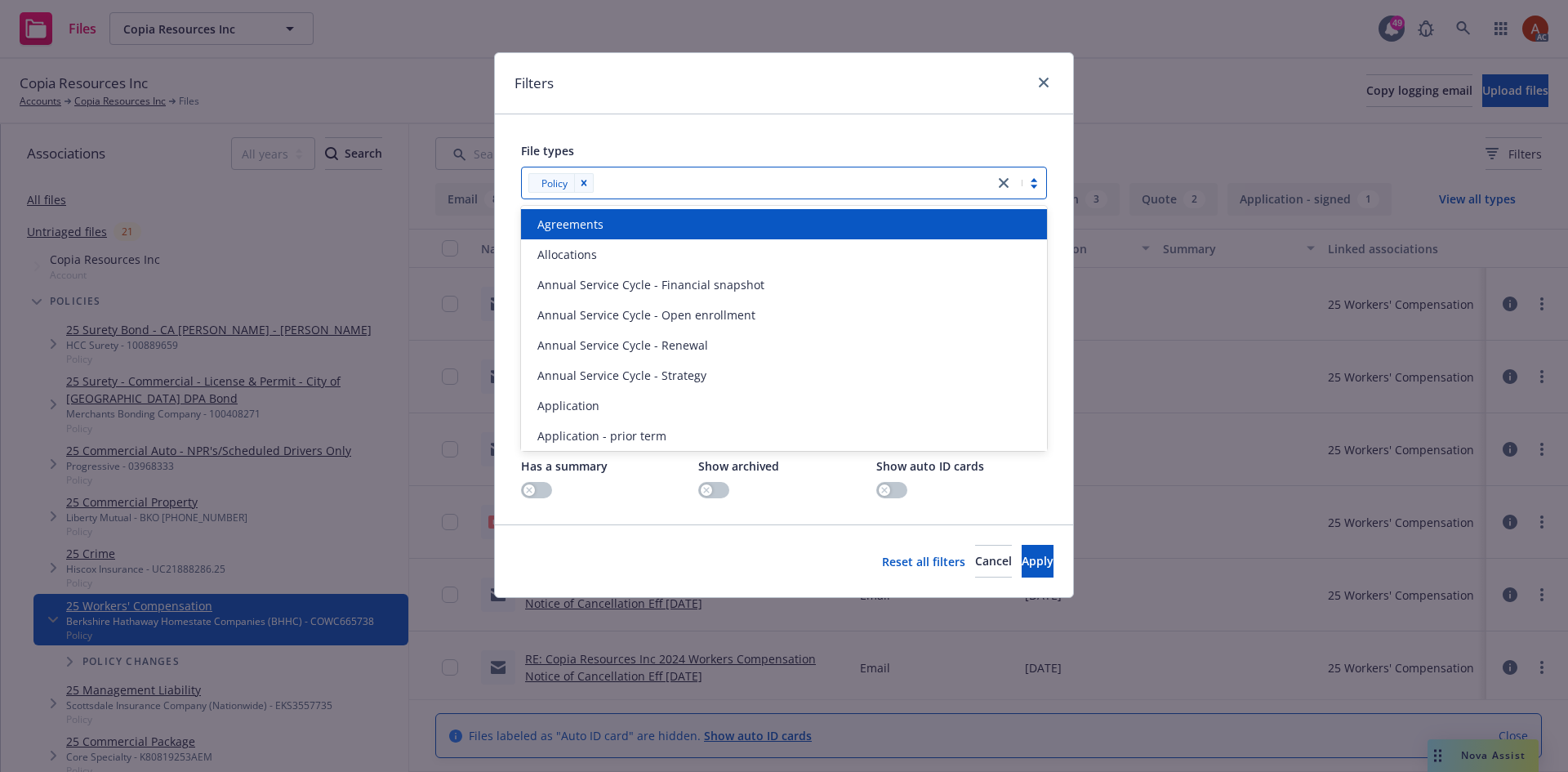
click at [666, 184] on div at bounding box center [792, 183] width 387 height 19
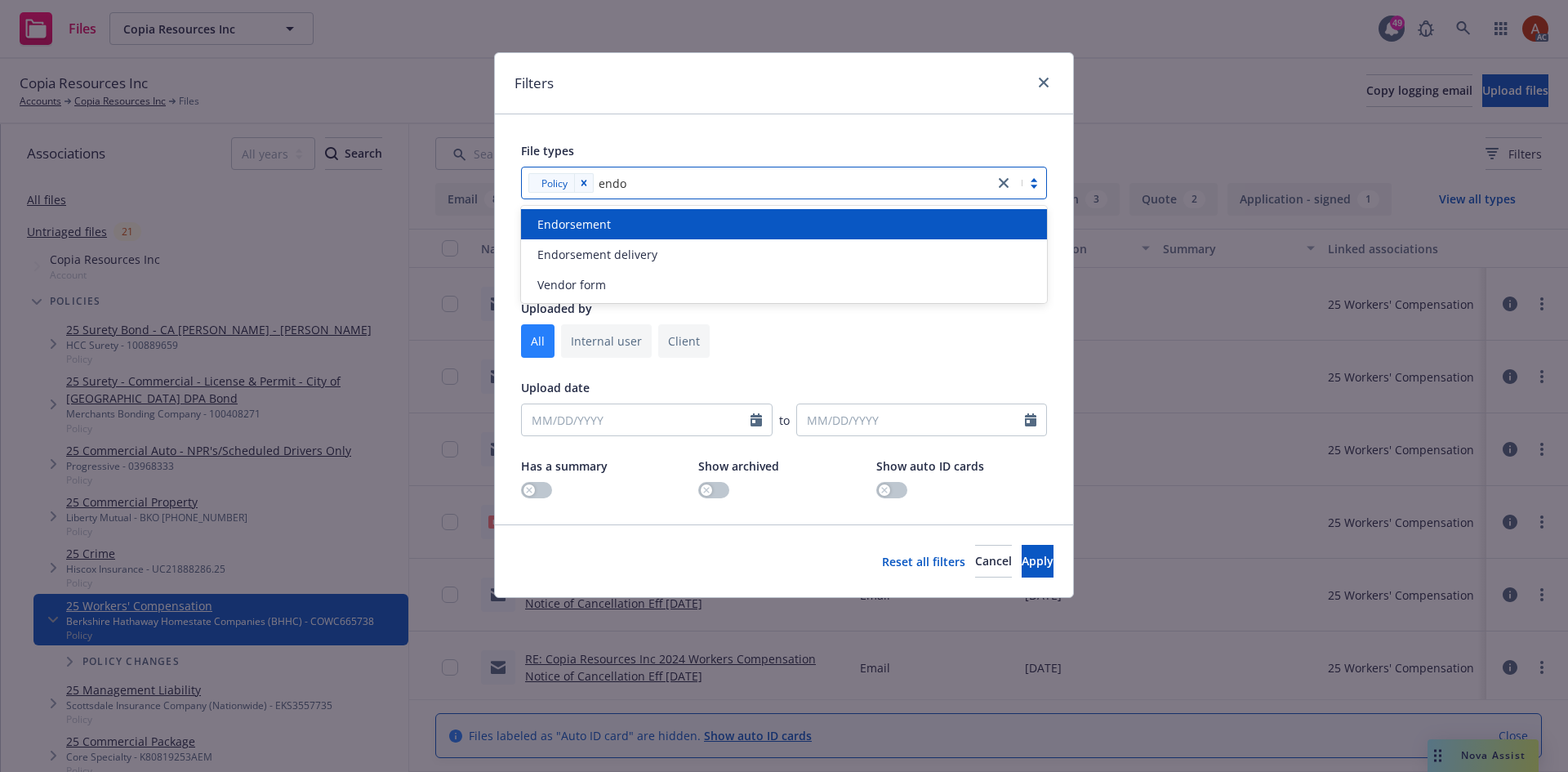
type input "endor"
click at [575, 235] on div "Endorsement" at bounding box center [784, 224] width 526 height 30
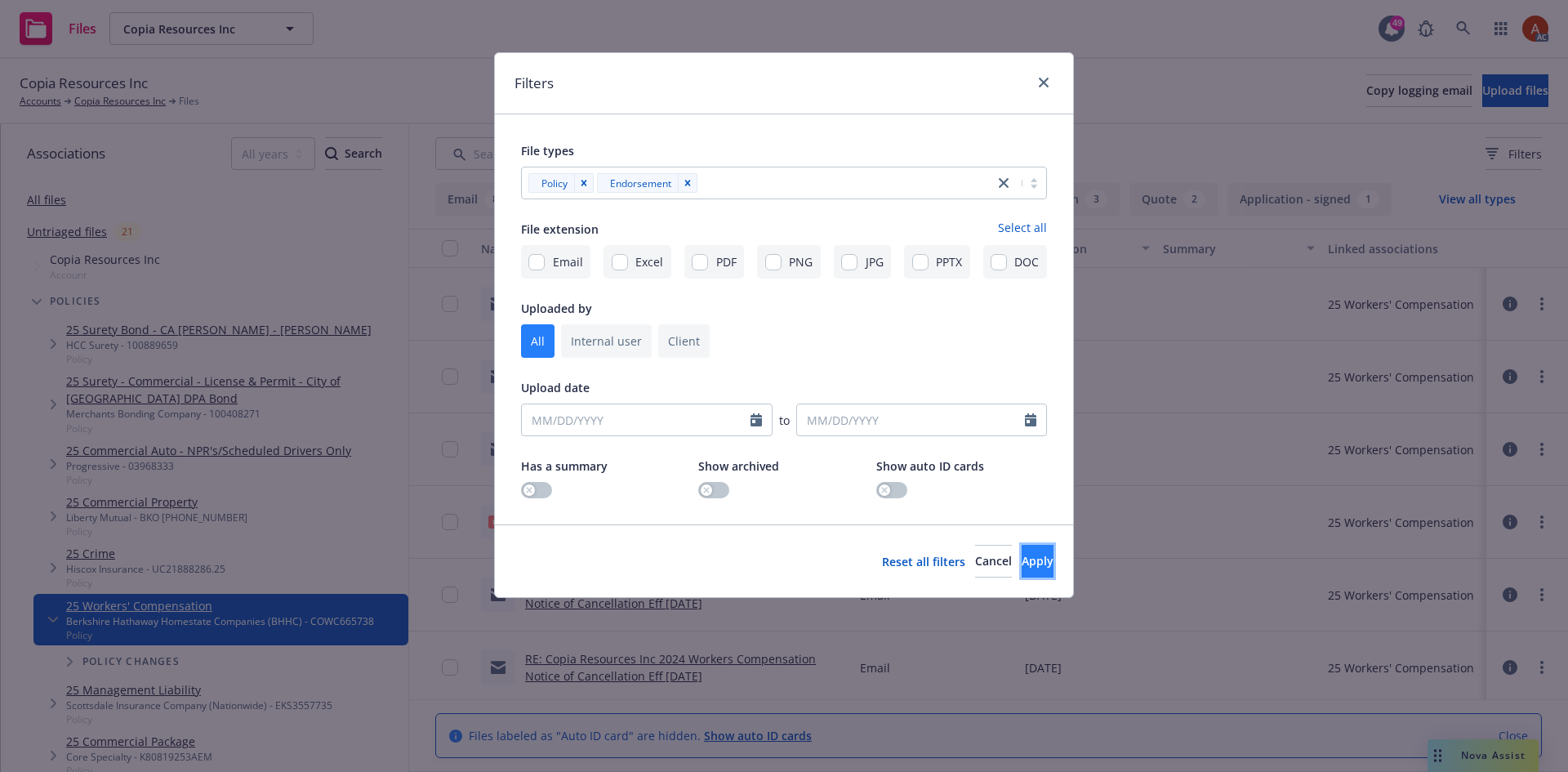
click at [1021, 558] on button "Apply" at bounding box center [1037, 561] width 32 height 33
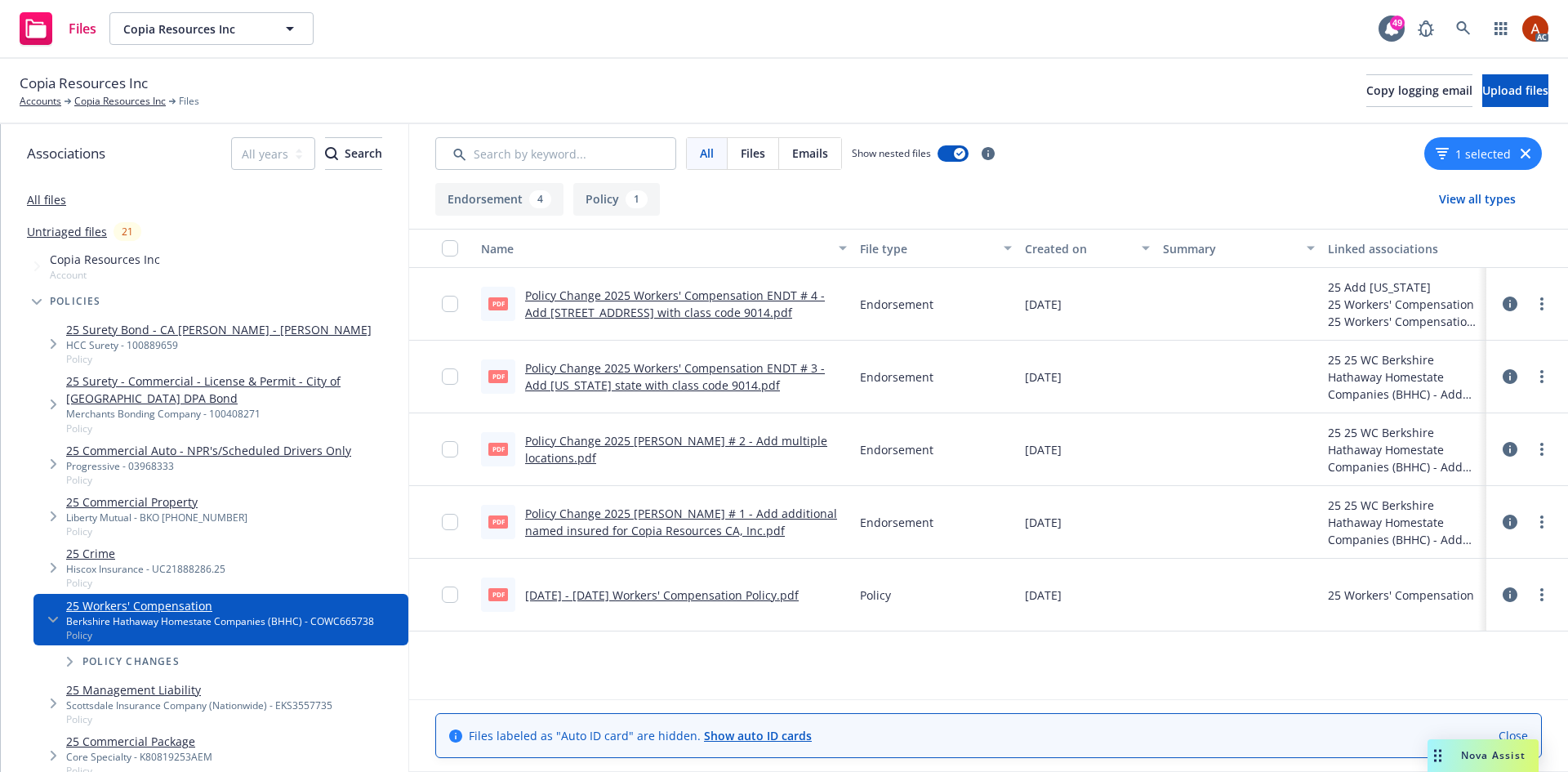
click at [693, 605] on div "pdf [DATE] - [DATE] Workers' Compensation Policy.pdf" at bounding box center [639, 595] width 317 height 34
click at [686, 599] on link "[DATE] - [DATE] Workers' Compensation Policy.pdf" at bounding box center [661, 596] width 273 height 16
